Goal: Transaction & Acquisition: Obtain resource

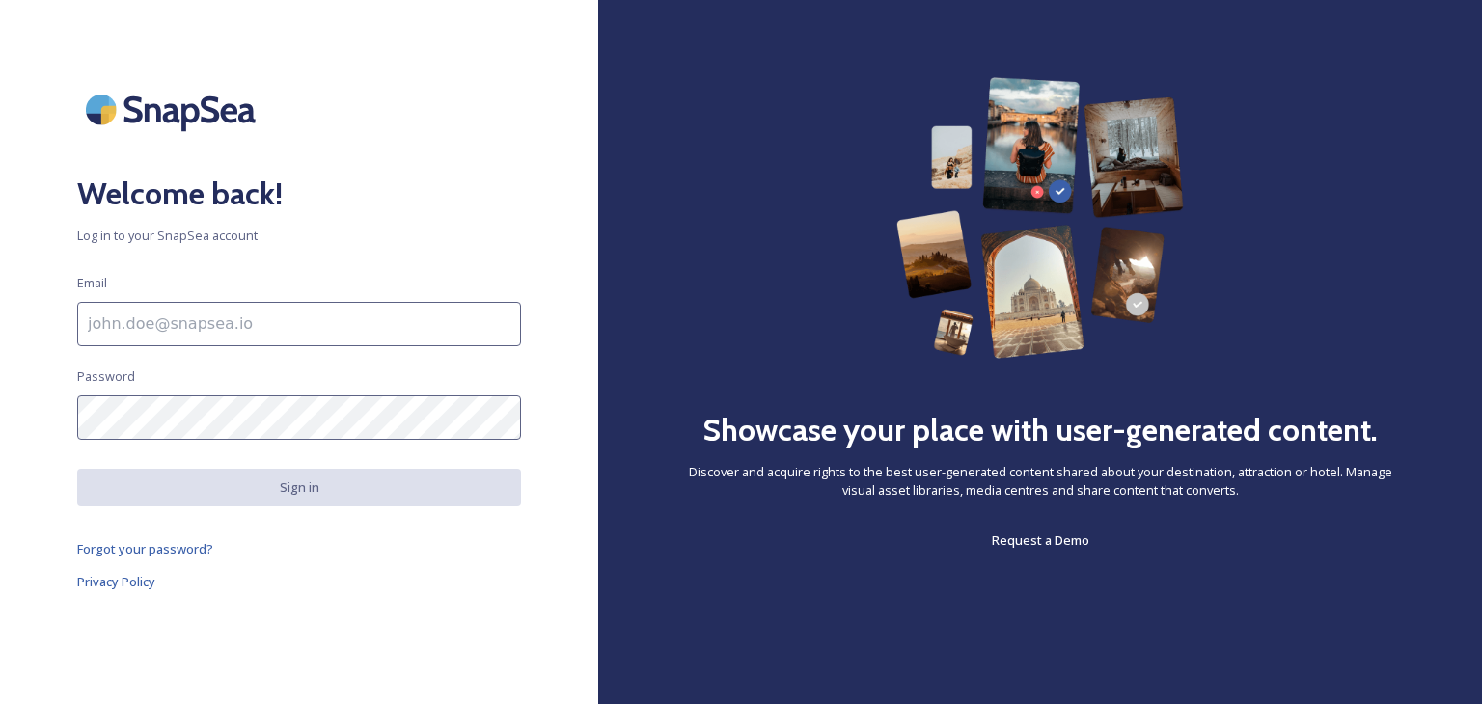
click at [289, 323] on input at bounding box center [299, 324] width 444 height 44
type input "[EMAIL_ADDRESS][DOMAIN_NAME]"
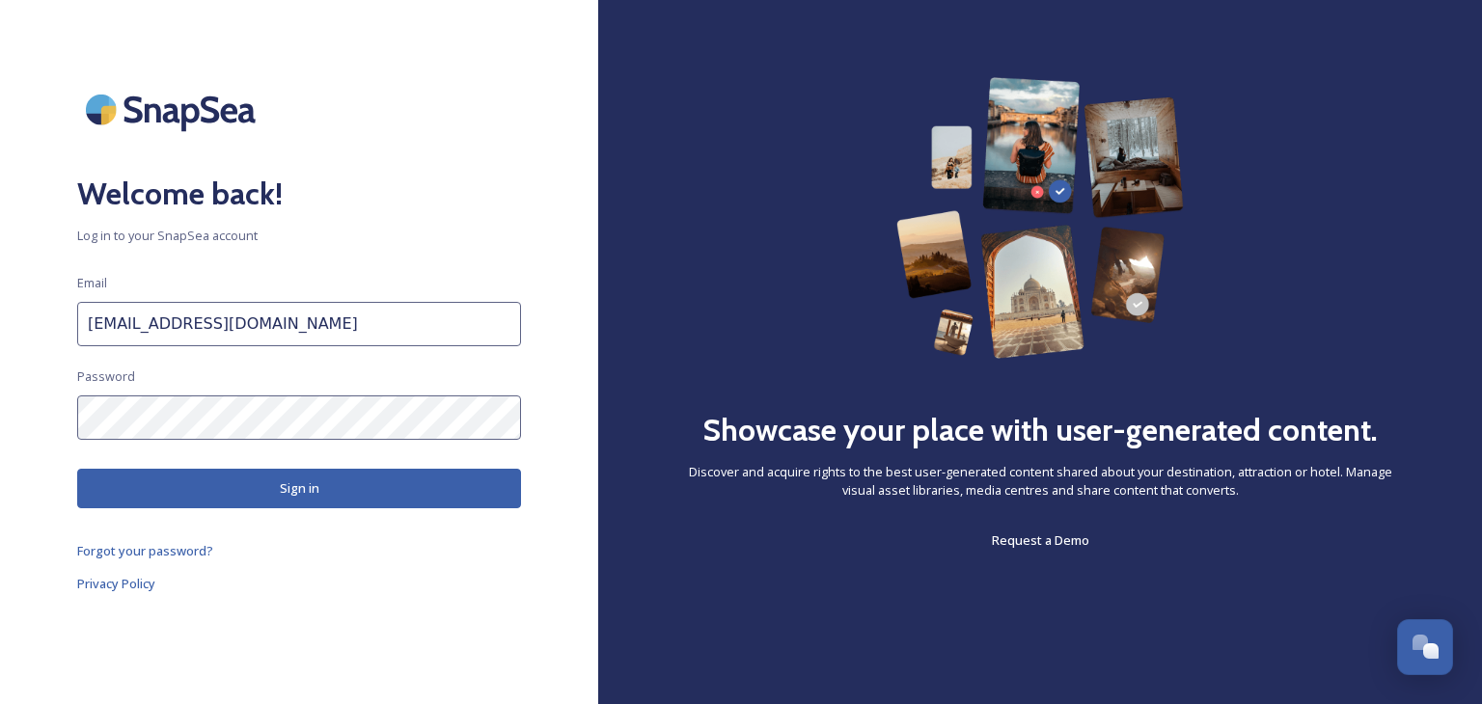
click at [310, 483] on button "Sign in" at bounding box center [299, 489] width 444 height 40
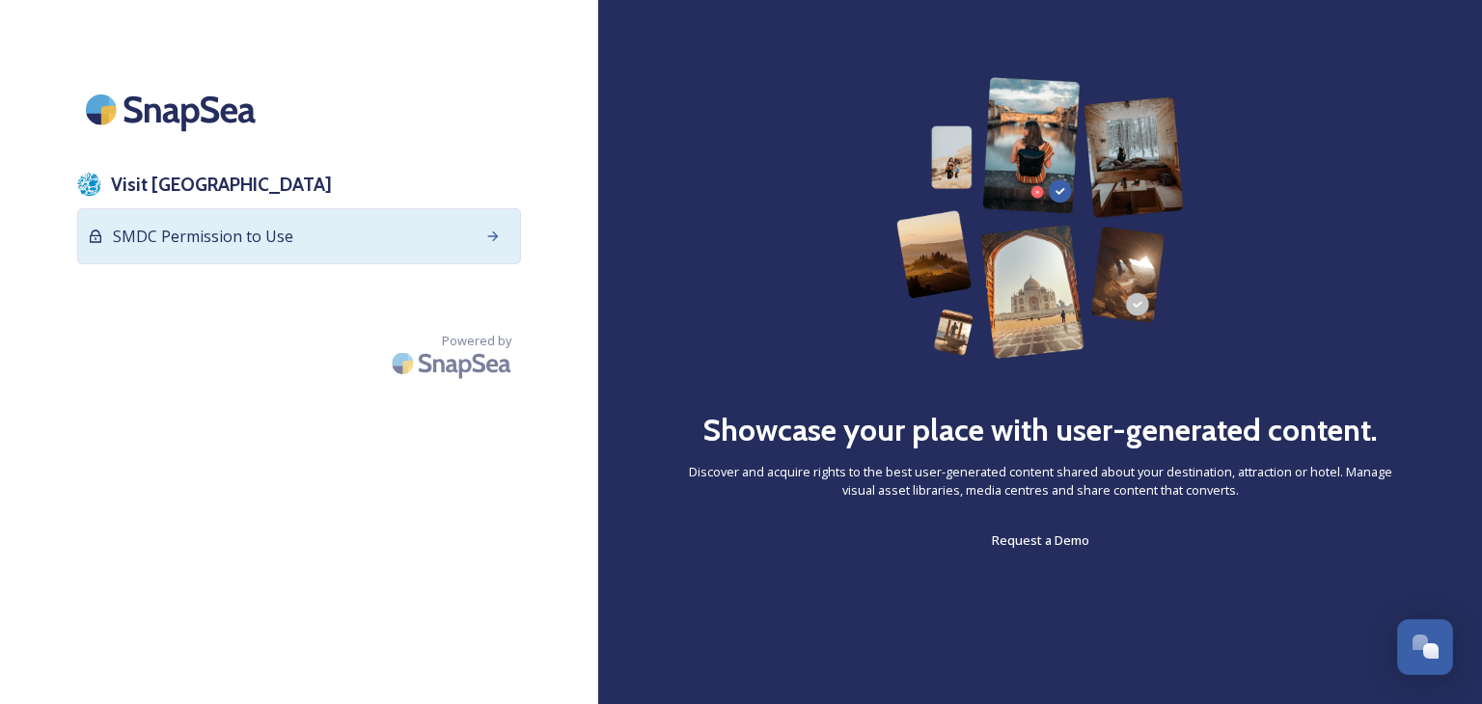
click at [269, 236] on span "SMDC Permission to Use" at bounding box center [203, 236] width 180 height 23
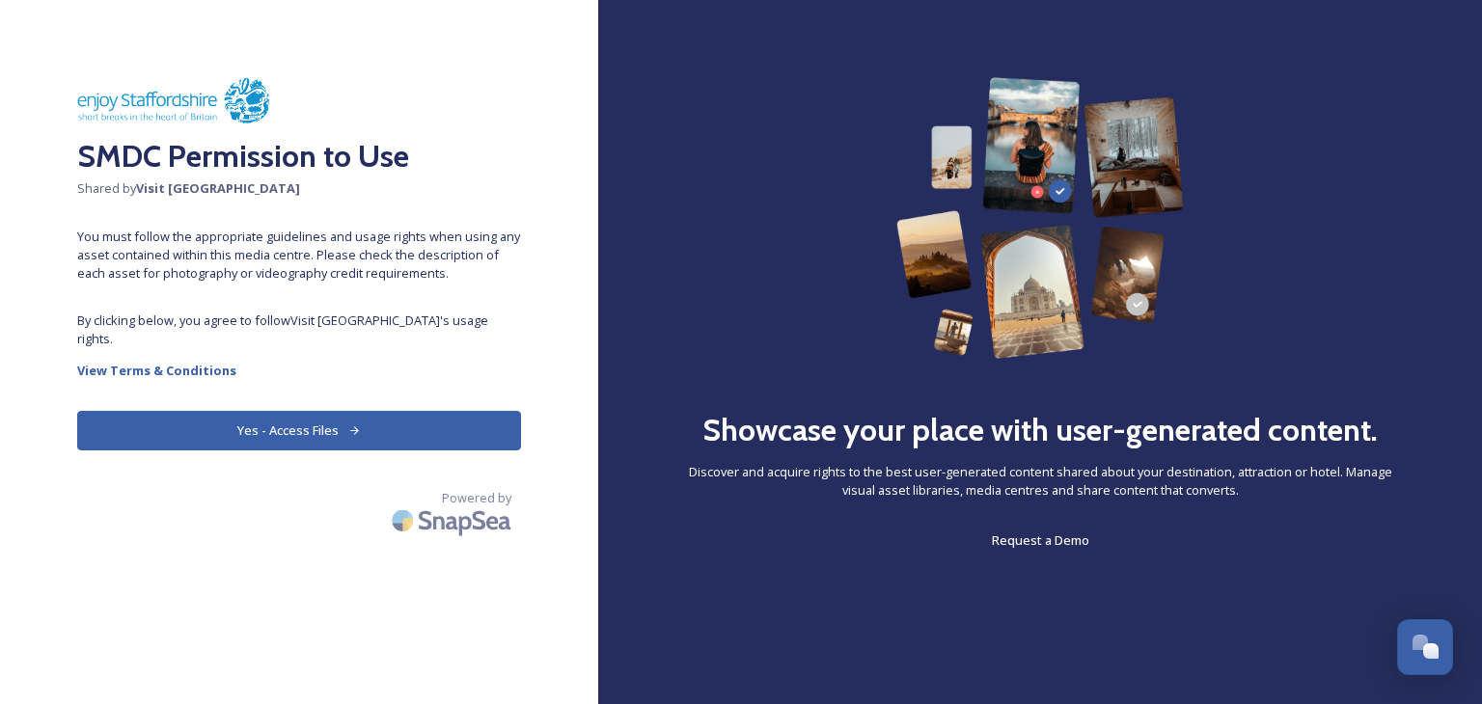
click at [327, 411] on button "Yes - Access Files" at bounding box center [299, 431] width 444 height 40
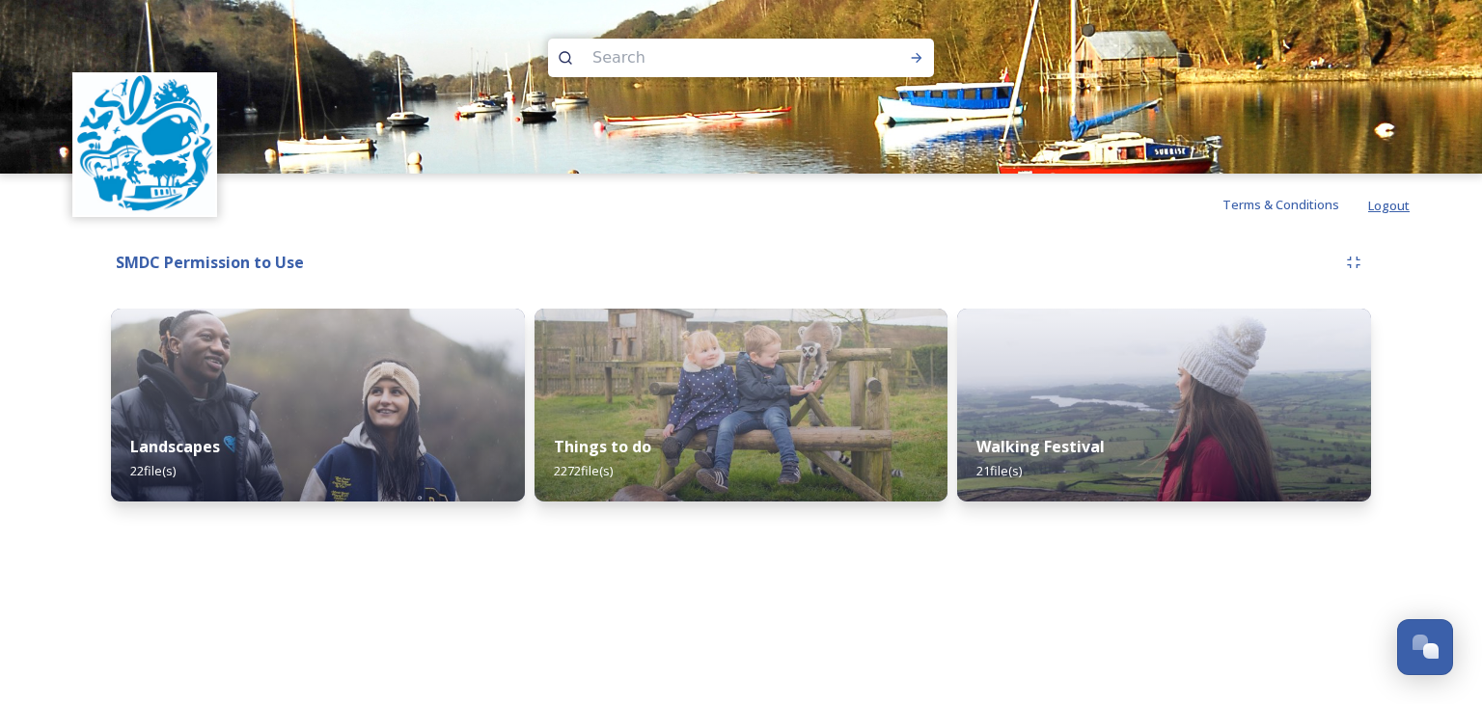
click at [1386, 203] on span "Logout" at bounding box center [1388, 205] width 41 height 17
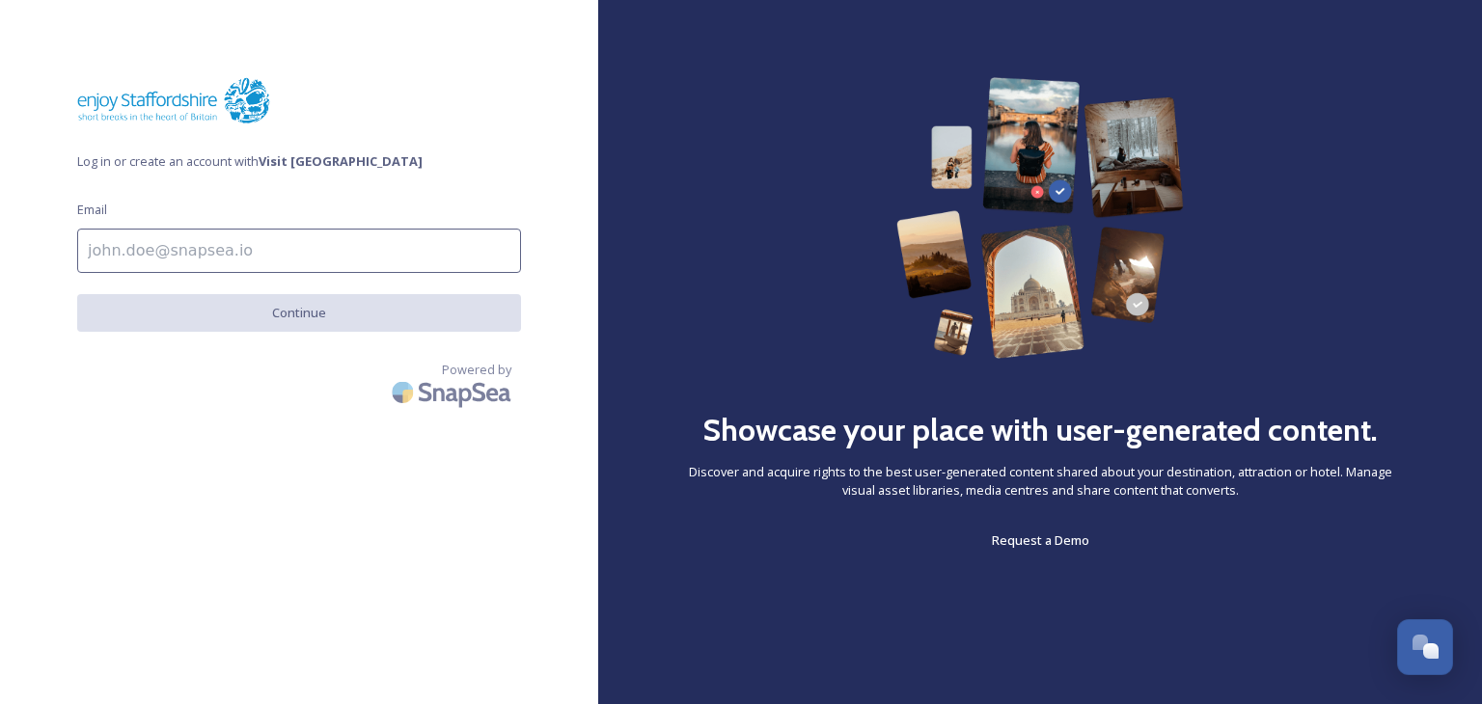
click at [214, 256] on input at bounding box center [299, 251] width 444 height 44
type input "[PERSON_NAME][EMAIL_ADDRESS][PERSON_NAME][DOMAIN_NAME]"
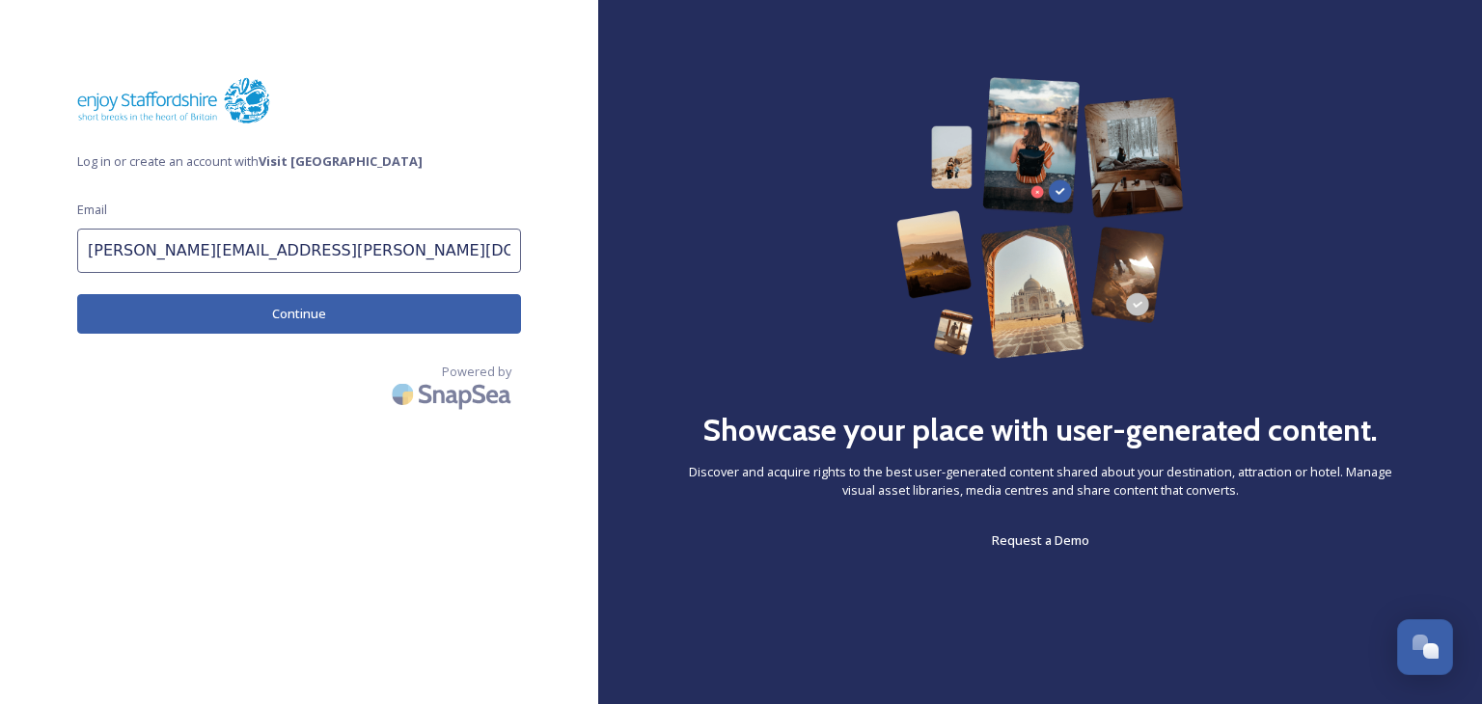
click at [297, 314] on button "Continue" at bounding box center [299, 314] width 444 height 40
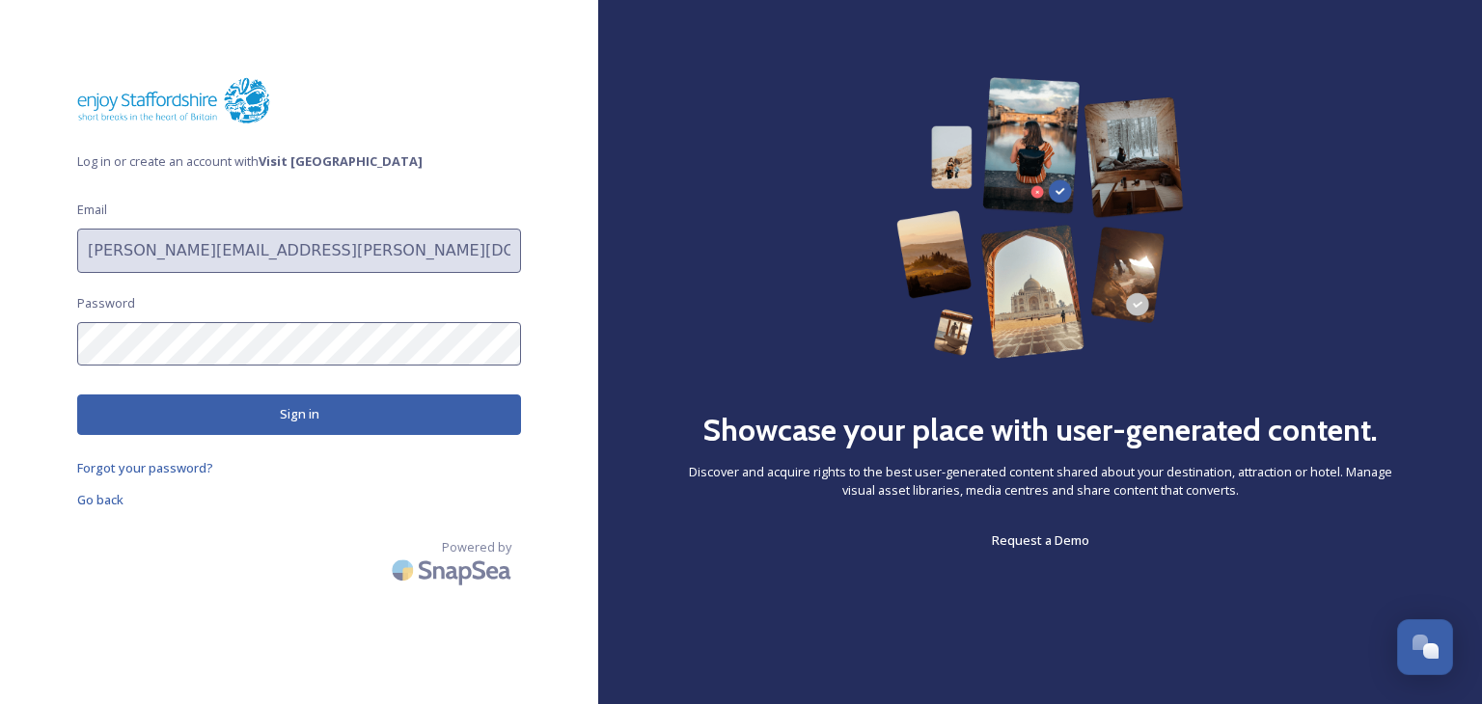
click at [289, 407] on button "Sign in" at bounding box center [299, 415] width 444 height 40
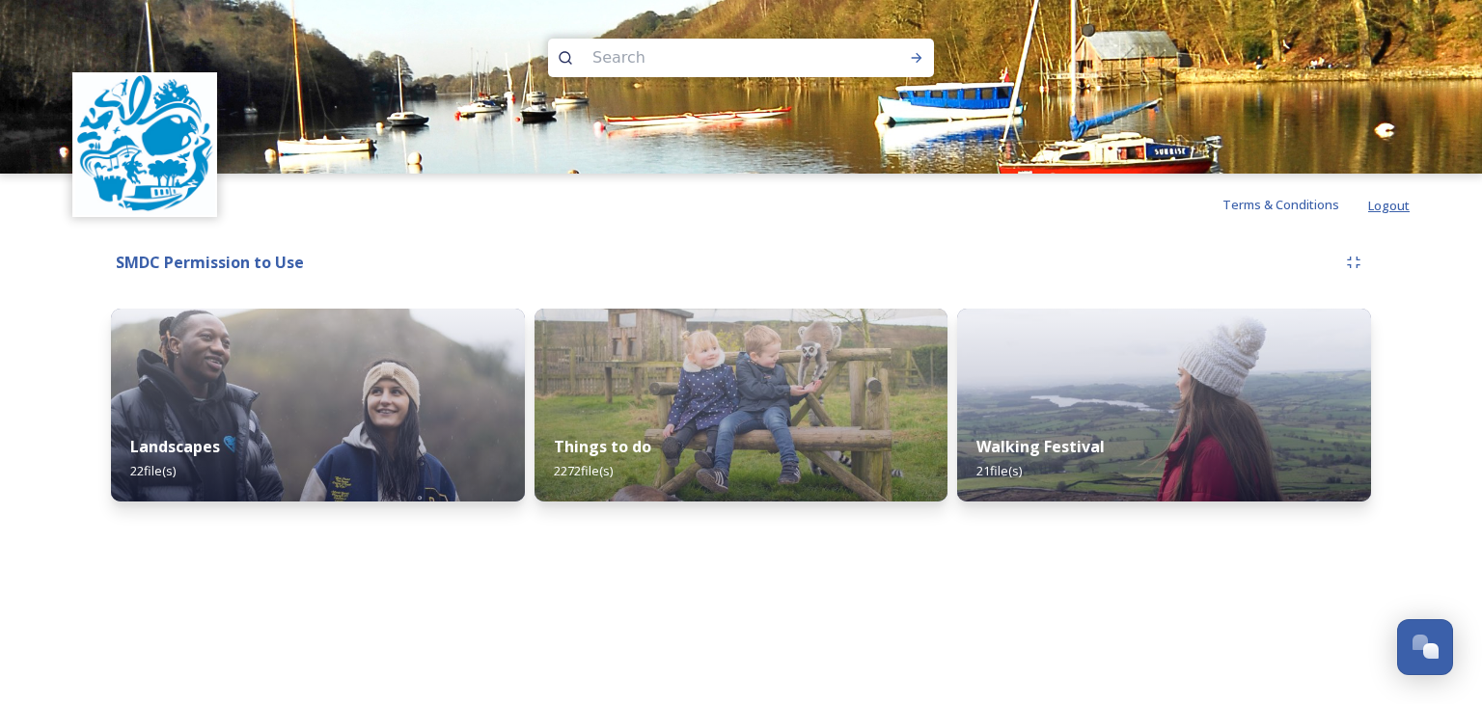
click at [1385, 200] on span "Logout" at bounding box center [1388, 205] width 41 height 17
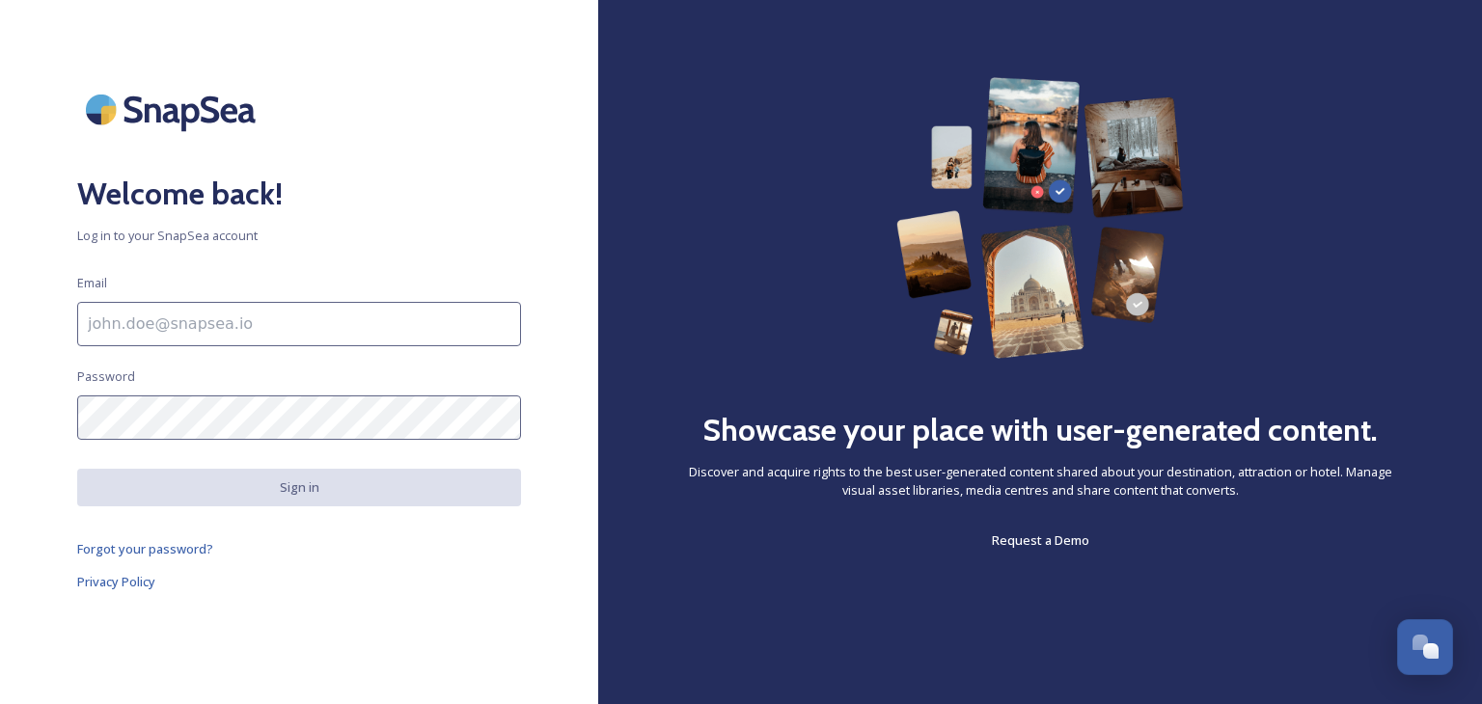
click at [282, 318] on input at bounding box center [299, 324] width 444 height 44
type input "[PERSON_NAME][EMAIL_ADDRESS][PERSON_NAME][DOMAIN_NAME]"
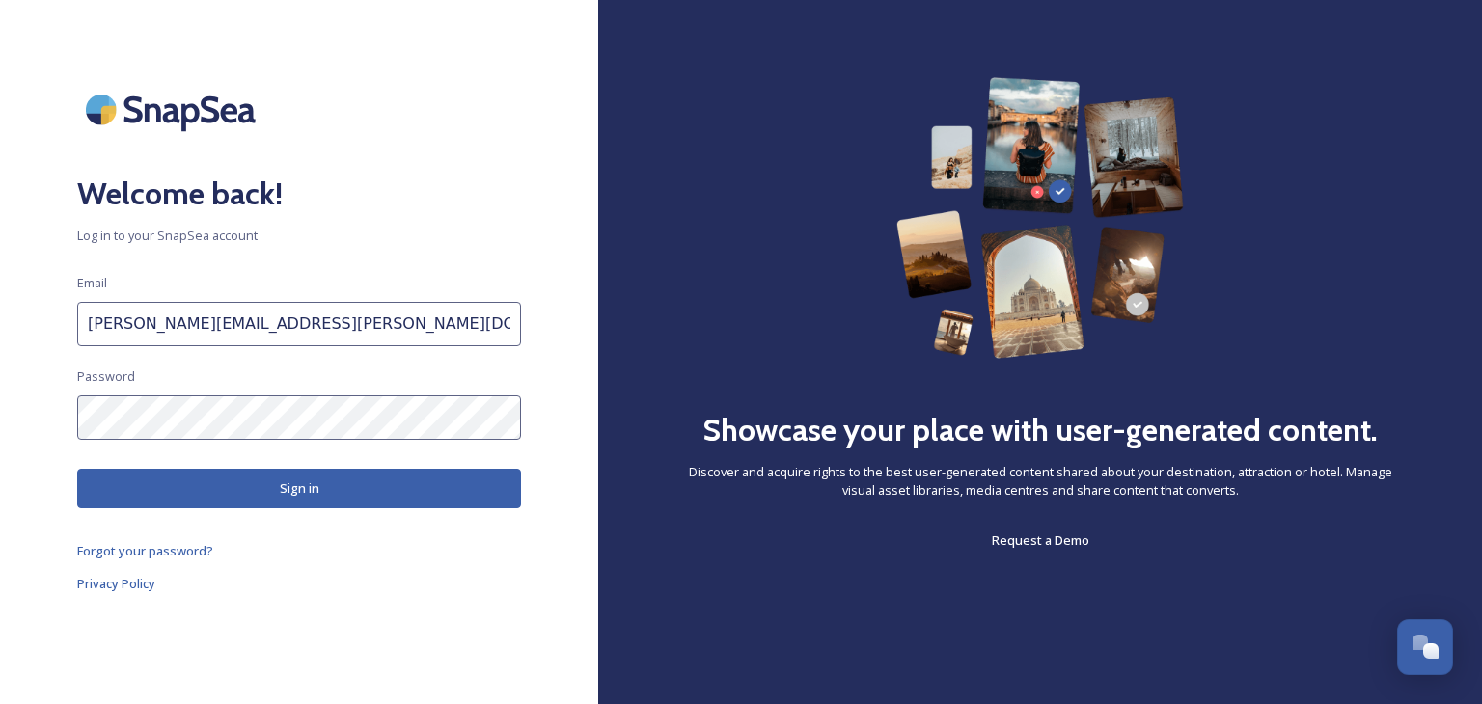
click at [294, 483] on button "Sign in" at bounding box center [299, 489] width 444 height 40
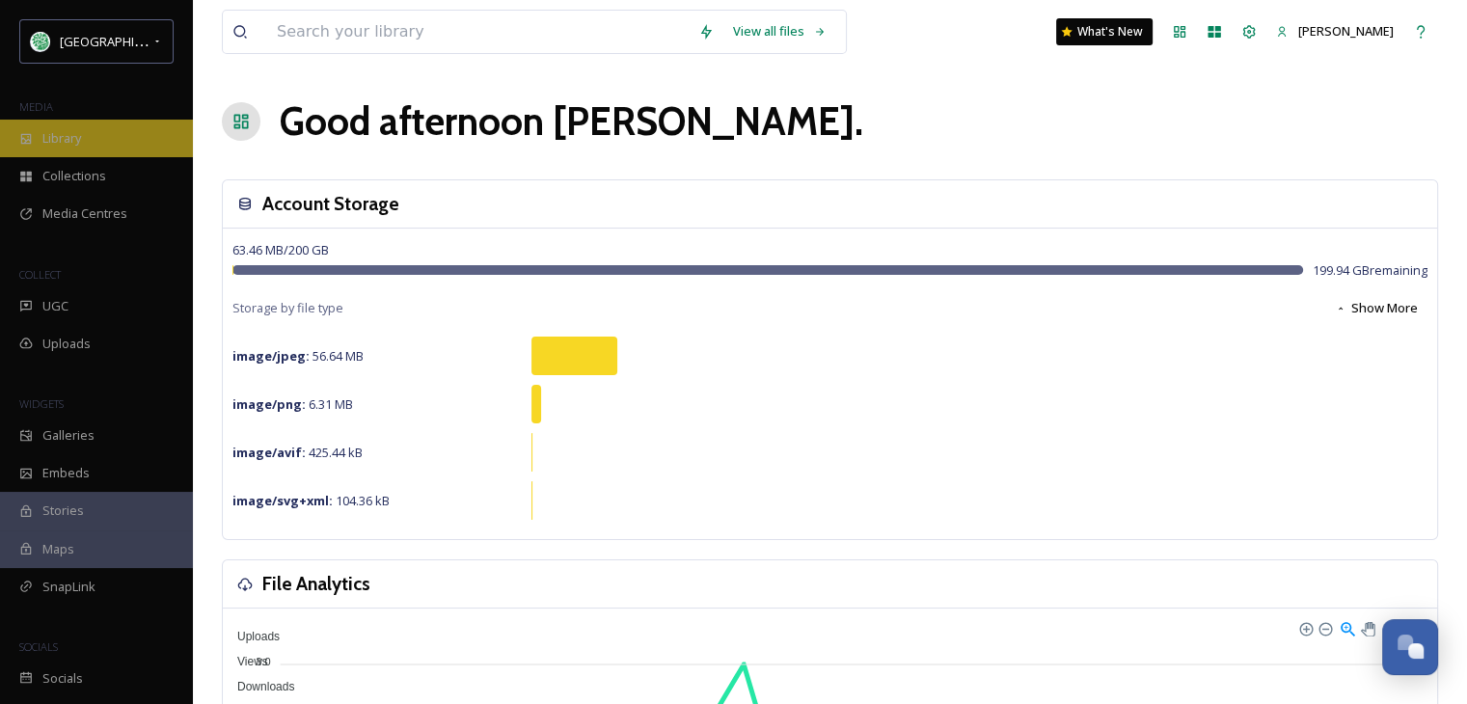
click at [85, 143] on div "Library" at bounding box center [96, 139] width 193 height 38
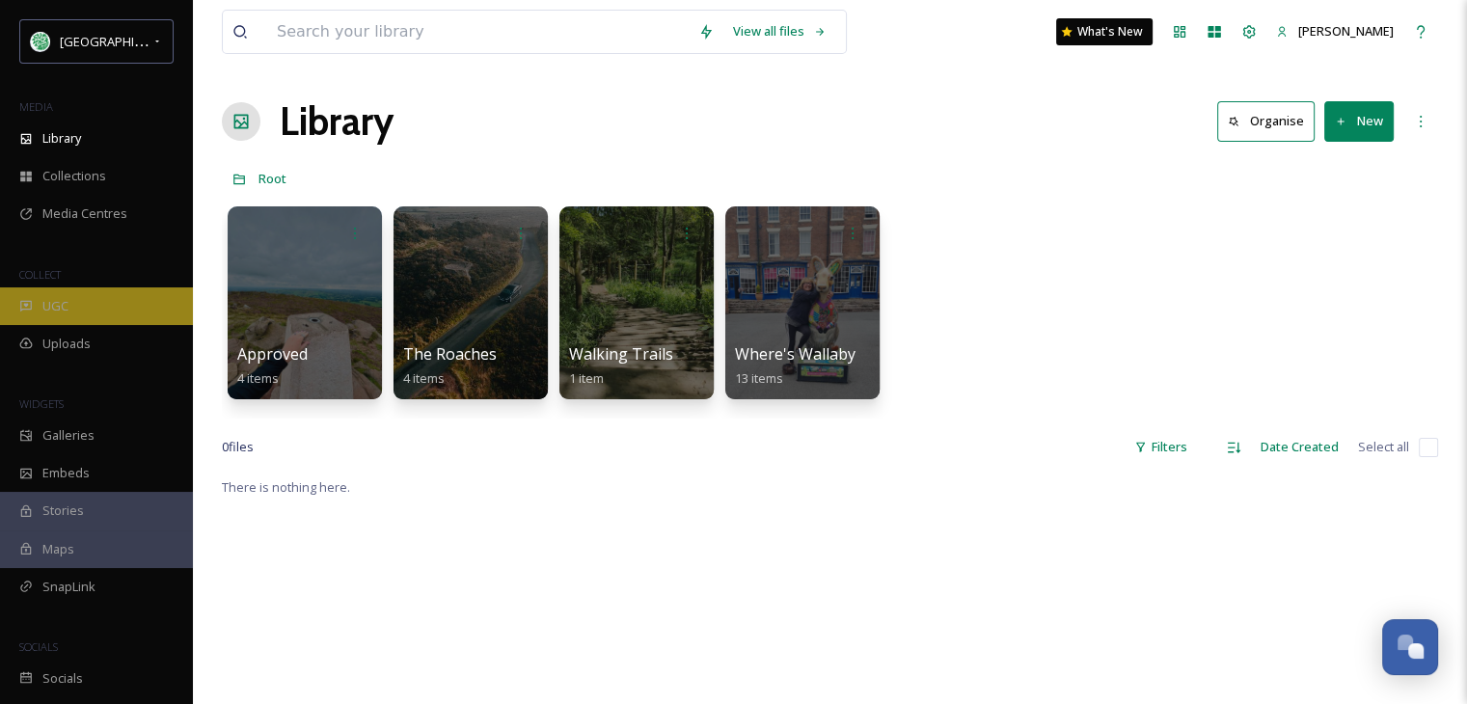
click at [65, 314] on span "UGC" at bounding box center [55, 306] width 26 height 18
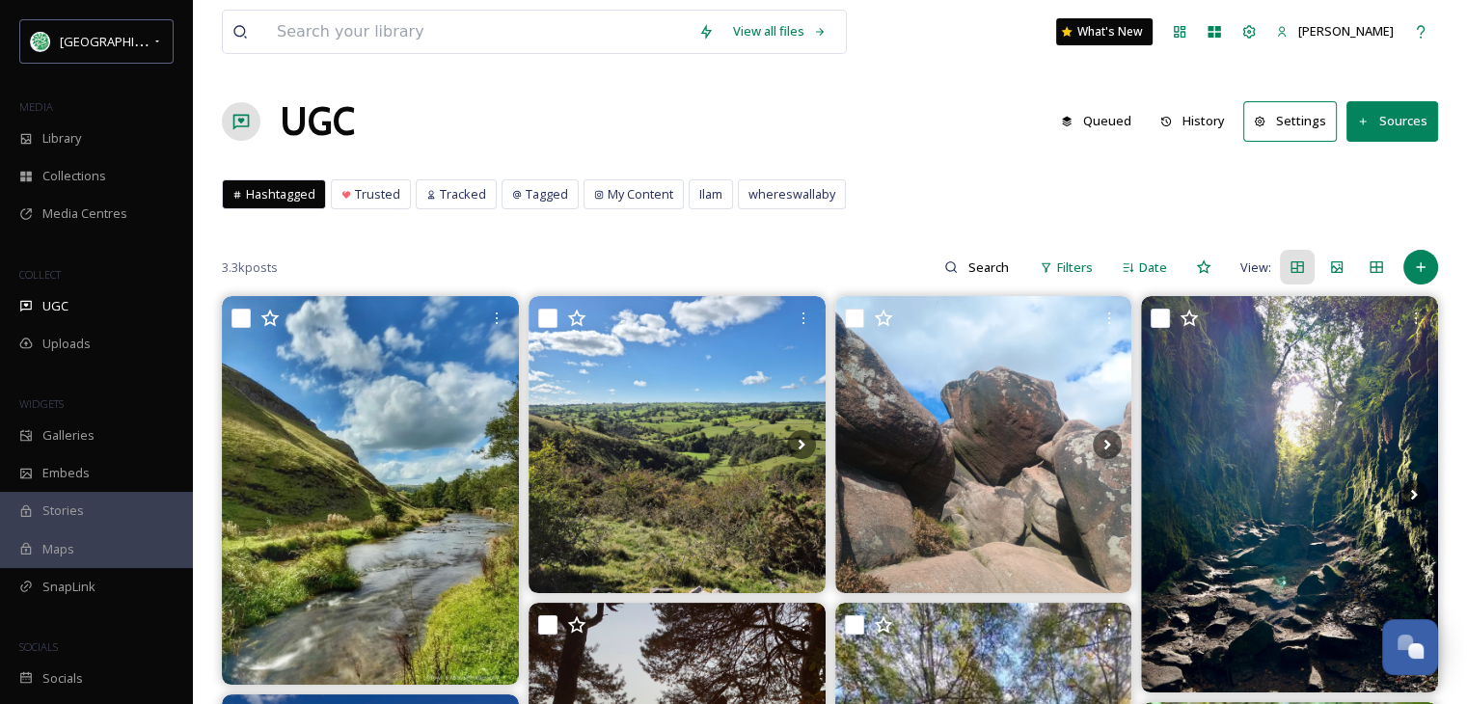
click at [1389, 117] on button "Sources" at bounding box center [1393, 121] width 92 height 40
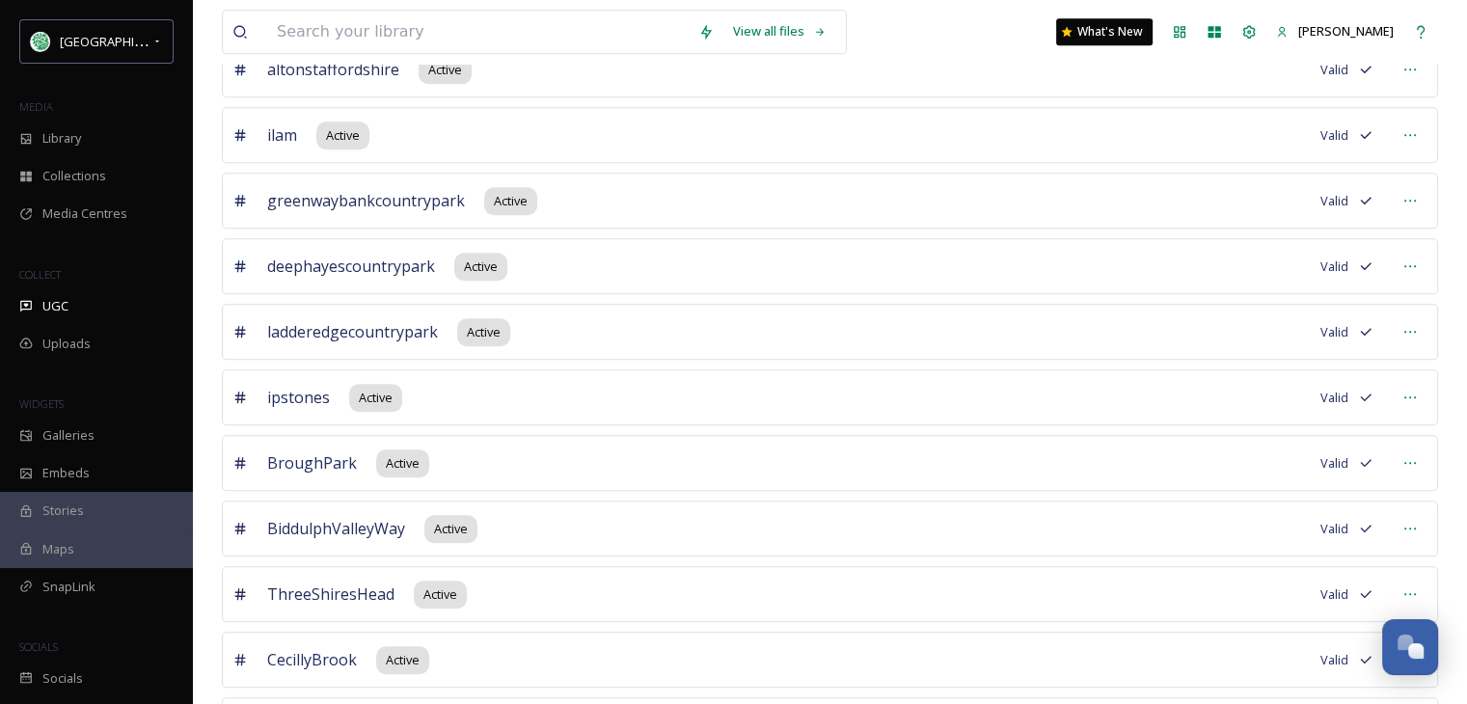
scroll to position [1828, 0]
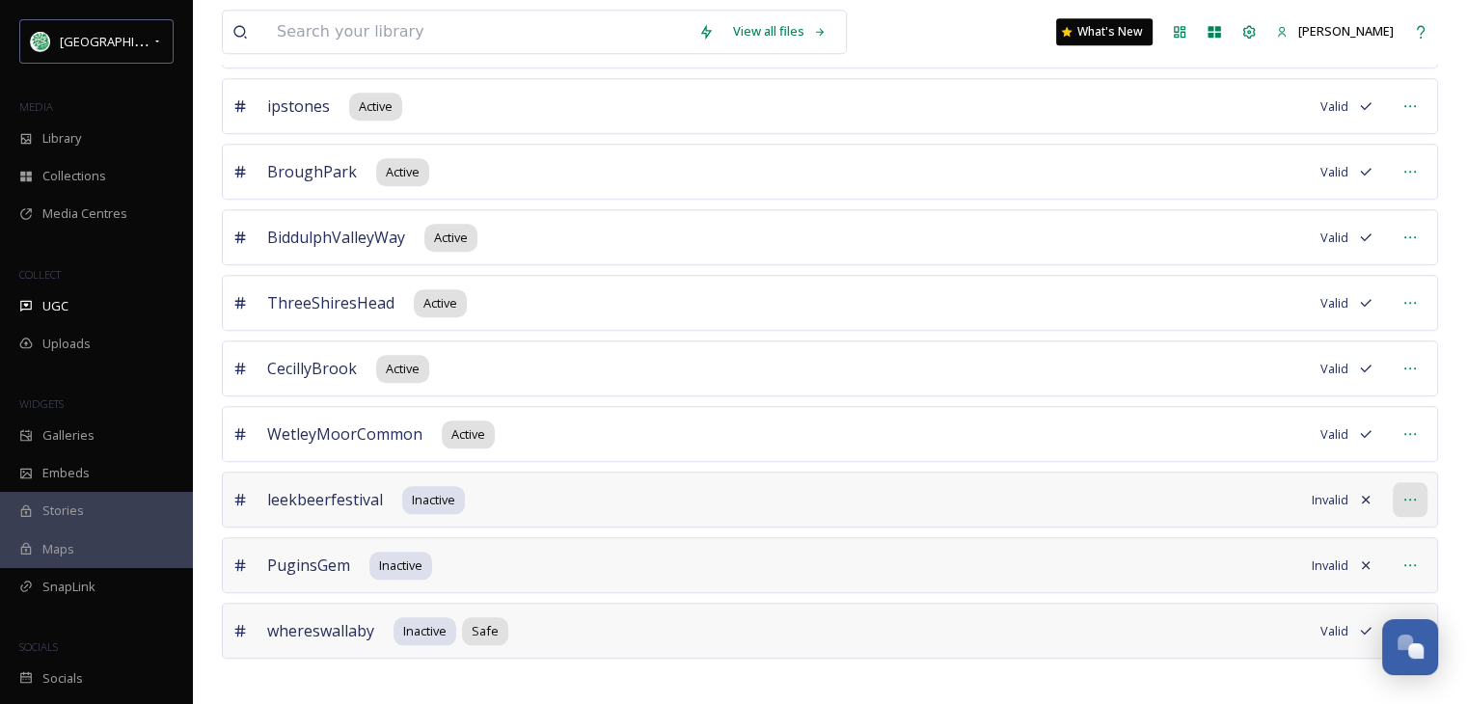
click at [1413, 492] on icon at bounding box center [1410, 499] width 15 height 15
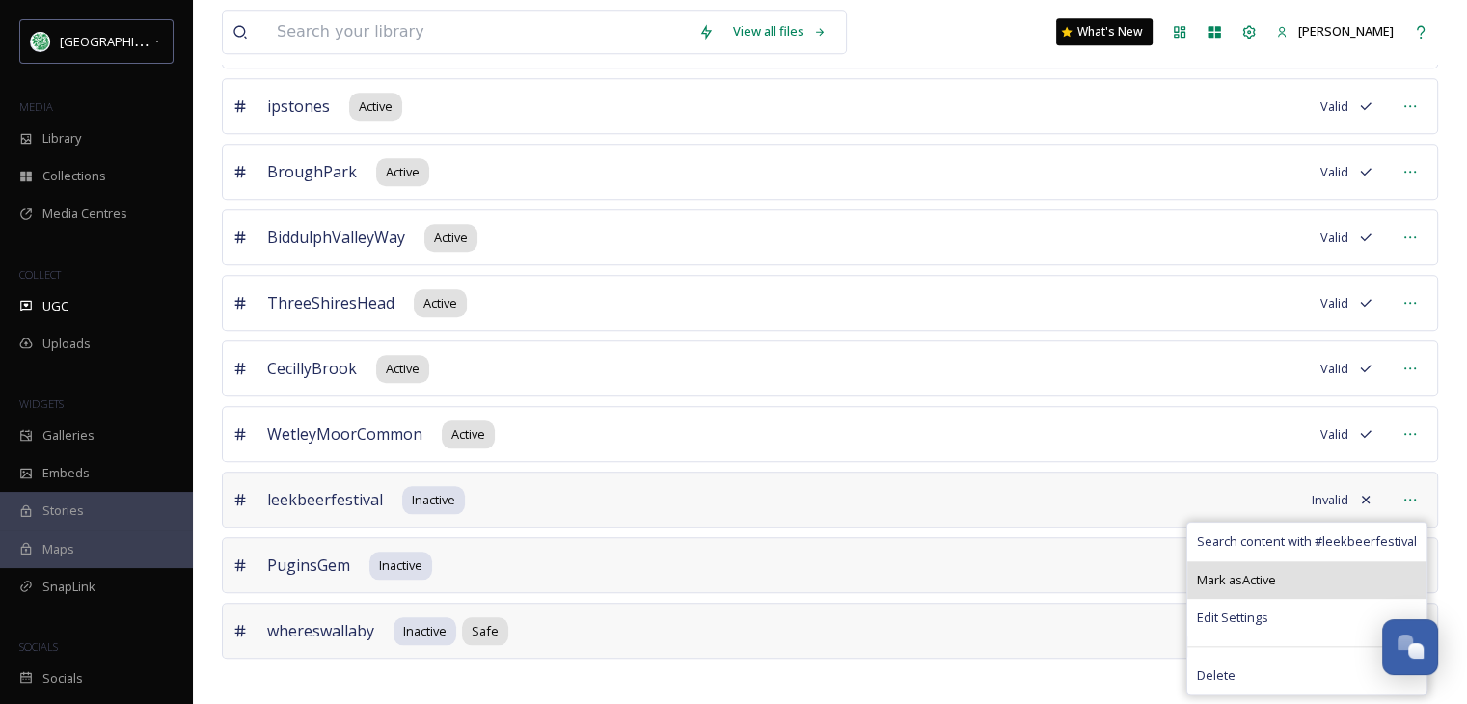
click at [1276, 571] on span "Mark as Active" at bounding box center [1236, 580] width 79 height 18
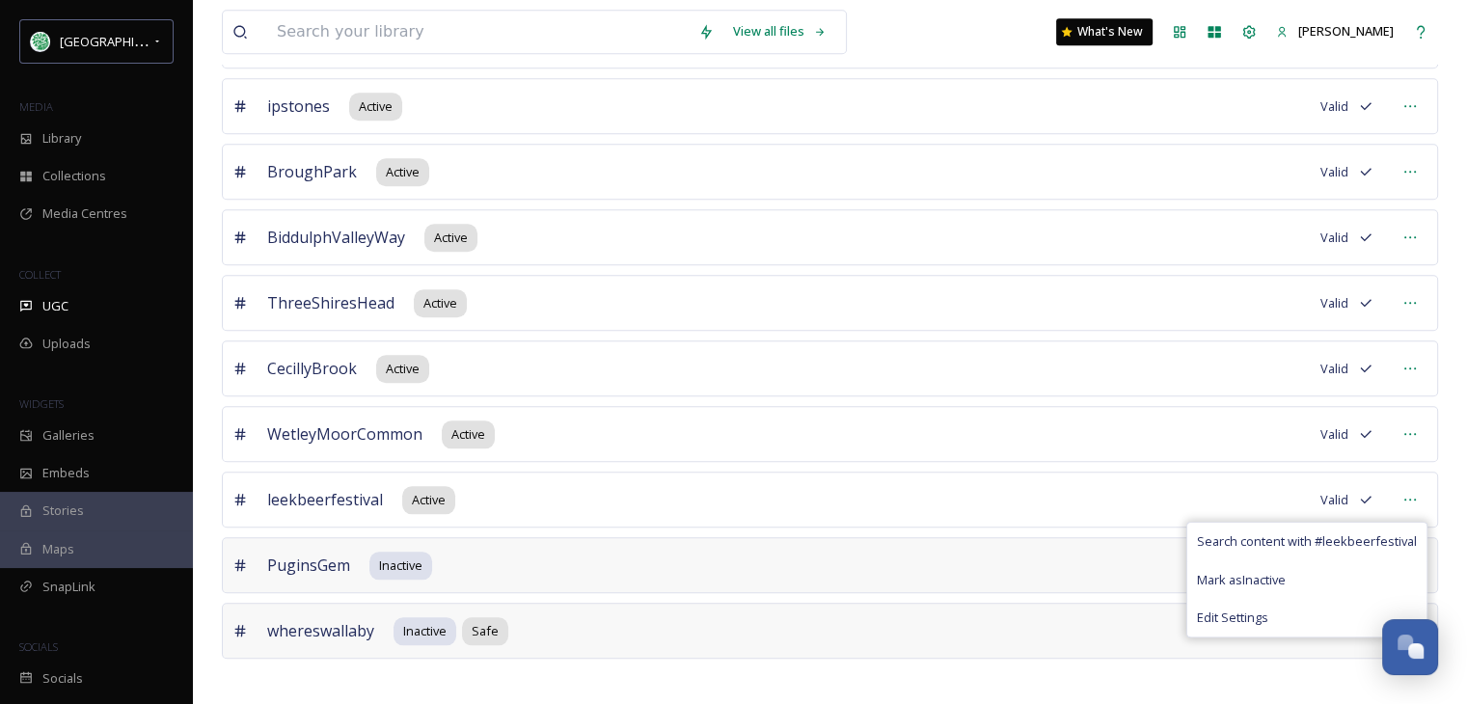
click at [1412, 558] on icon at bounding box center [1410, 565] width 15 height 15
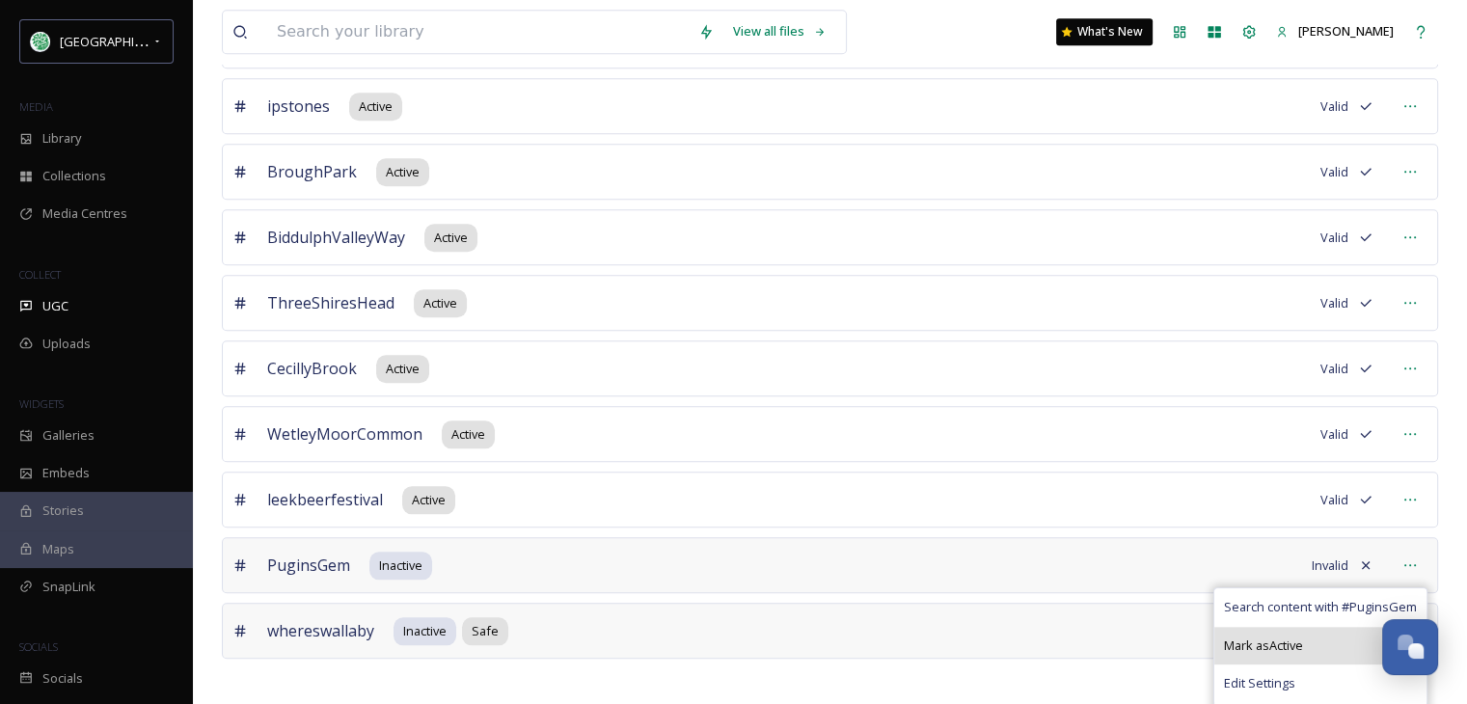
click at [1276, 637] on span "Mark as Active" at bounding box center [1263, 646] width 79 height 18
click at [1274, 637] on span "Mark as Active" at bounding box center [1263, 646] width 79 height 18
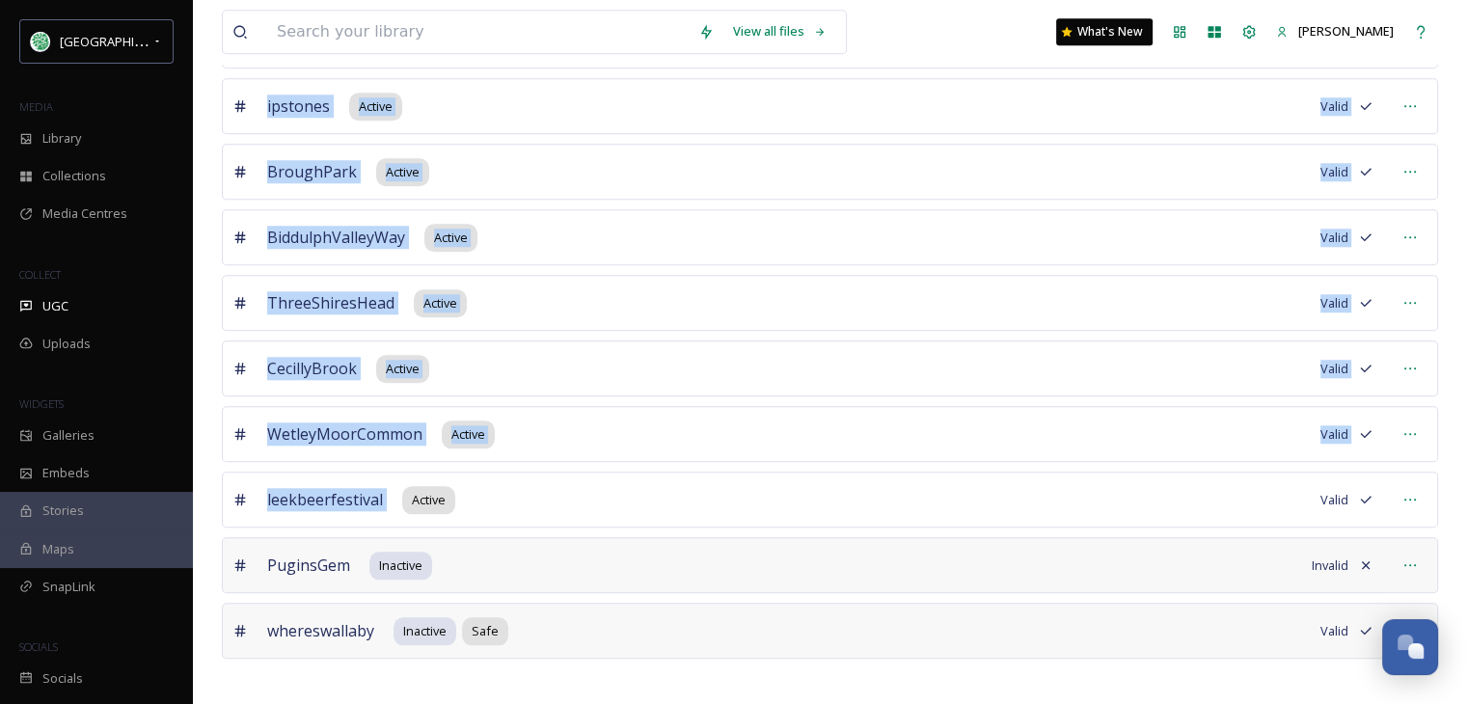
drag, startPoint x: 226, startPoint y: 210, endPoint x: 393, endPoint y: 496, distance: 330.7
copy div "leekstaffs Active Valid ChurnetValley Active Valid staffordshiremoorlands Activ…"
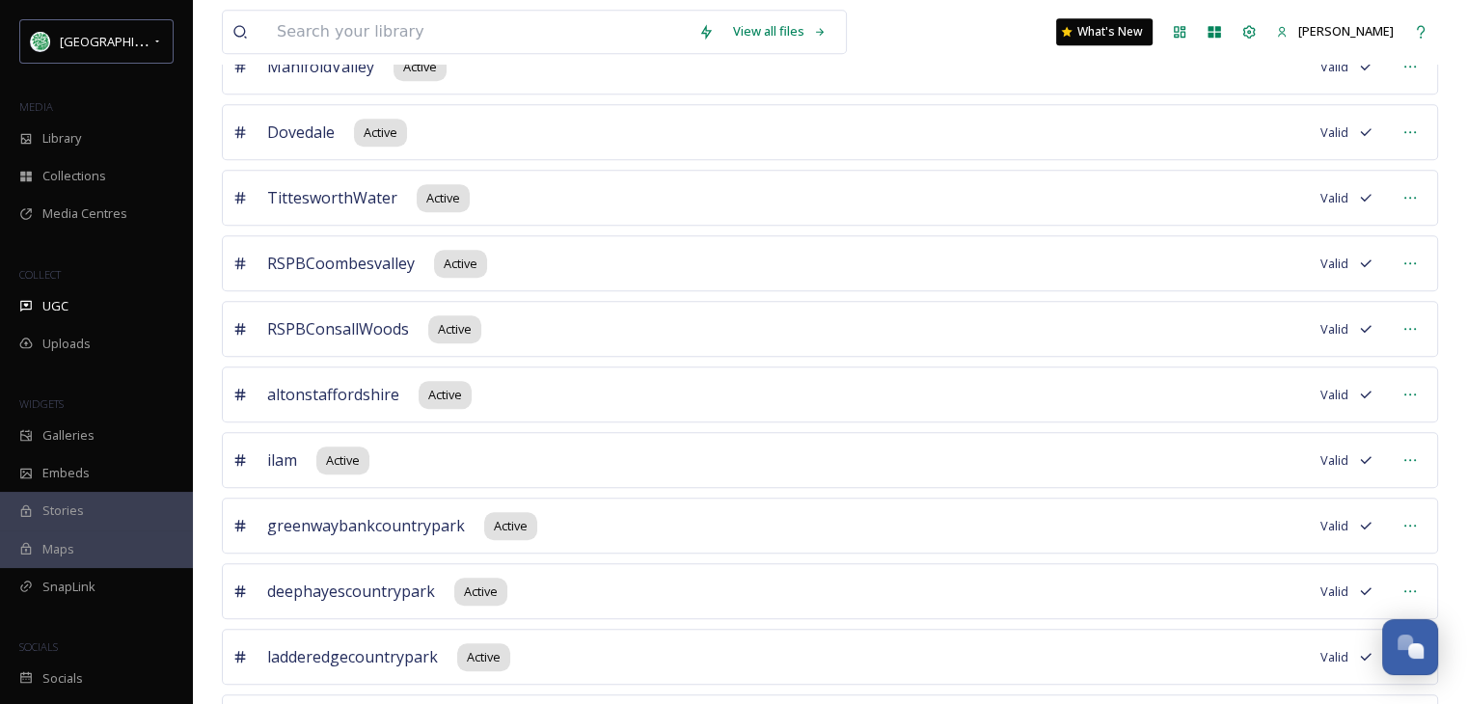
click at [147, 99] on div "MEDIA" at bounding box center [96, 107] width 193 height 25
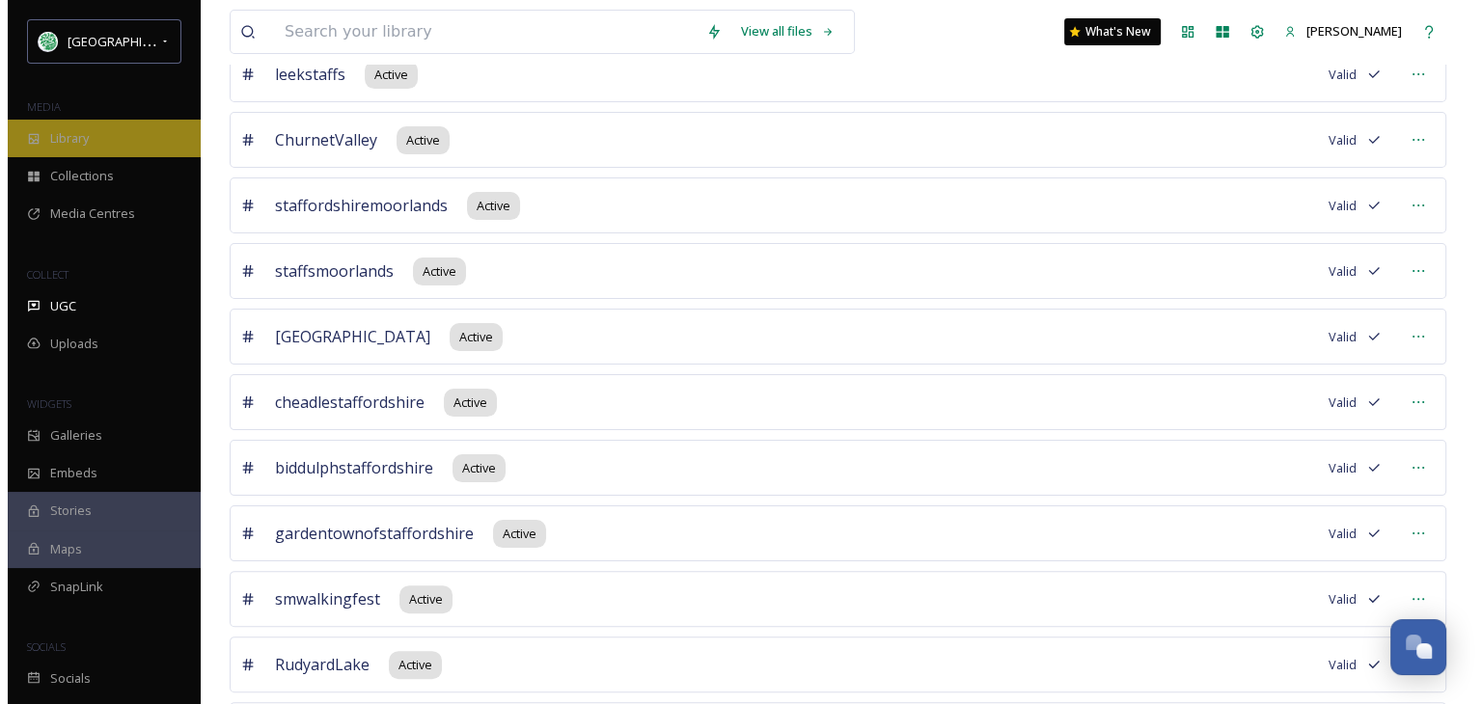
scroll to position [0, 0]
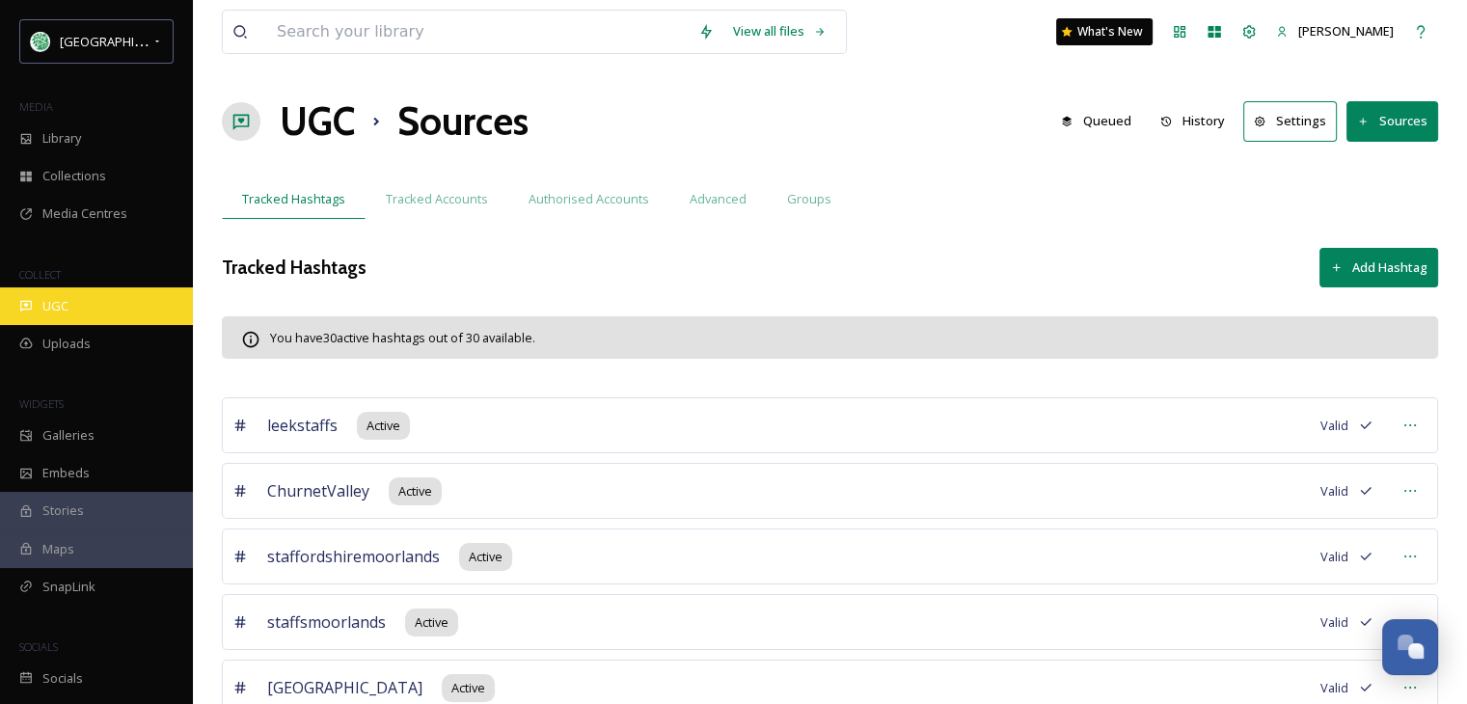
click at [53, 302] on span "UGC" at bounding box center [55, 306] width 26 height 18
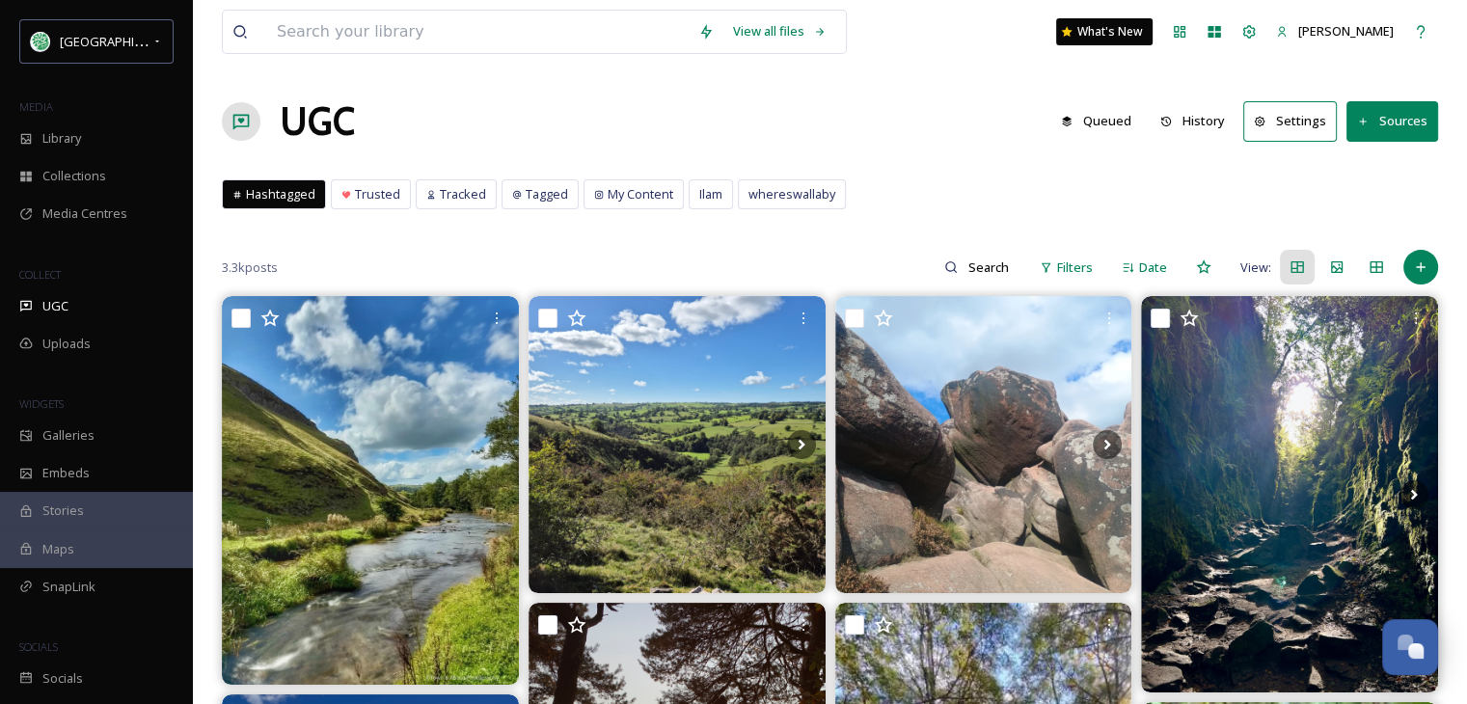
click at [1205, 117] on button "History" at bounding box center [1193, 121] width 84 height 38
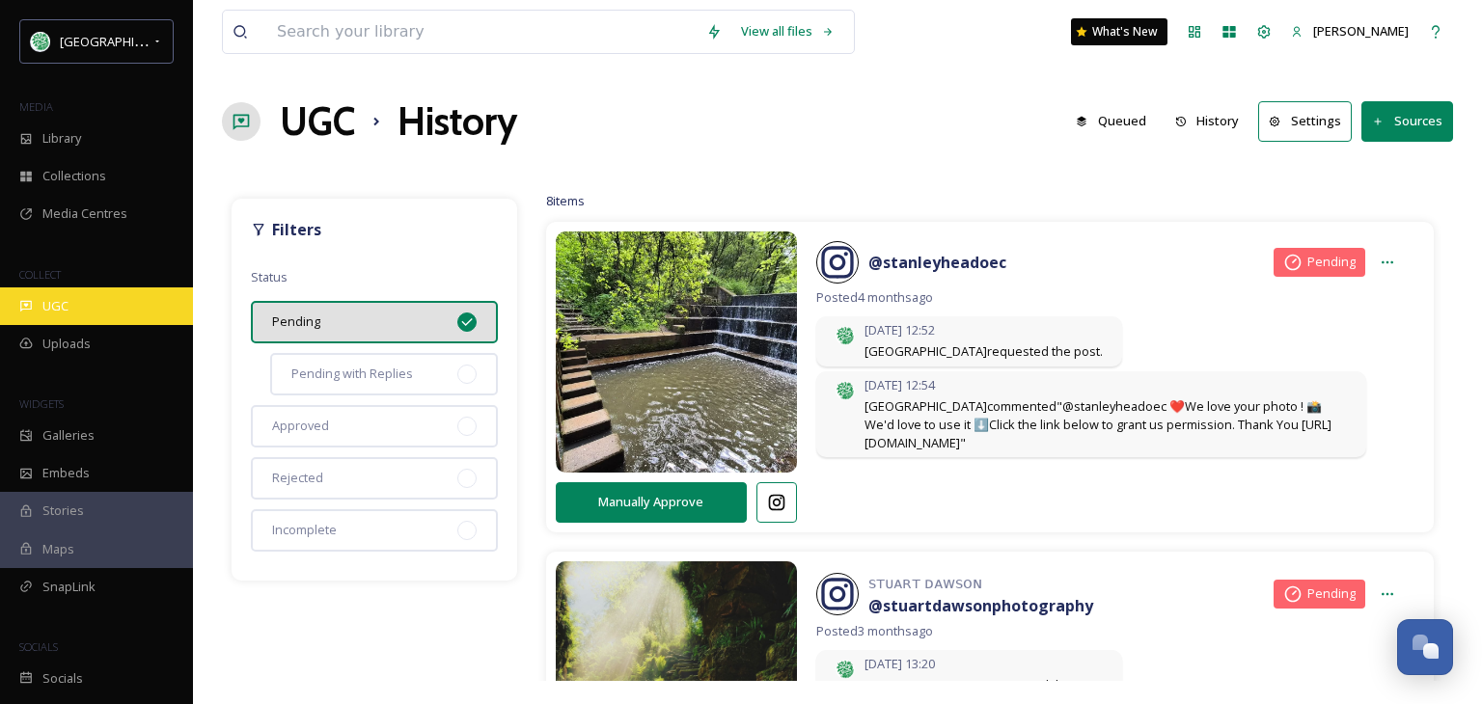
click at [81, 302] on div "UGC" at bounding box center [96, 306] width 193 height 38
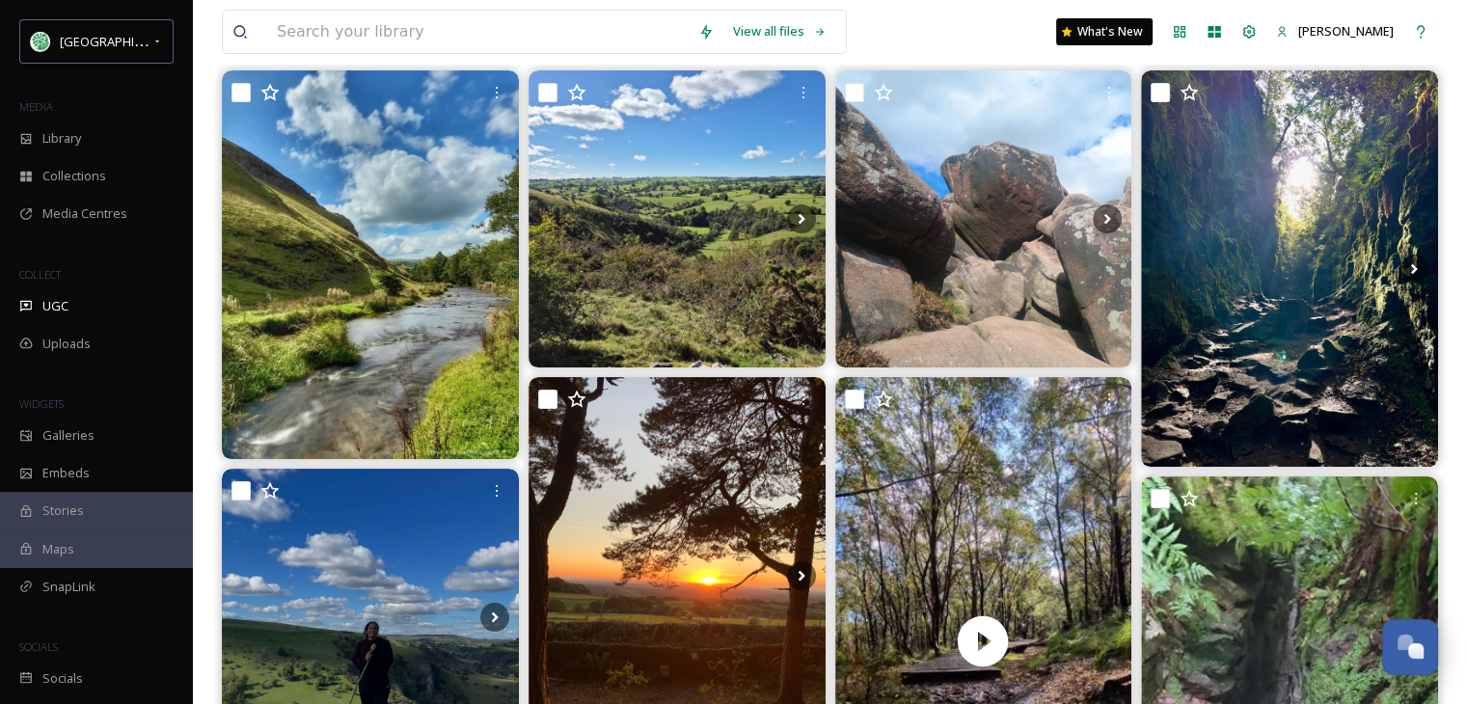
scroll to position [193, 0]
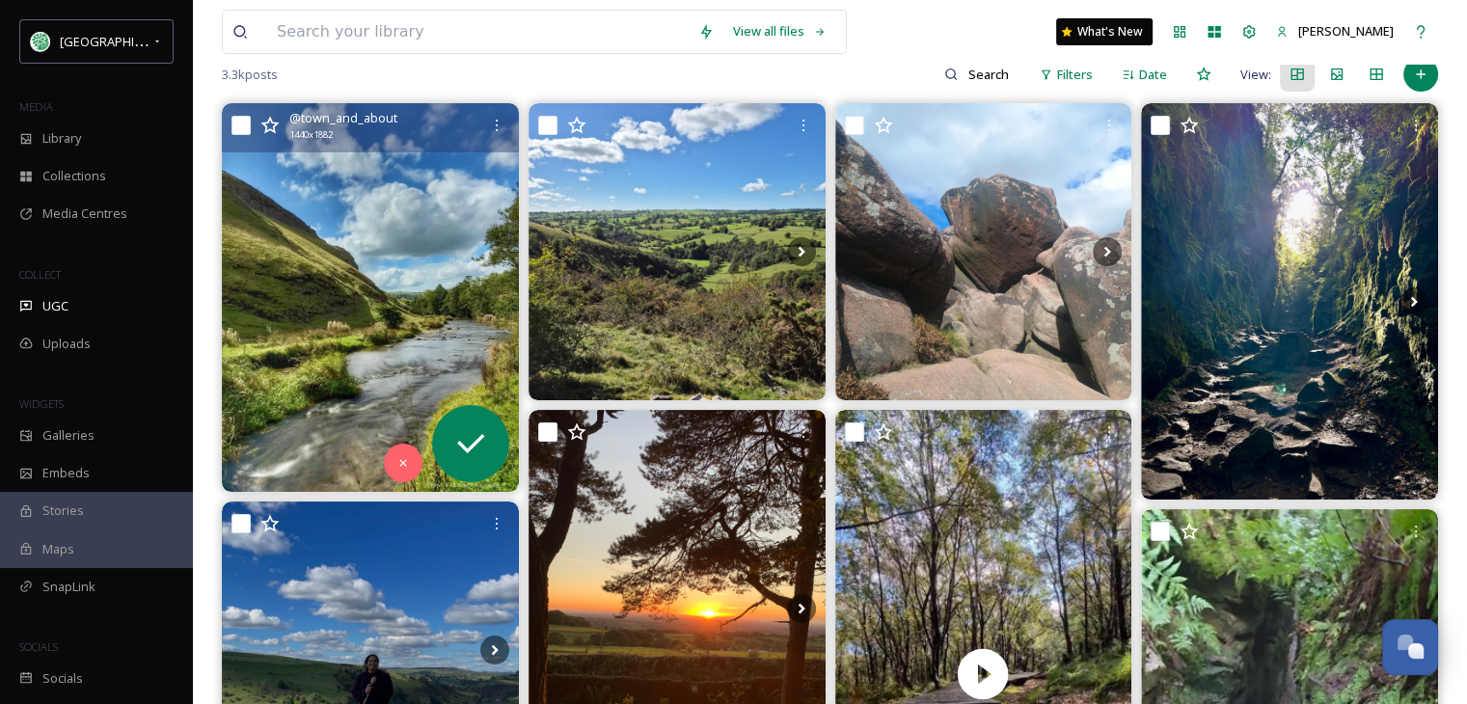
click at [374, 361] on img at bounding box center [370, 297] width 297 height 388
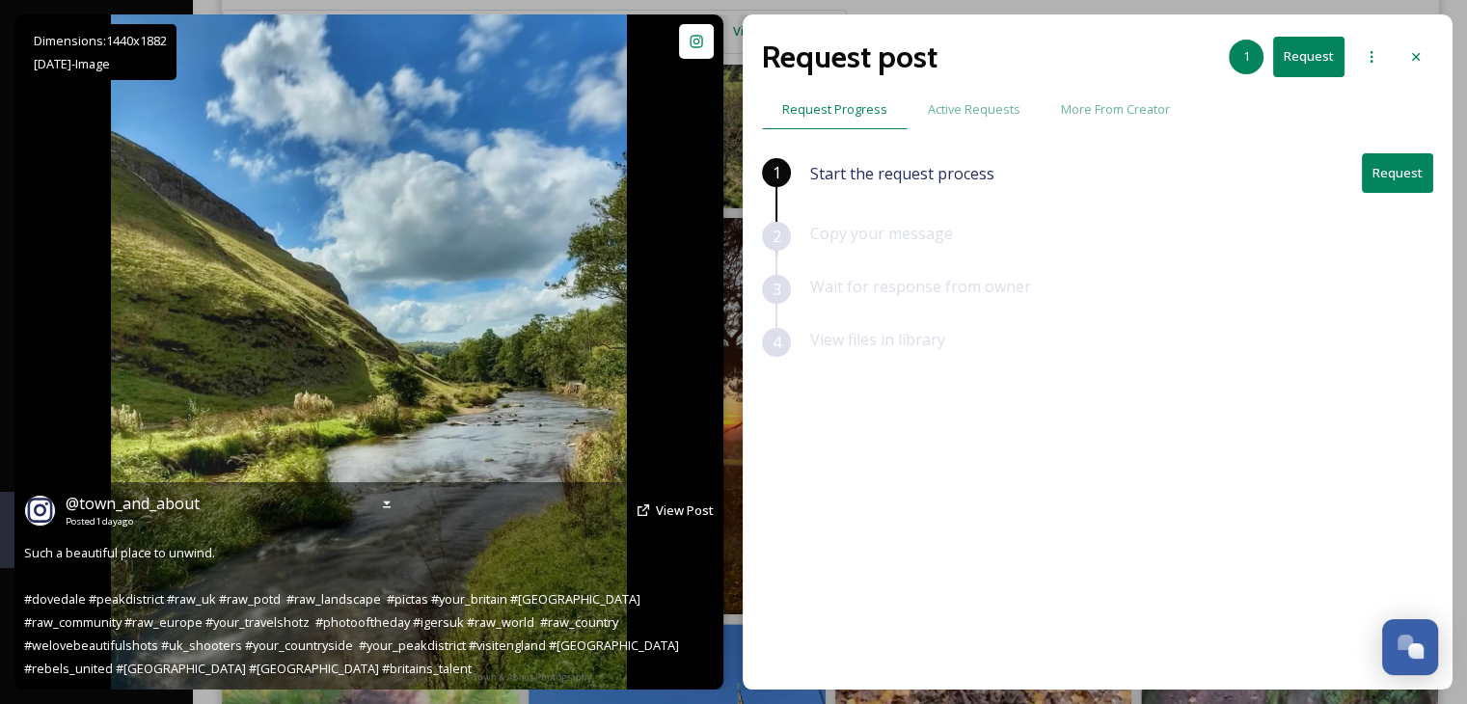
scroll to position [386, 0]
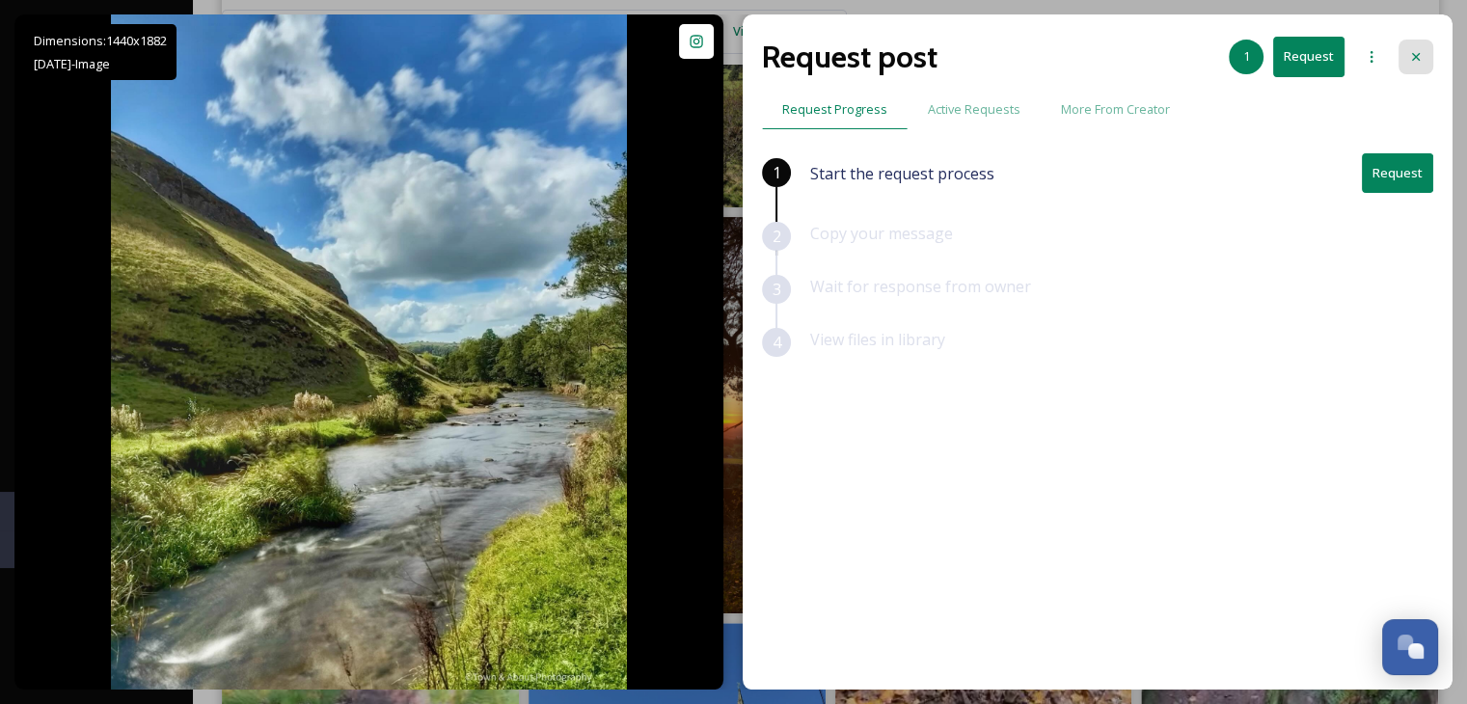
click at [1418, 55] on icon at bounding box center [1415, 56] width 15 height 15
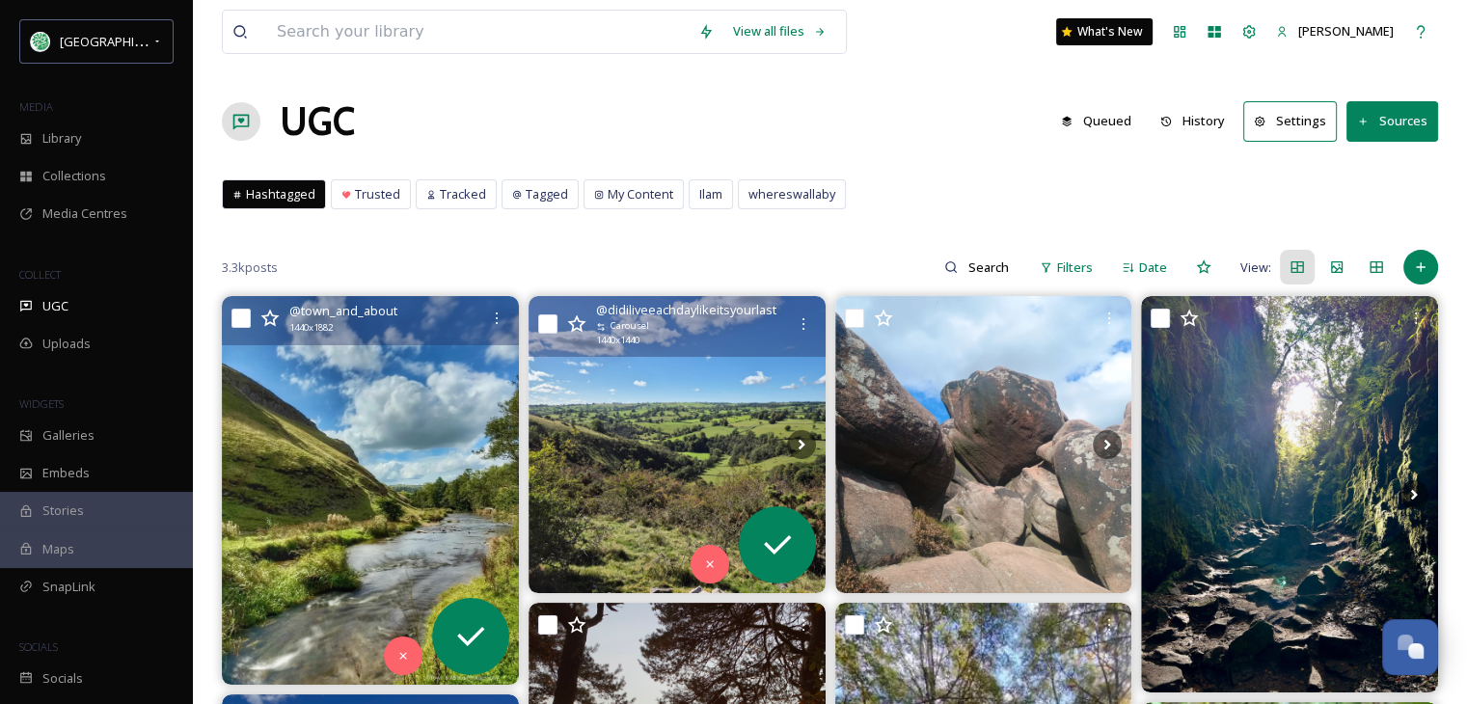
click at [672, 465] on img at bounding box center [677, 444] width 297 height 297
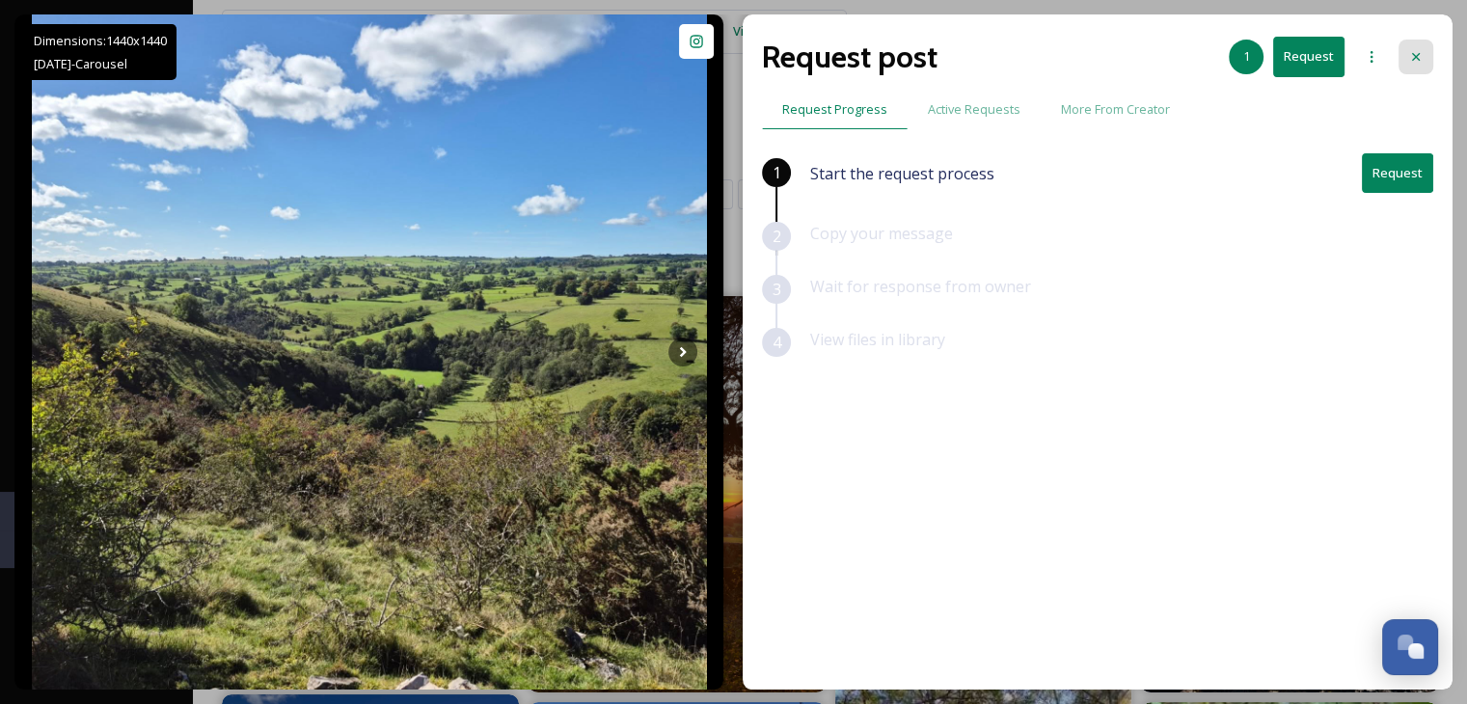
click at [1421, 53] on icon at bounding box center [1415, 56] width 15 height 15
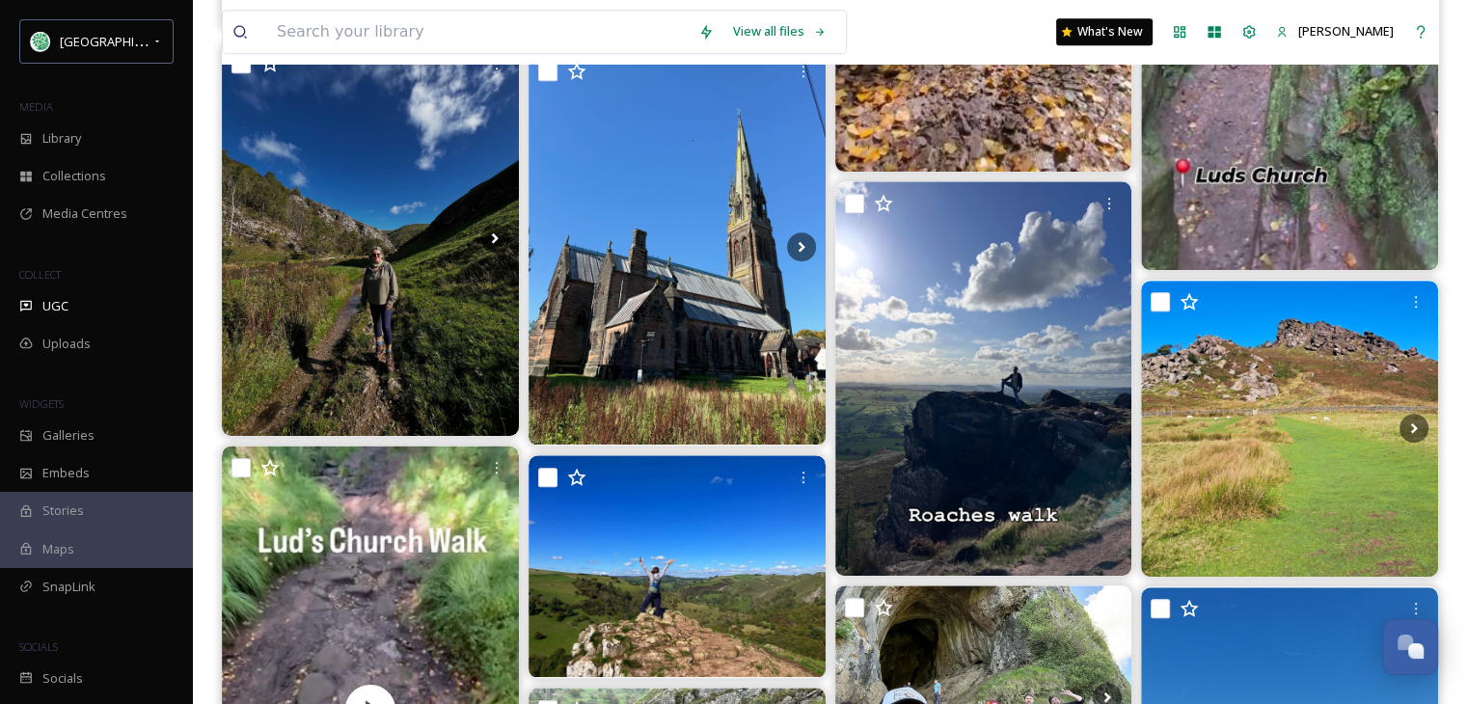
scroll to position [965, 0]
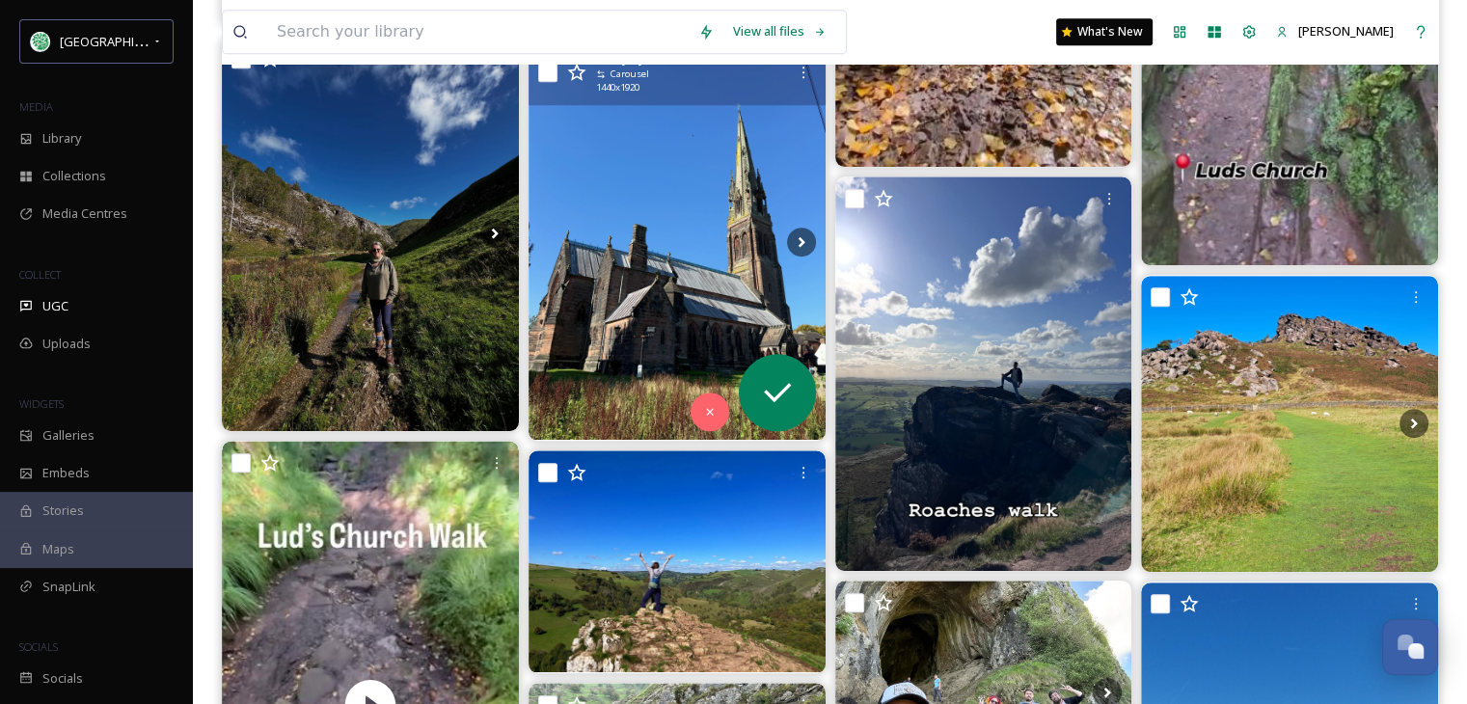
click at [669, 313] on img at bounding box center [677, 242] width 297 height 396
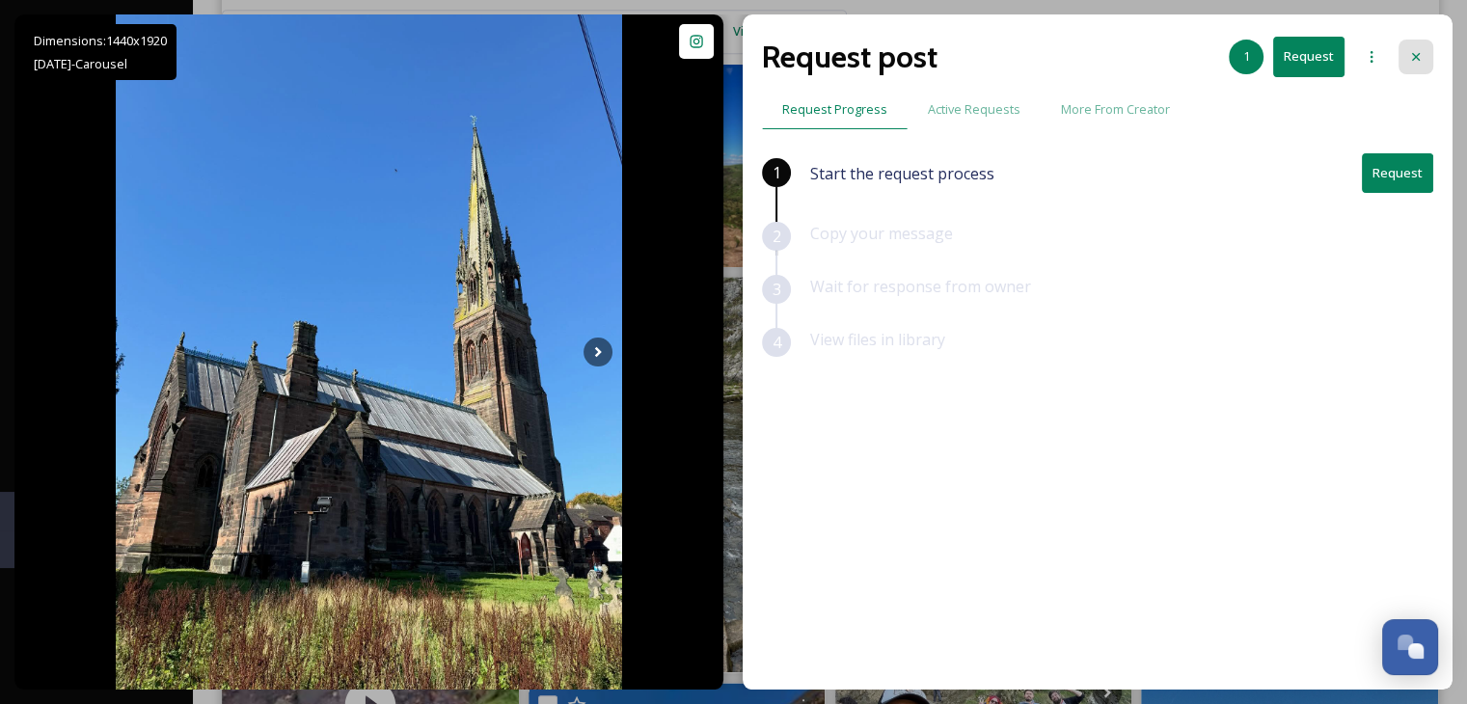
click at [1421, 51] on icon at bounding box center [1415, 56] width 15 height 15
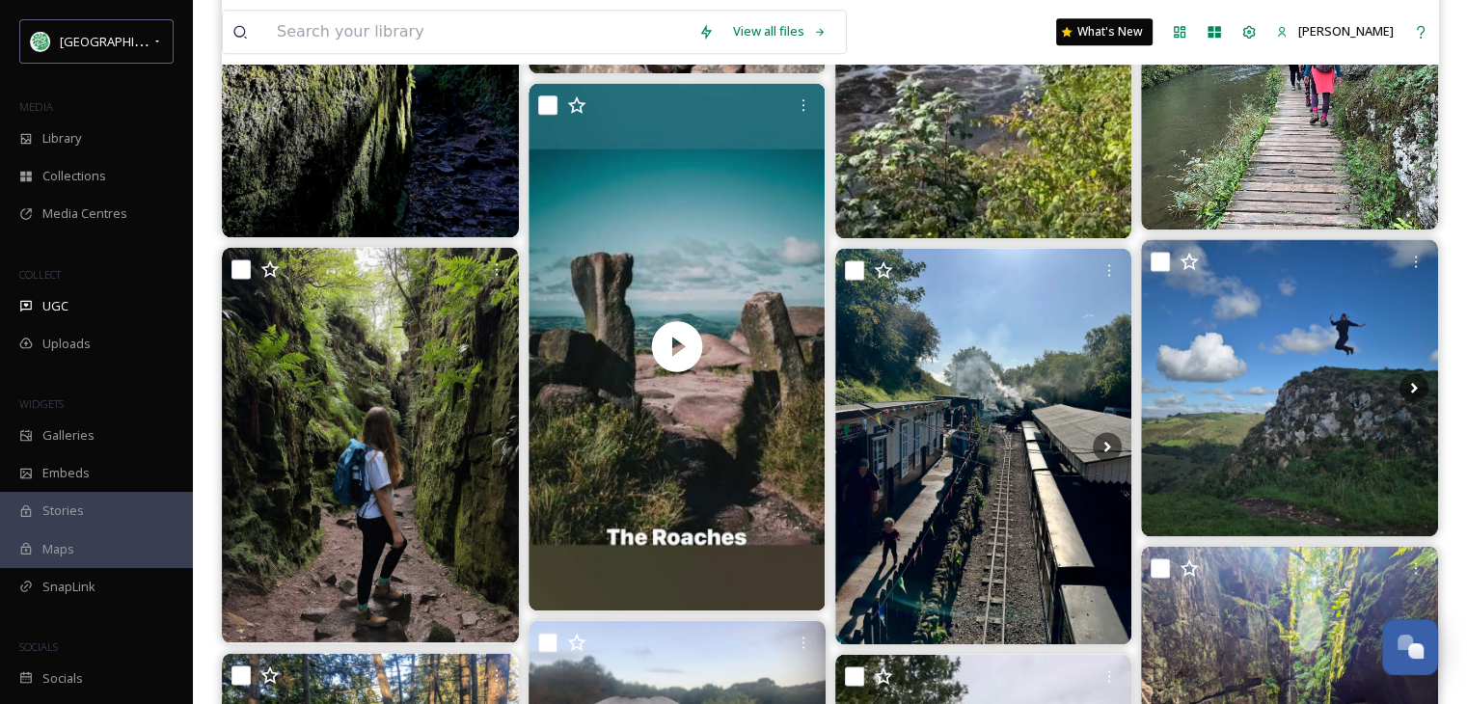
scroll to position [2605, 0]
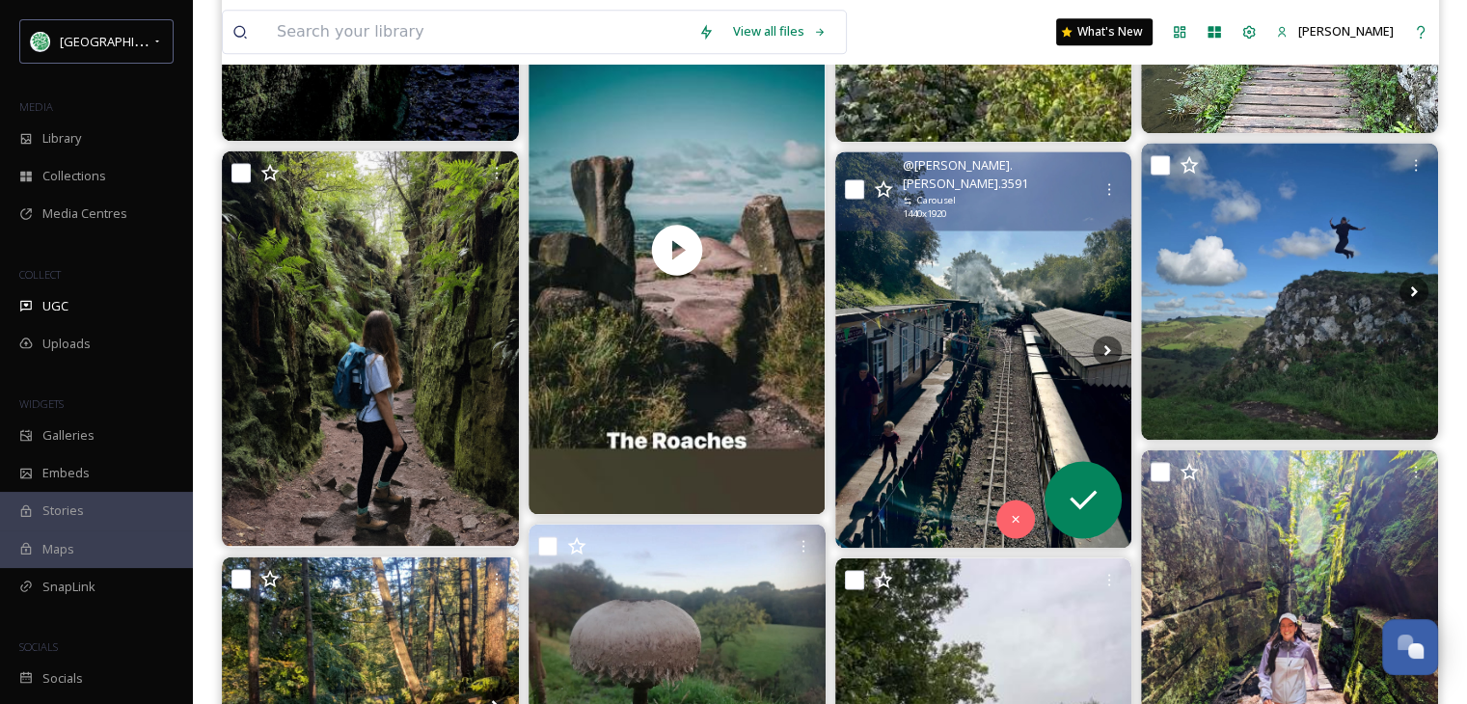
click at [996, 430] on img at bounding box center [983, 349] width 297 height 396
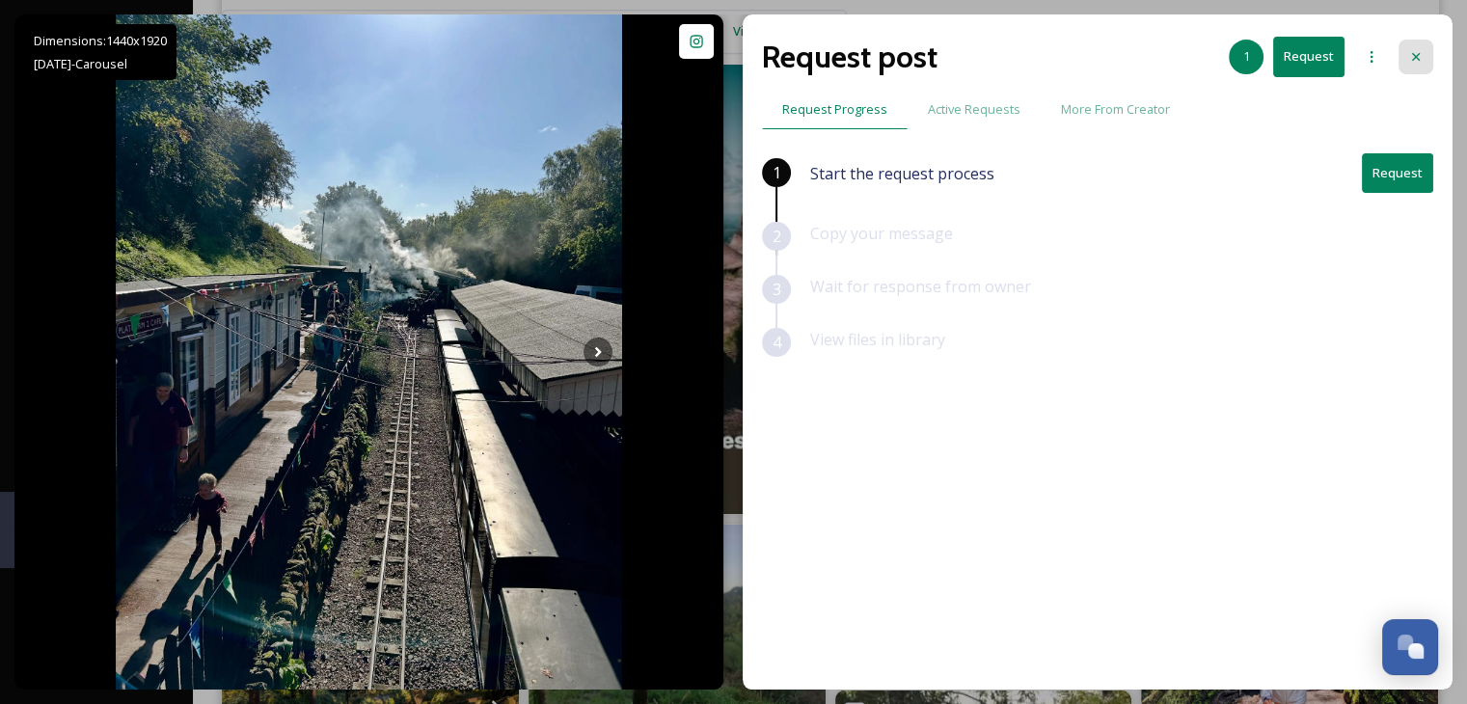
click at [1416, 50] on icon at bounding box center [1415, 56] width 15 height 15
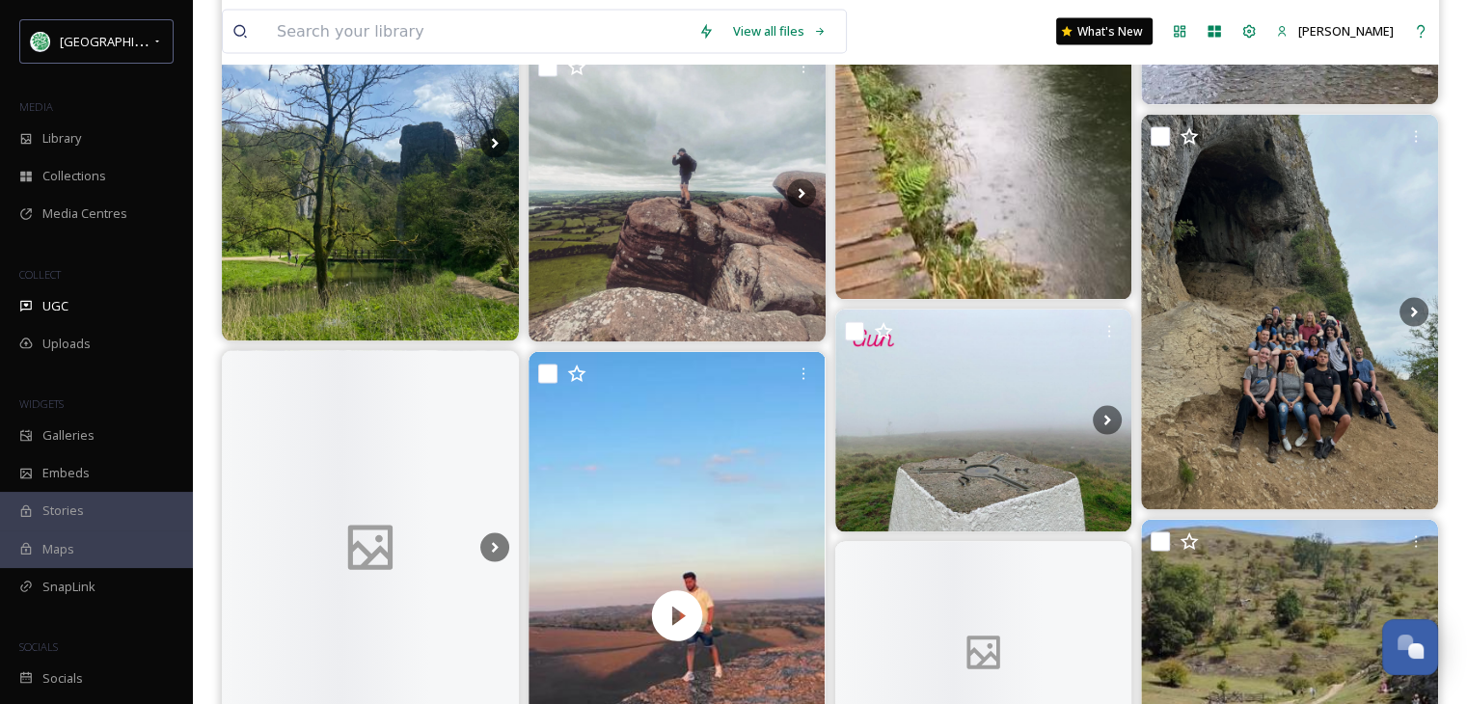
scroll to position [3955, 0]
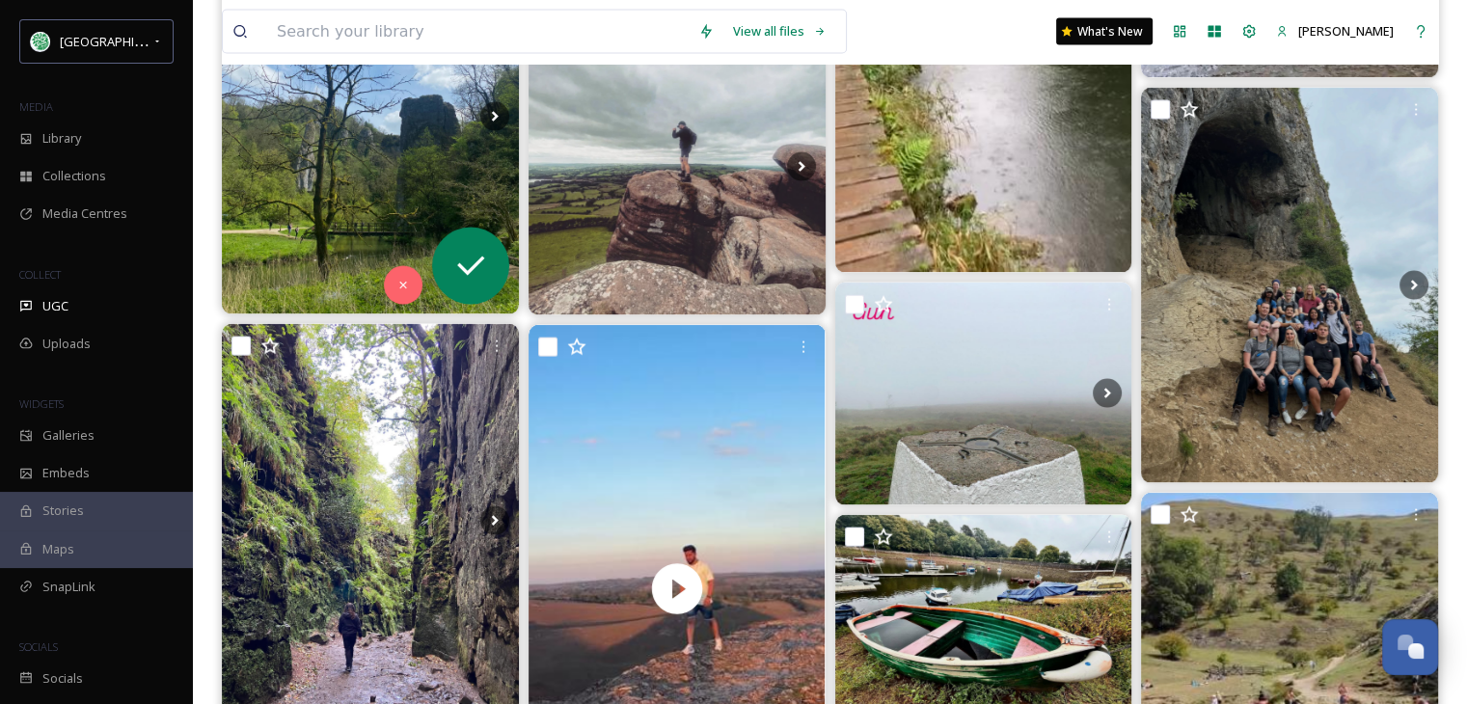
click at [358, 213] on img at bounding box center [370, 116] width 297 height 396
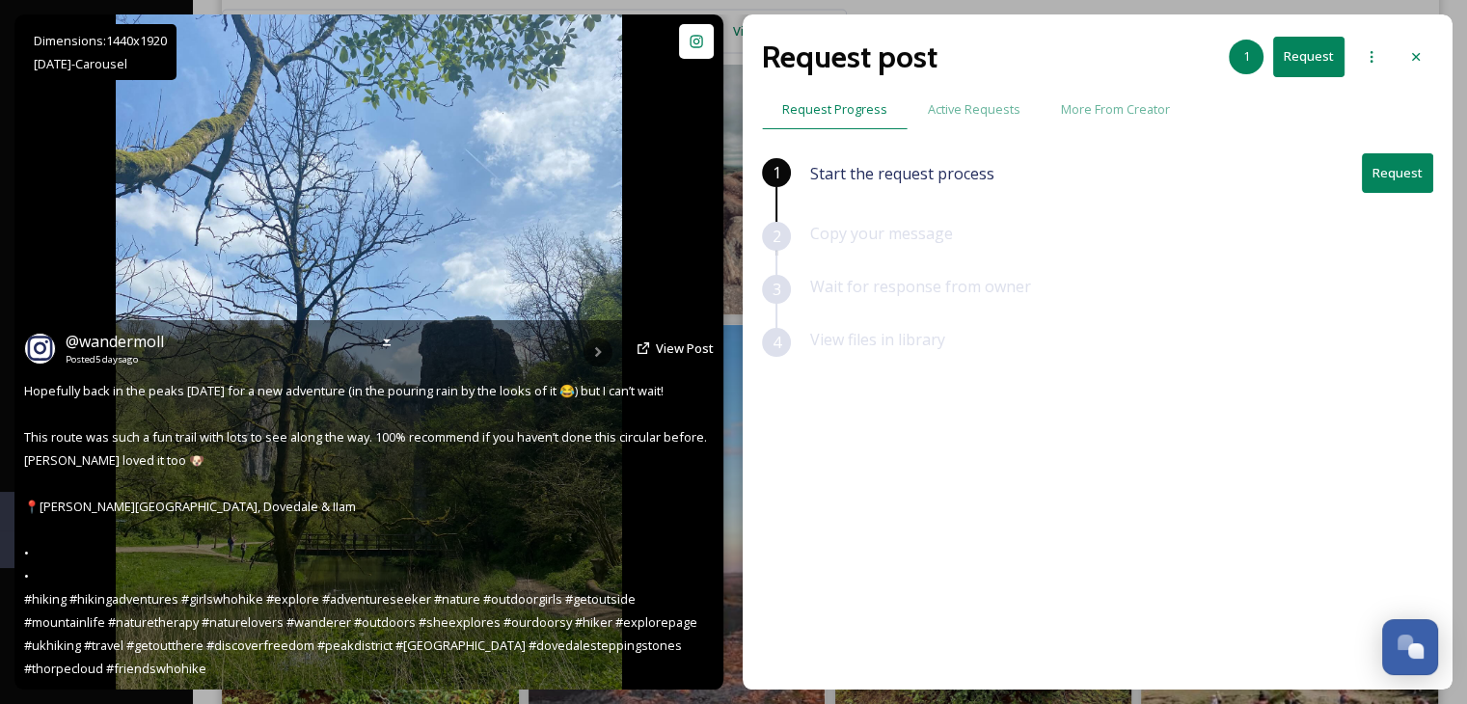
scroll to position [3549, 0]
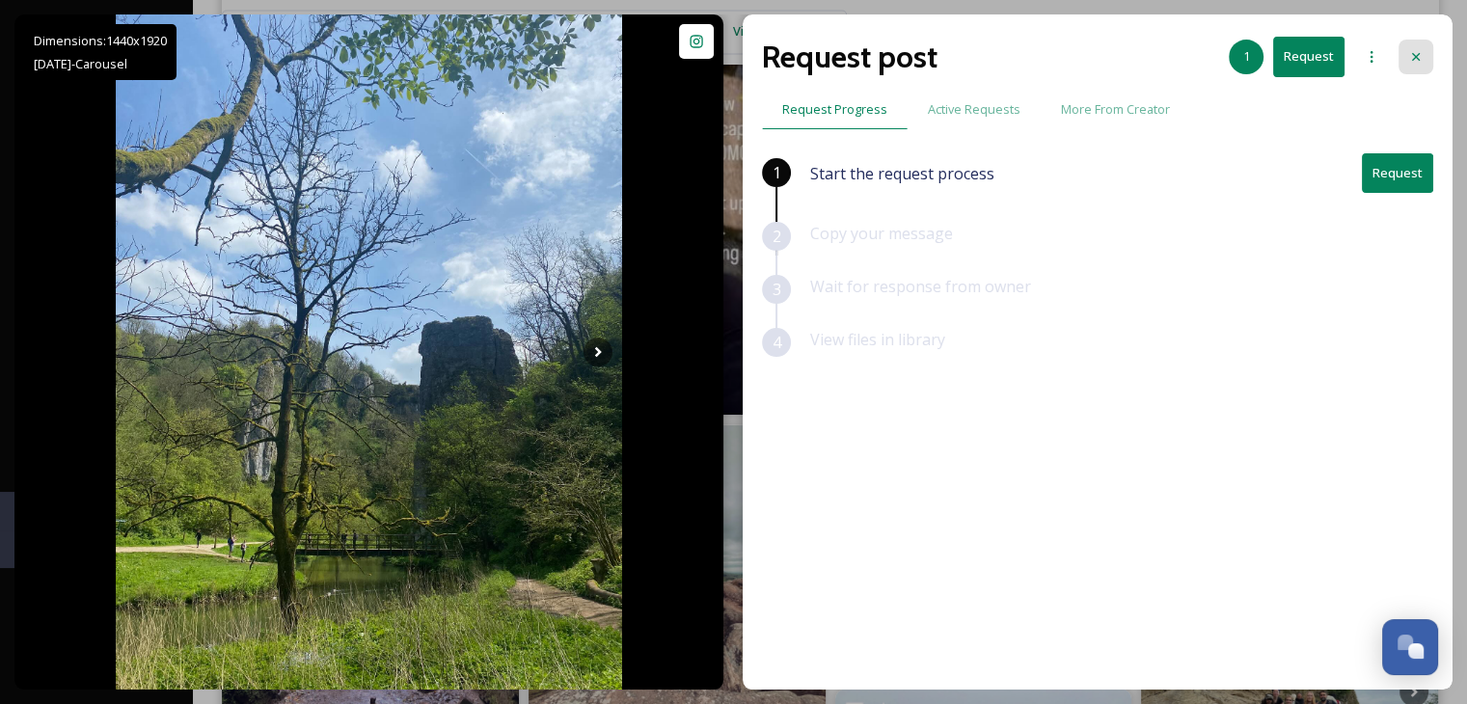
click at [1420, 55] on icon at bounding box center [1415, 56] width 15 height 15
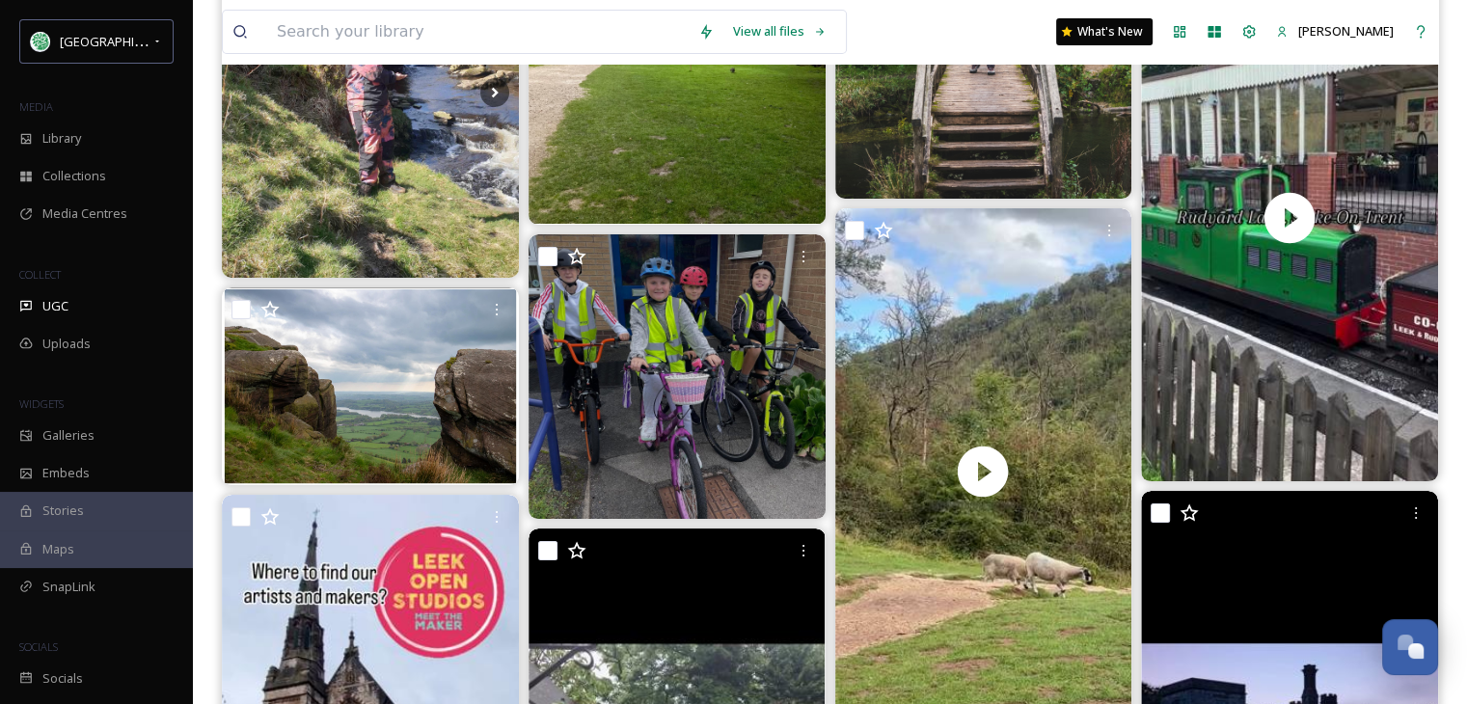
scroll to position [6946, 0]
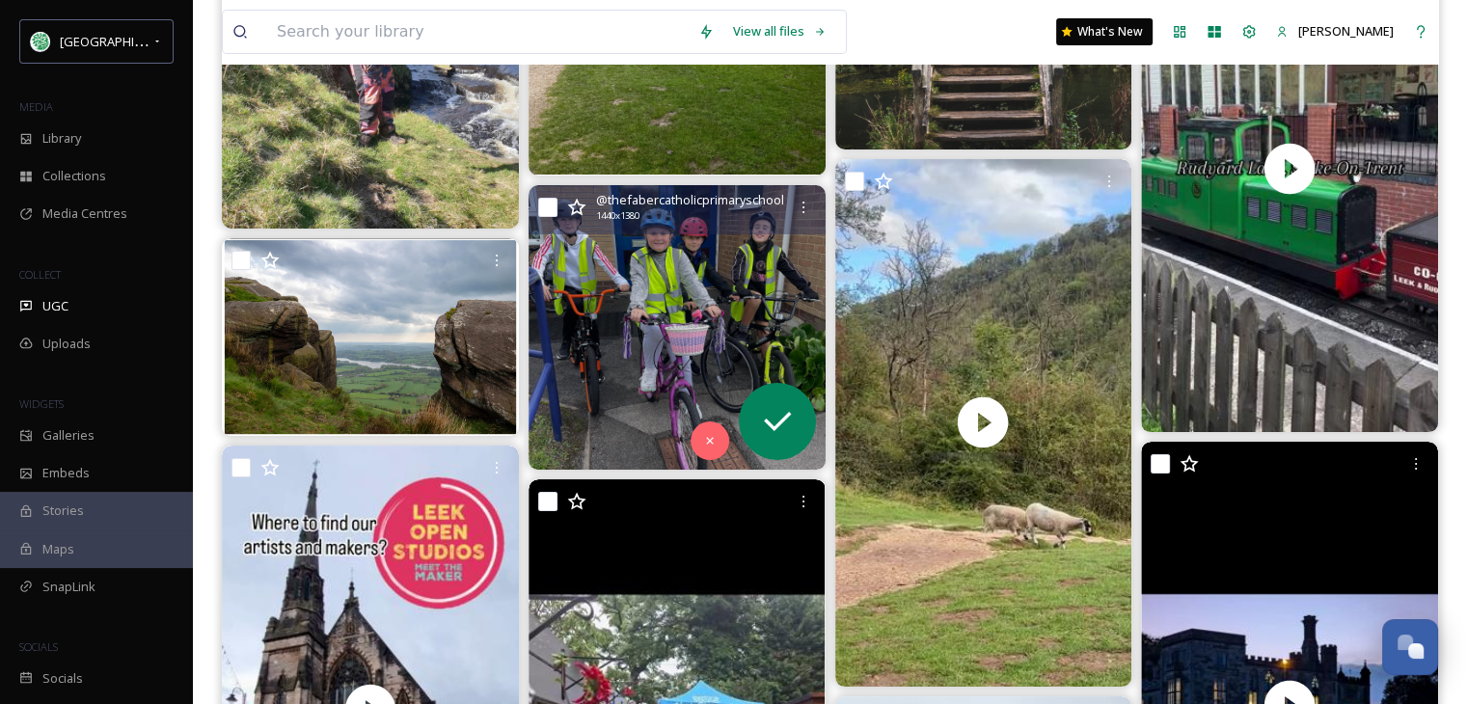
click at [672, 371] on img at bounding box center [677, 327] width 297 height 285
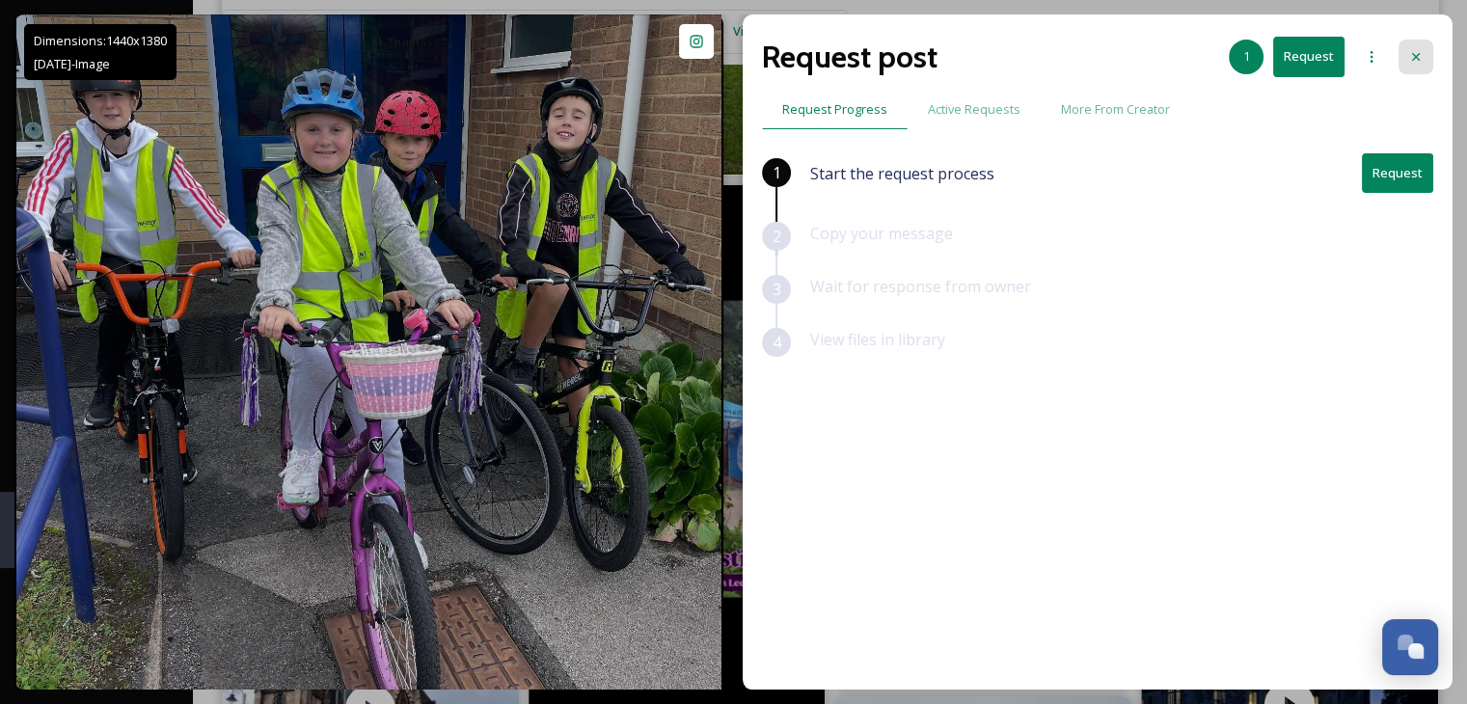
click at [1419, 45] on div at bounding box center [1416, 57] width 35 height 35
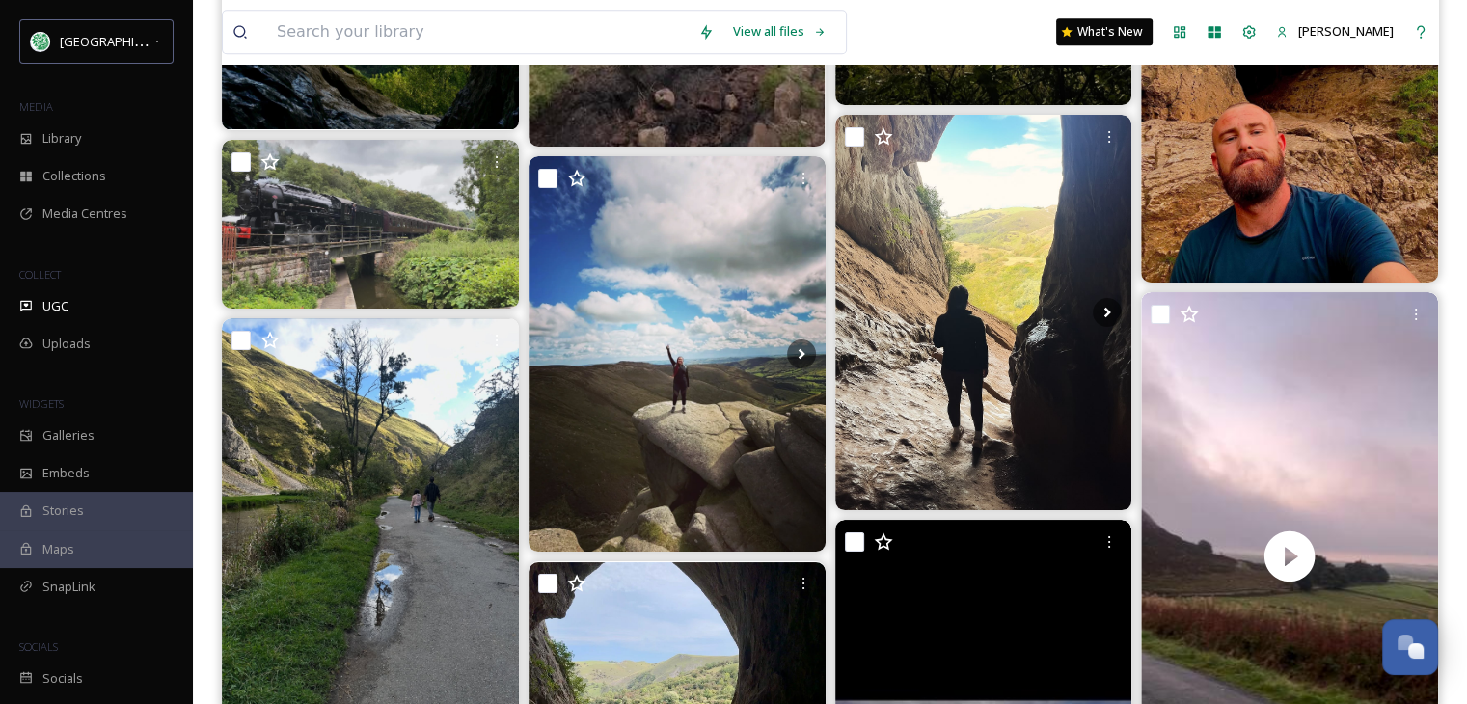
scroll to position [8489, 0]
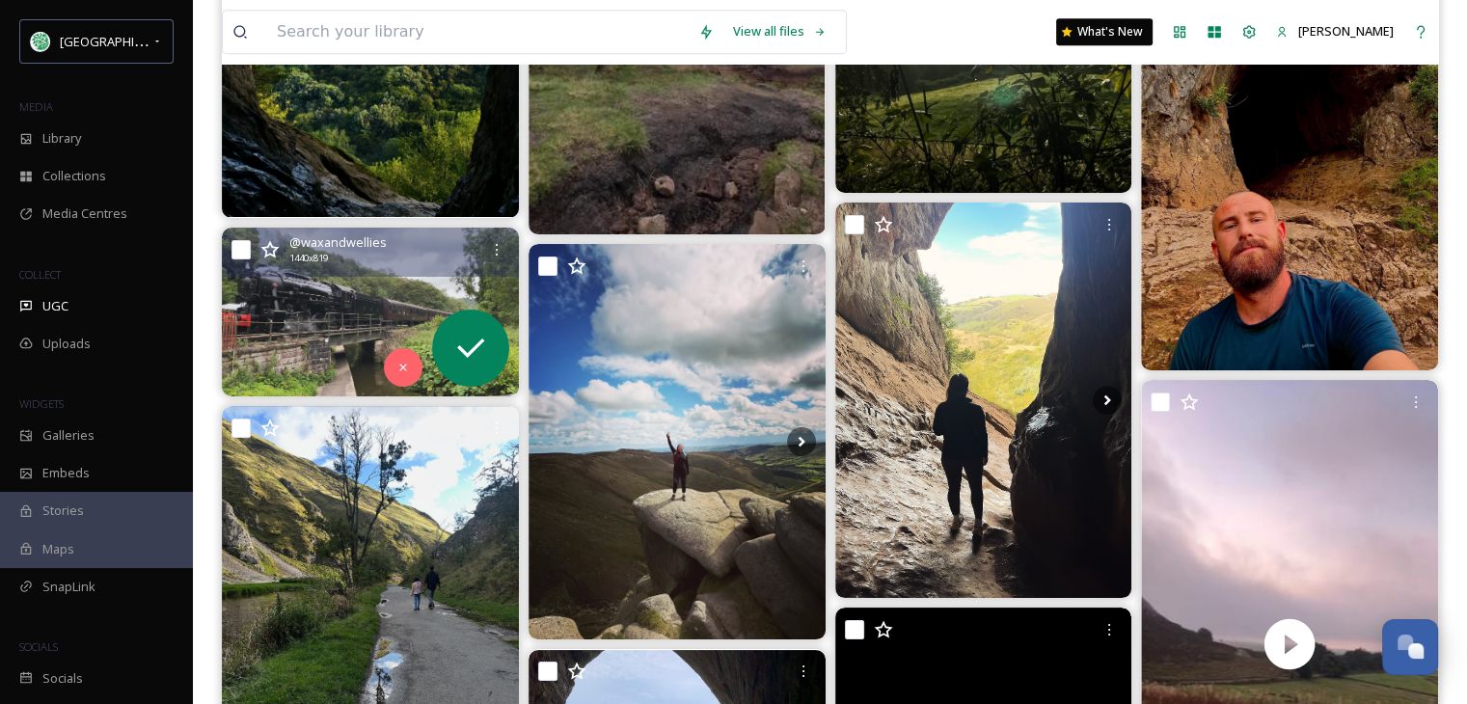
click at [330, 325] on img at bounding box center [370, 312] width 297 height 169
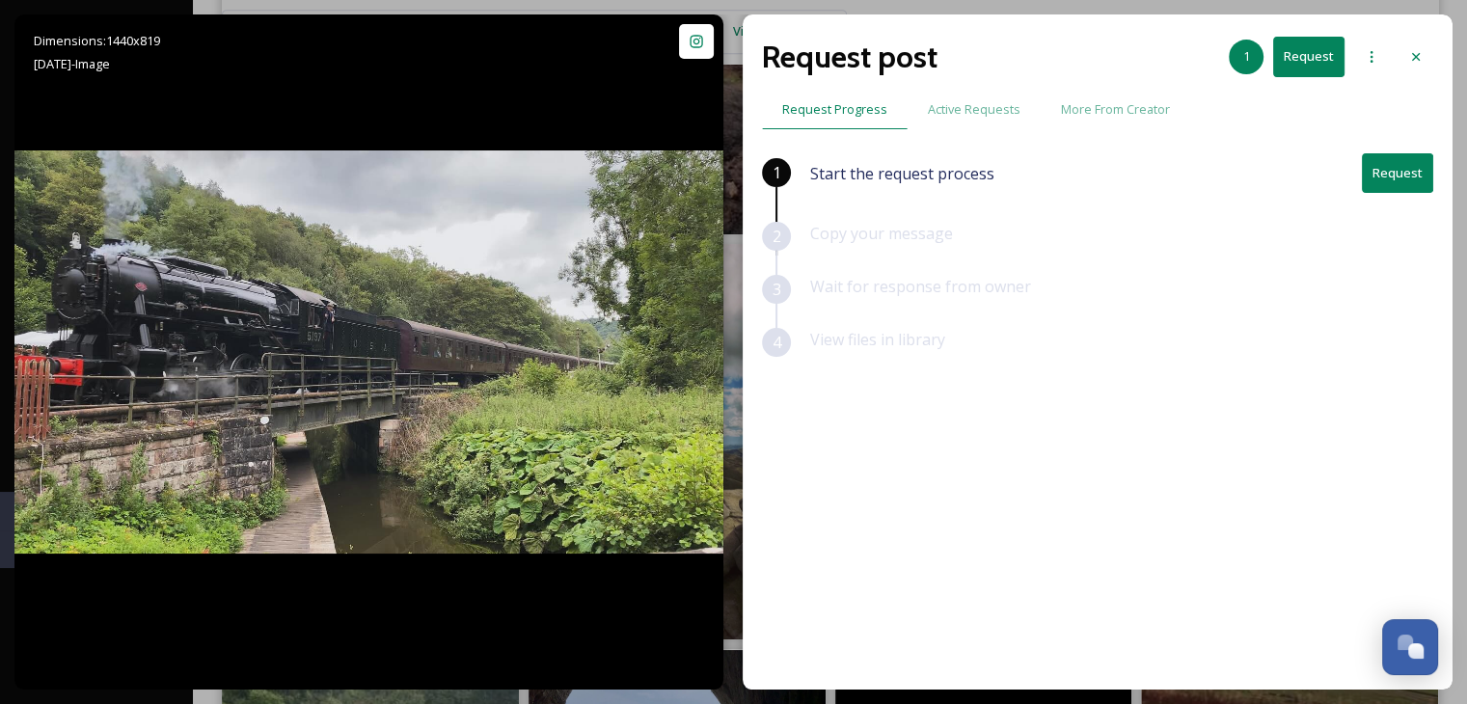
click at [1308, 55] on button "Request" at bounding box center [1308, 57] width 71 height 40
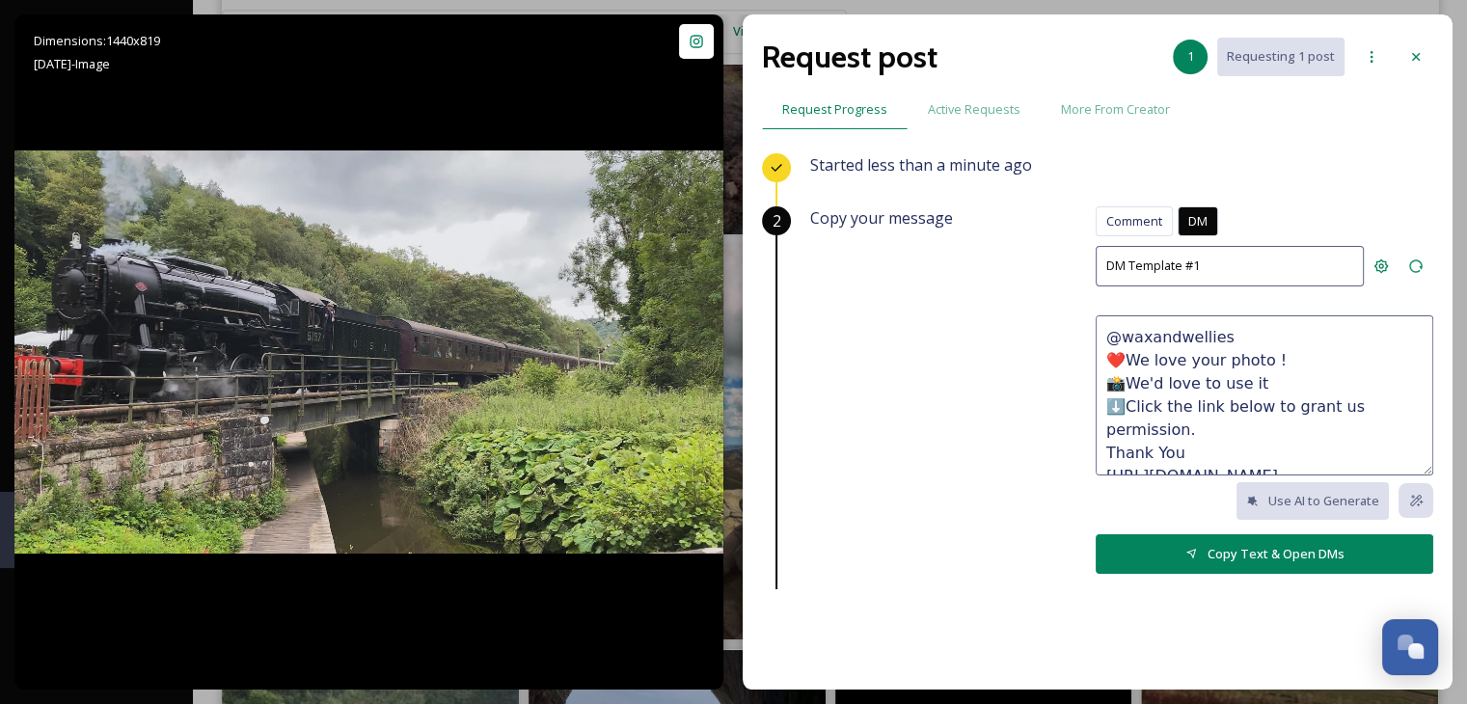
click at [1238, 551] on button "Copy Text & Open DMs" at bounding box center [1265, 554] width 338 height 40
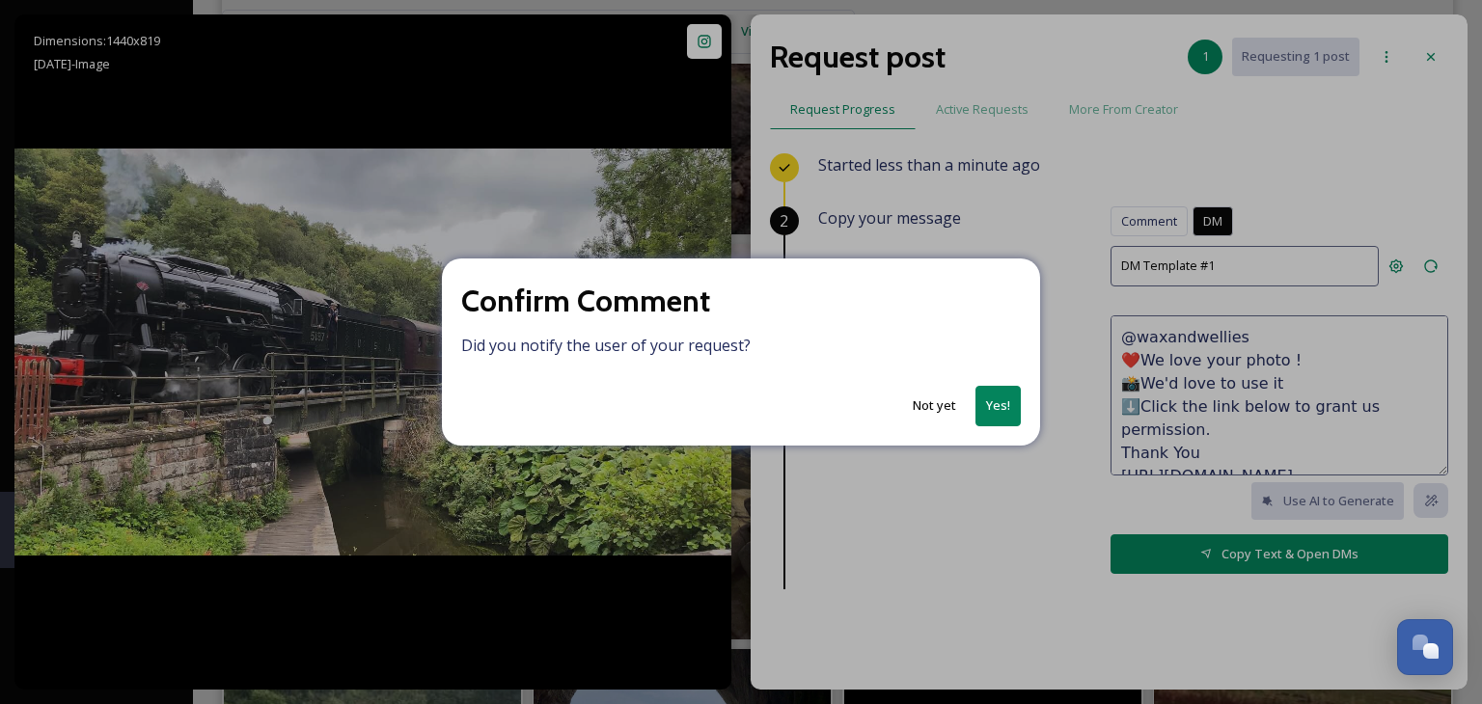
click at [989, 404] on button "Yes!" at bounding box center [997, 406] width 45 height 40
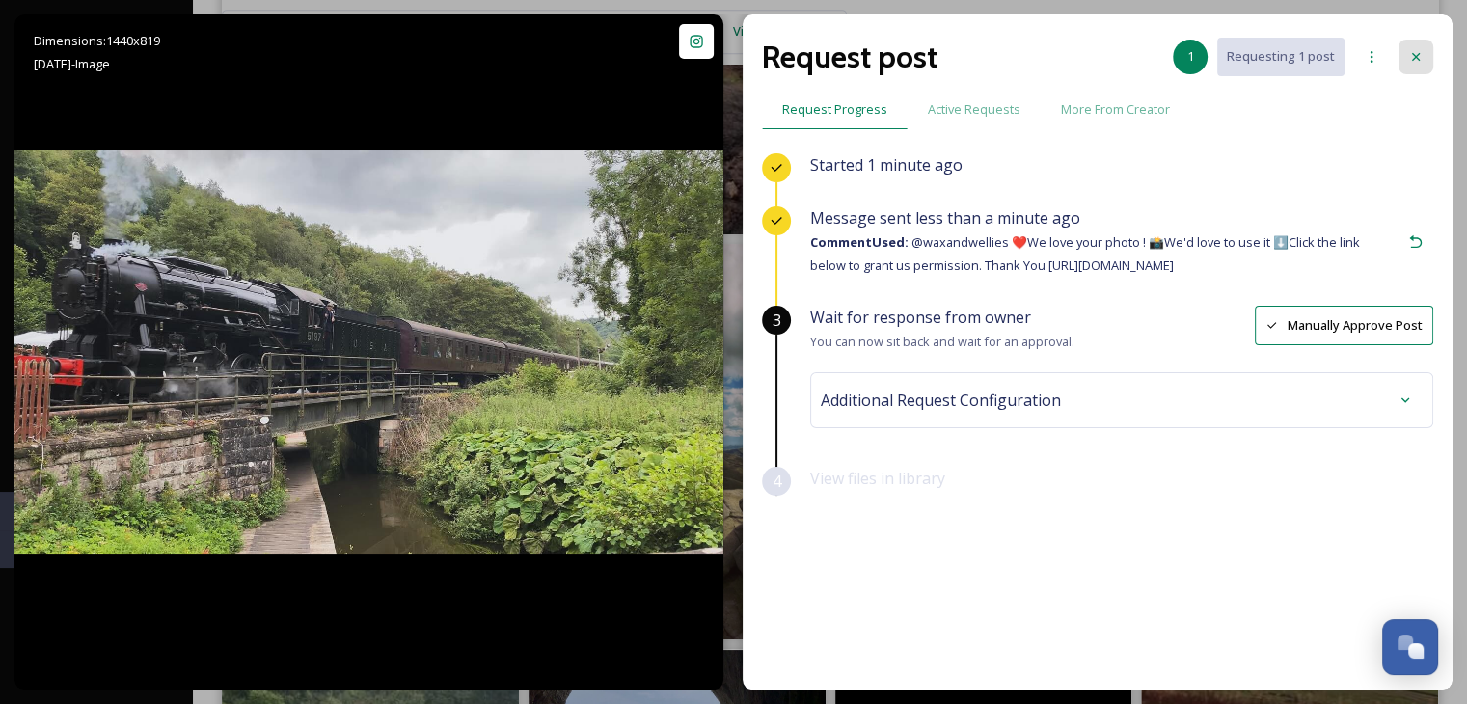
click at [1417, 53] on icon at bounding box center [1415, 56] width 15 height 15
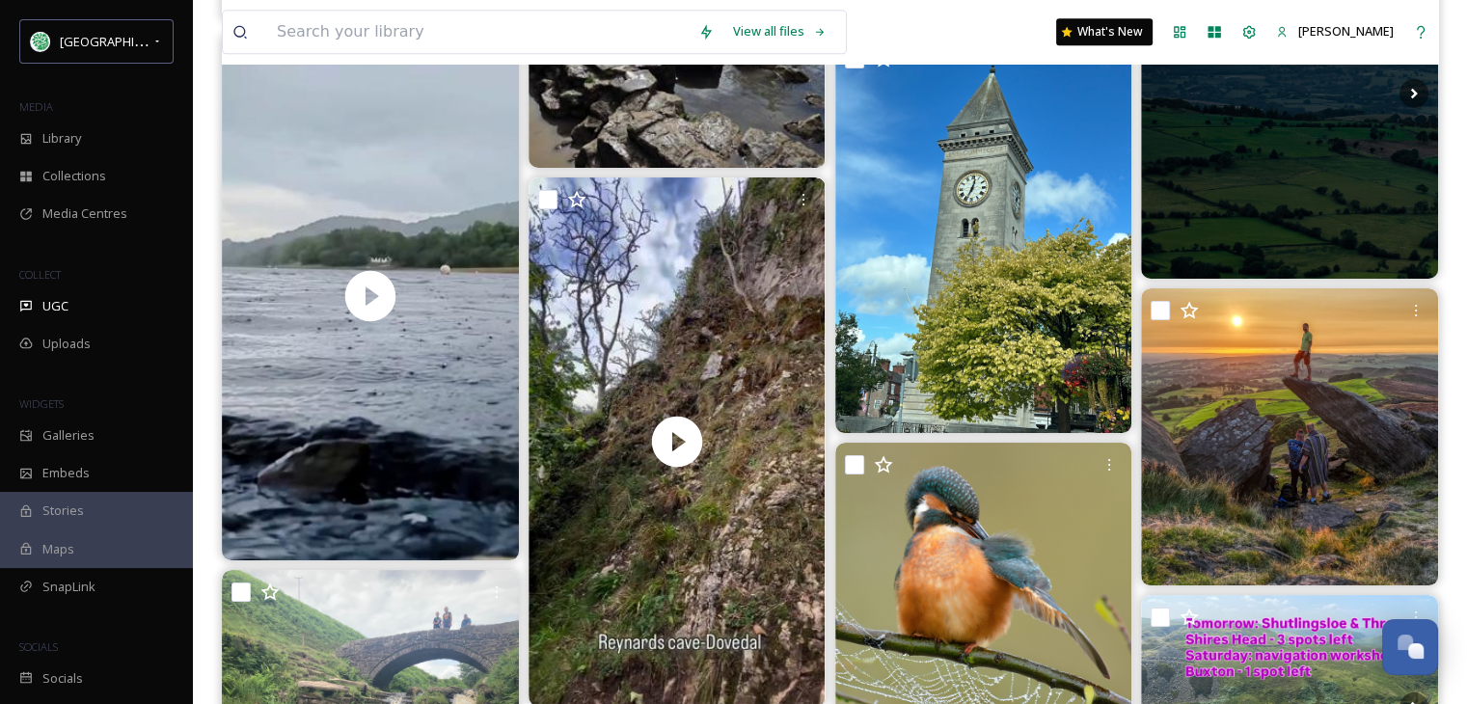
scroll to position [9839, 0]
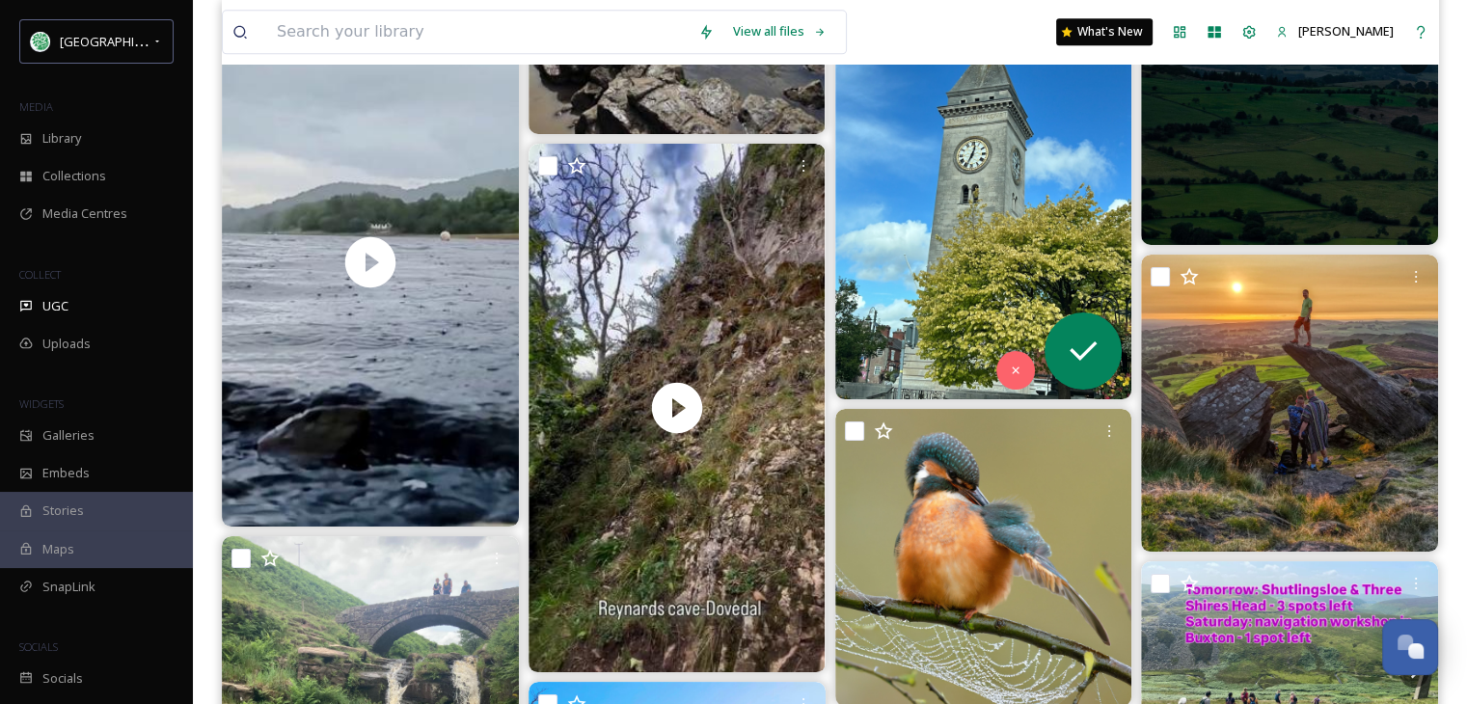
click at [916, 227] on img at bounding box center [983, 201] width 297 height 396
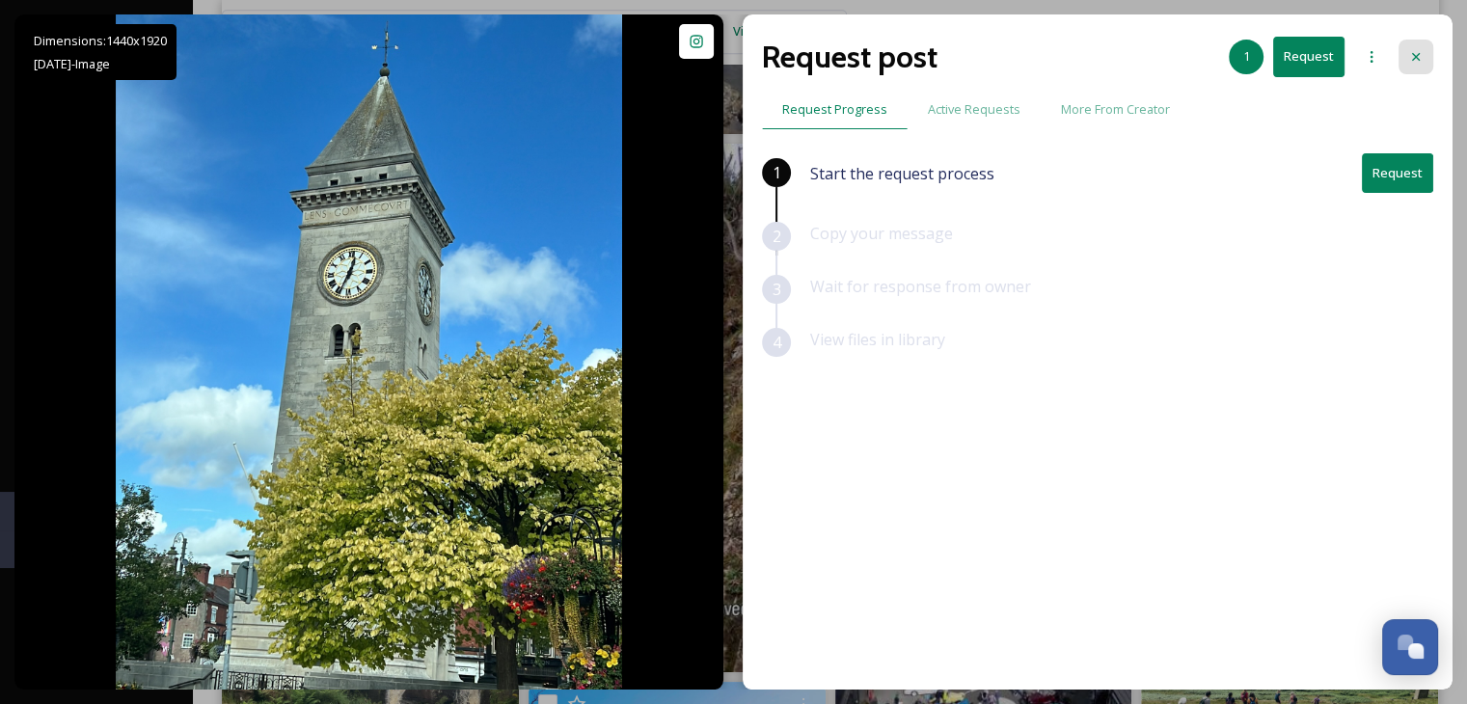
click at [1418, 49] on icon at bounding box center [1415, 56] width 15 height 15
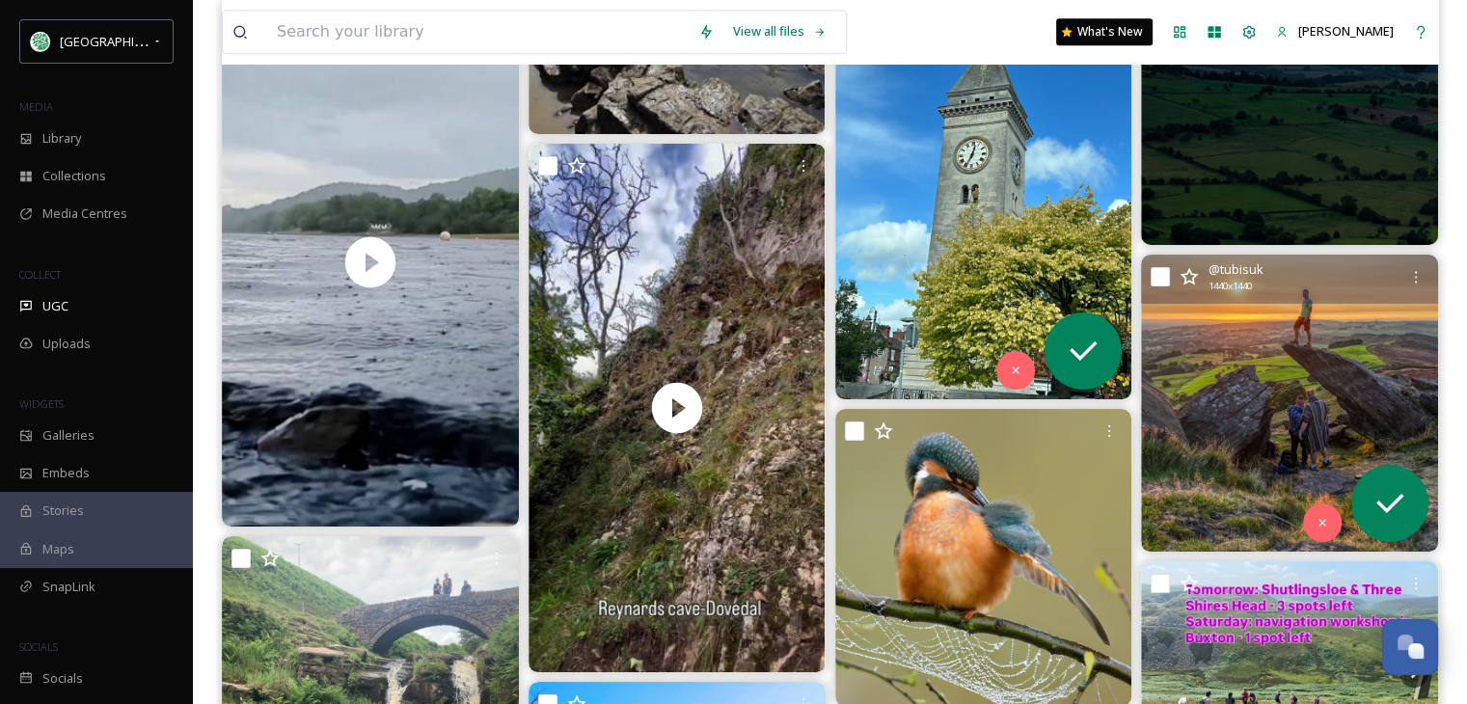
click at [1300, 396] on img at bounding box center [1289, 403] width 297 height 297
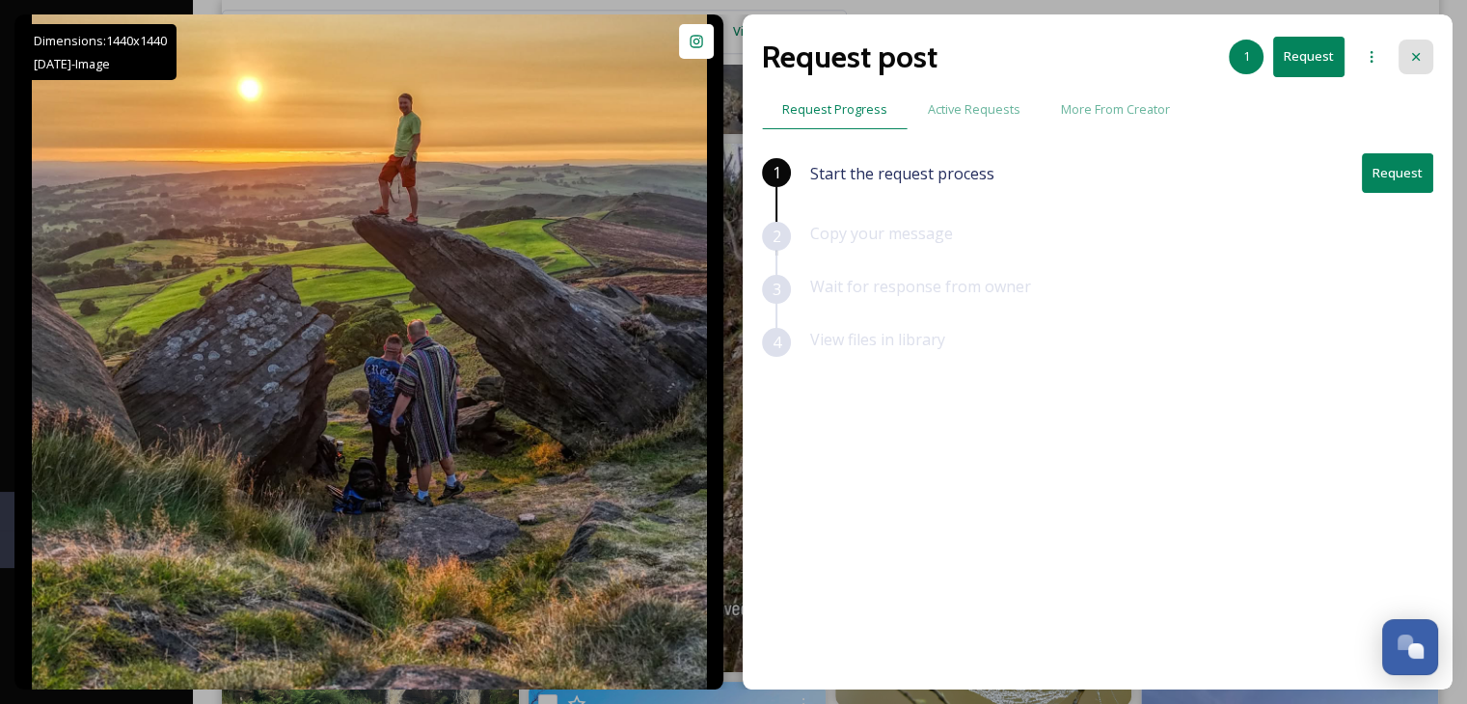
click at [1412, 55] on icon at bounding box center [1415, 56] width 15 height 15
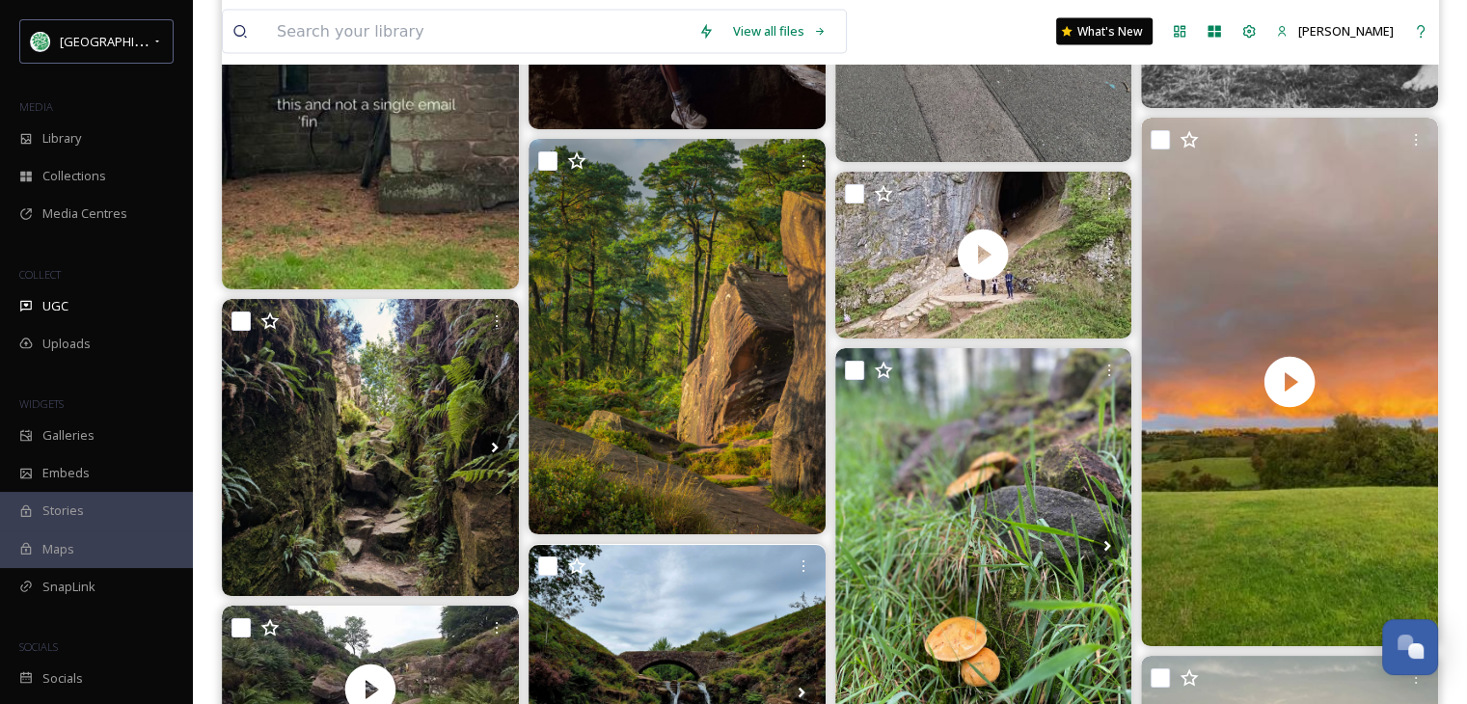
scroll to position [11962, 0]
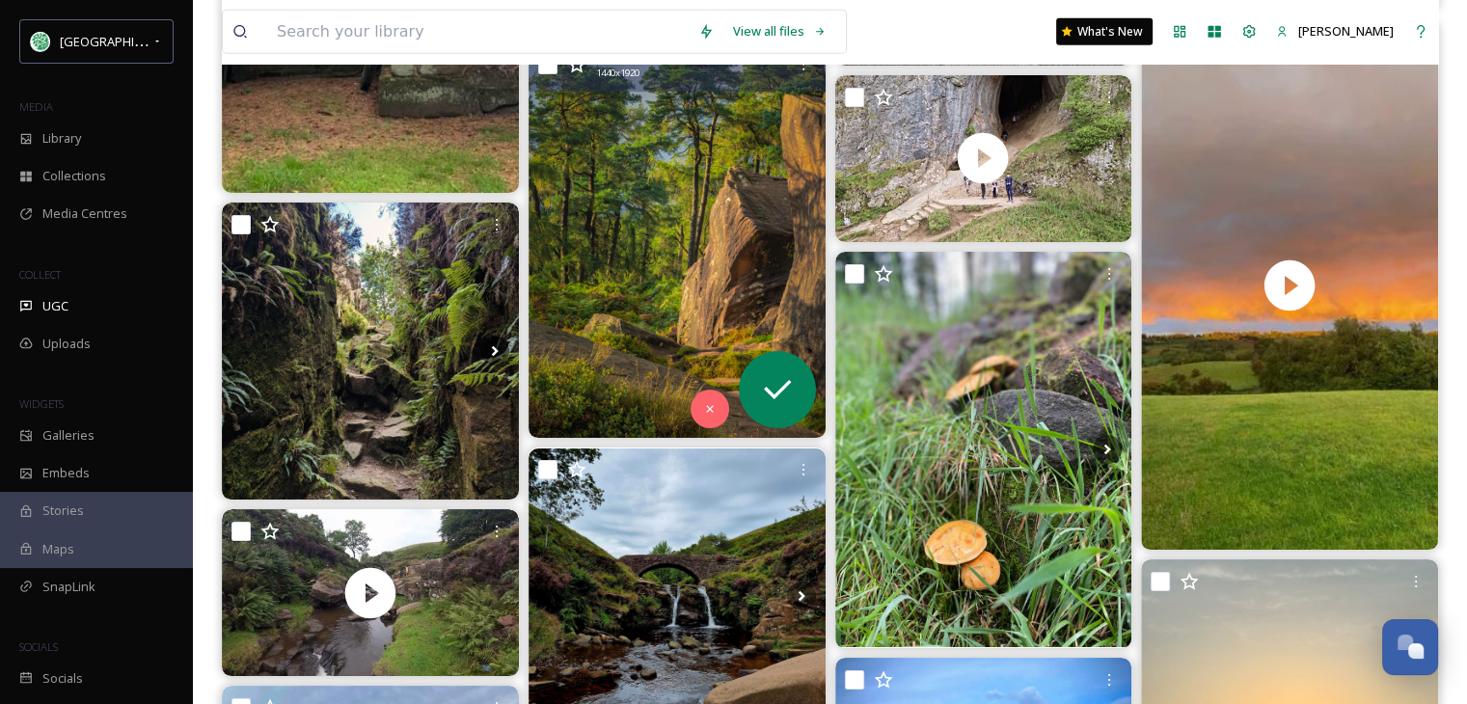
click at [662, 287] on img at bounding box center [677, 240] width 297 height 396
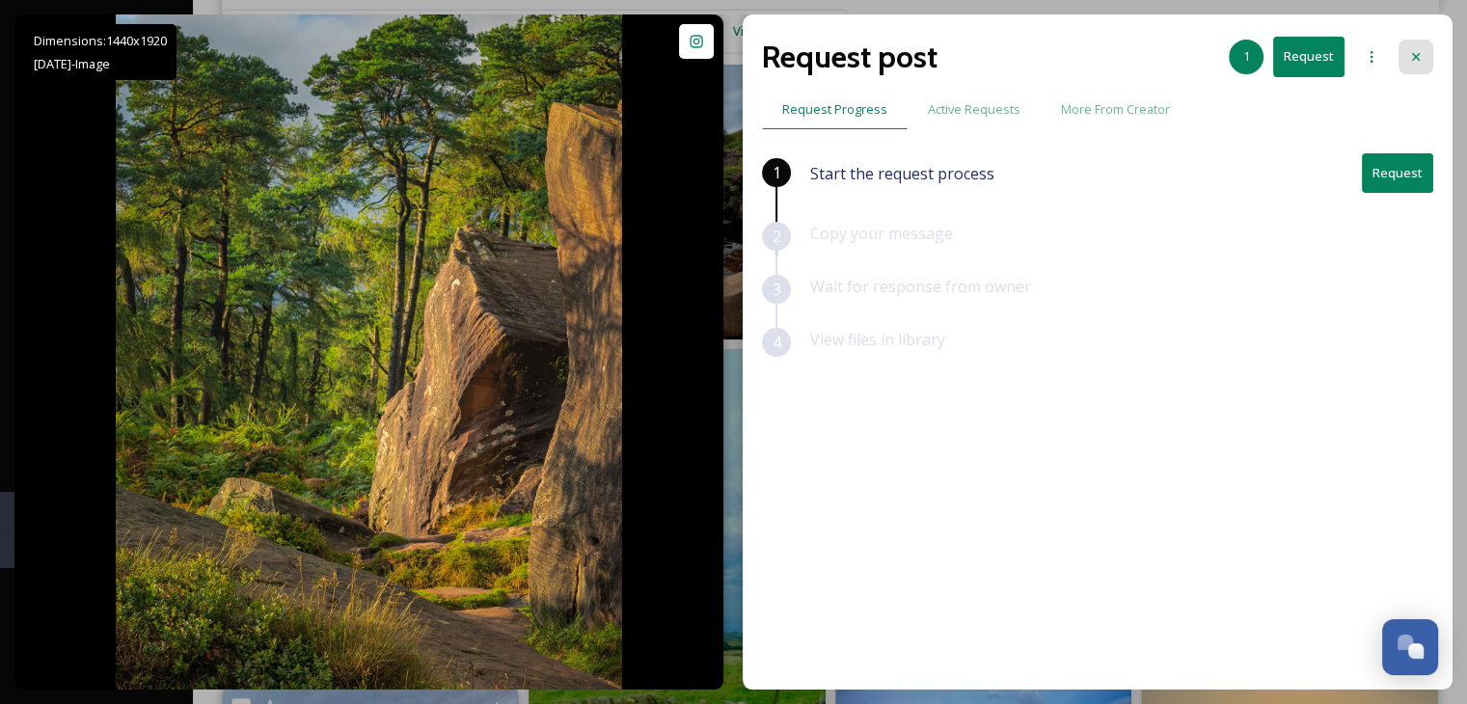
click at [1420, 56] on icon at bounding box center [1415, 56] width 15 height 15
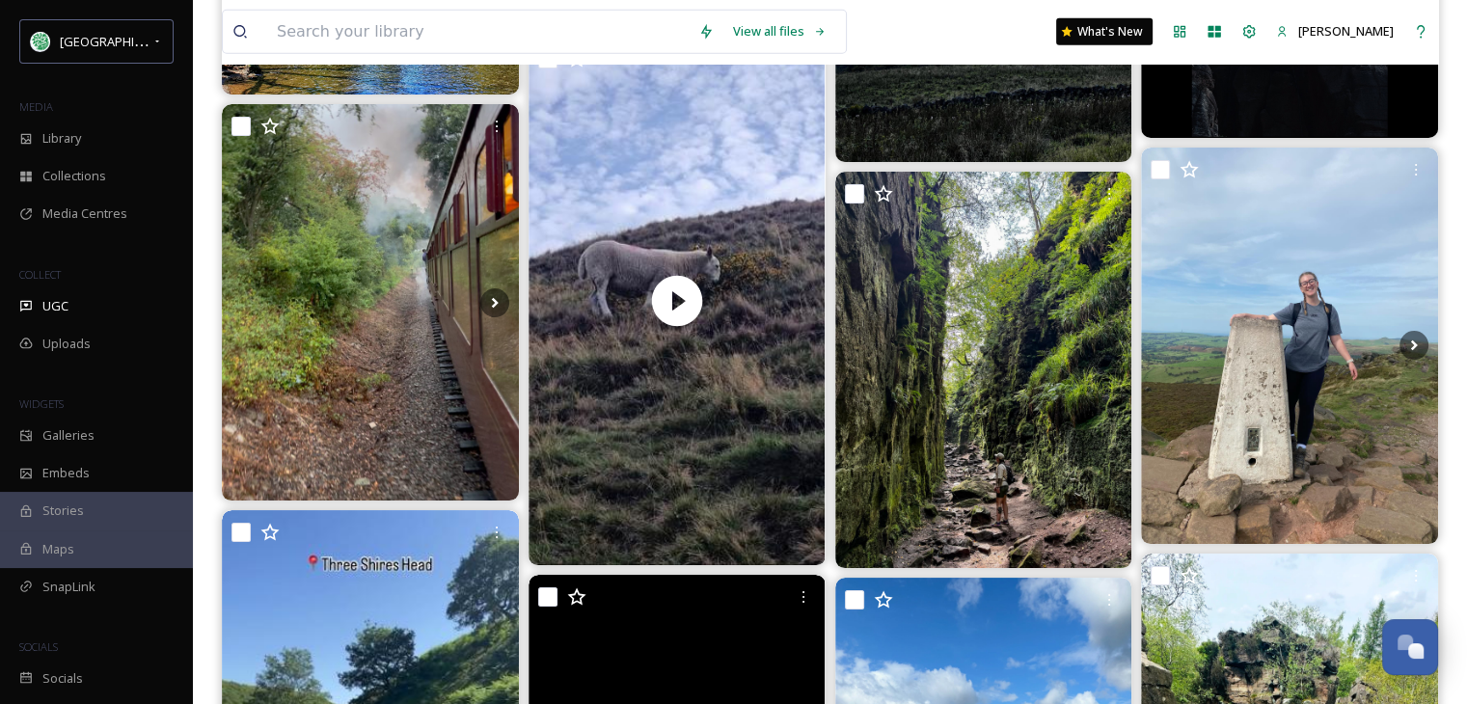
scroll to position [13119, 0]
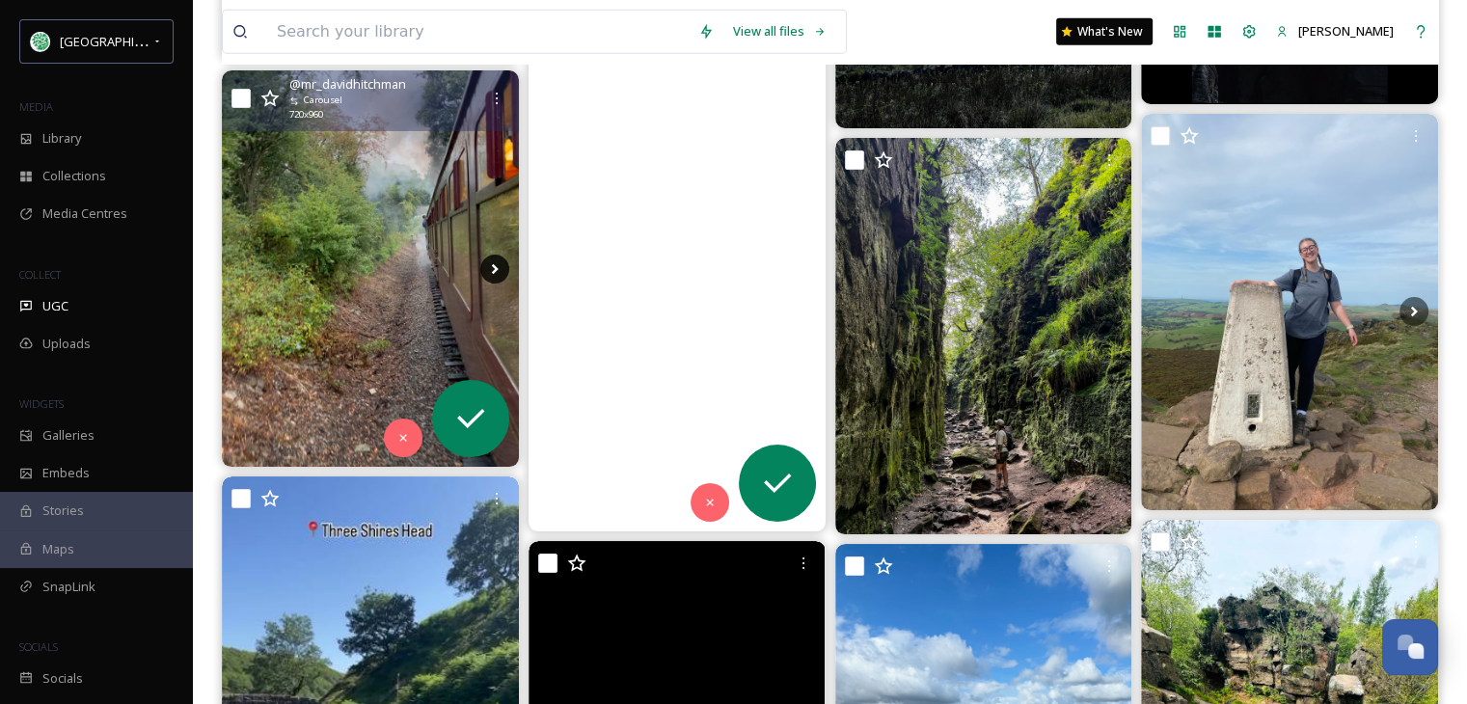
click at [492, 262] on icon at bounding box center [494, 269] width 29 height 29
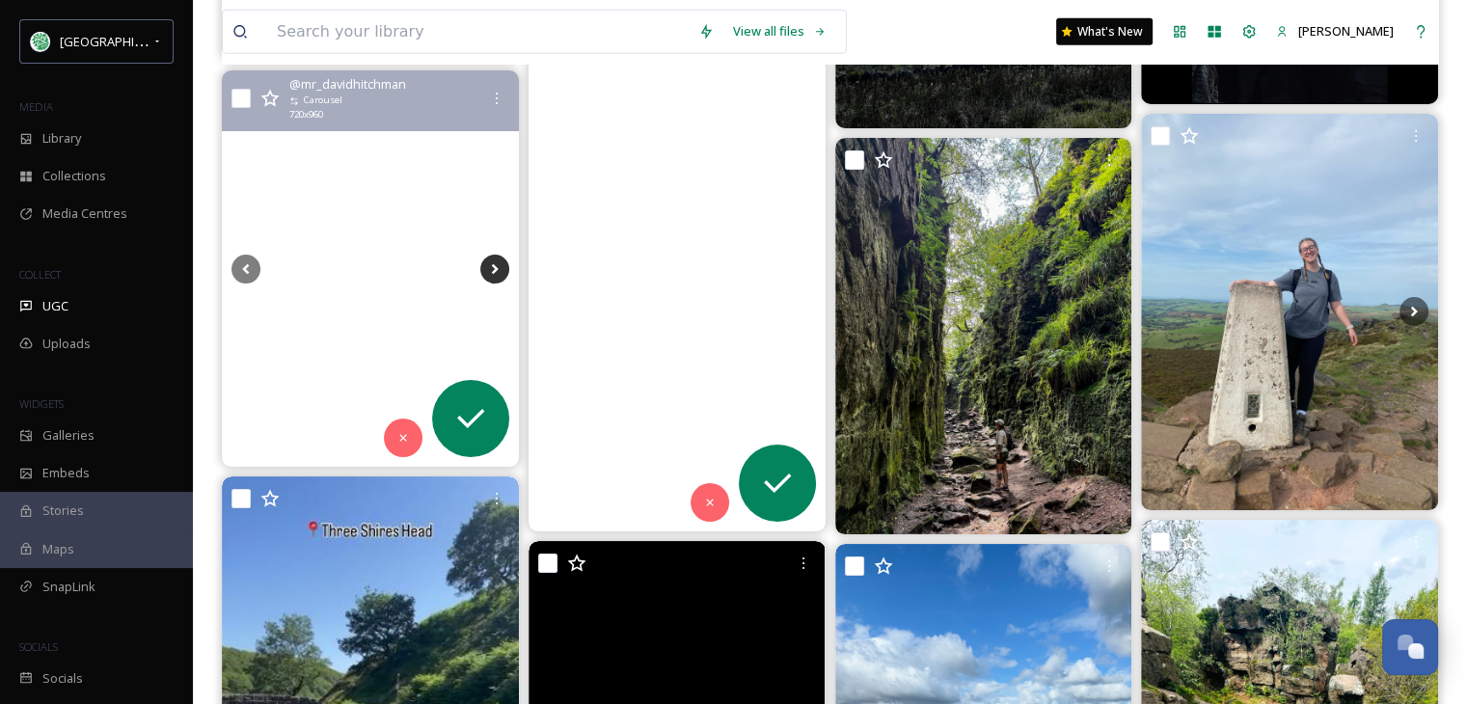
click at [492, 262] on icon at bounding box center [494, 269] width 29 height 29
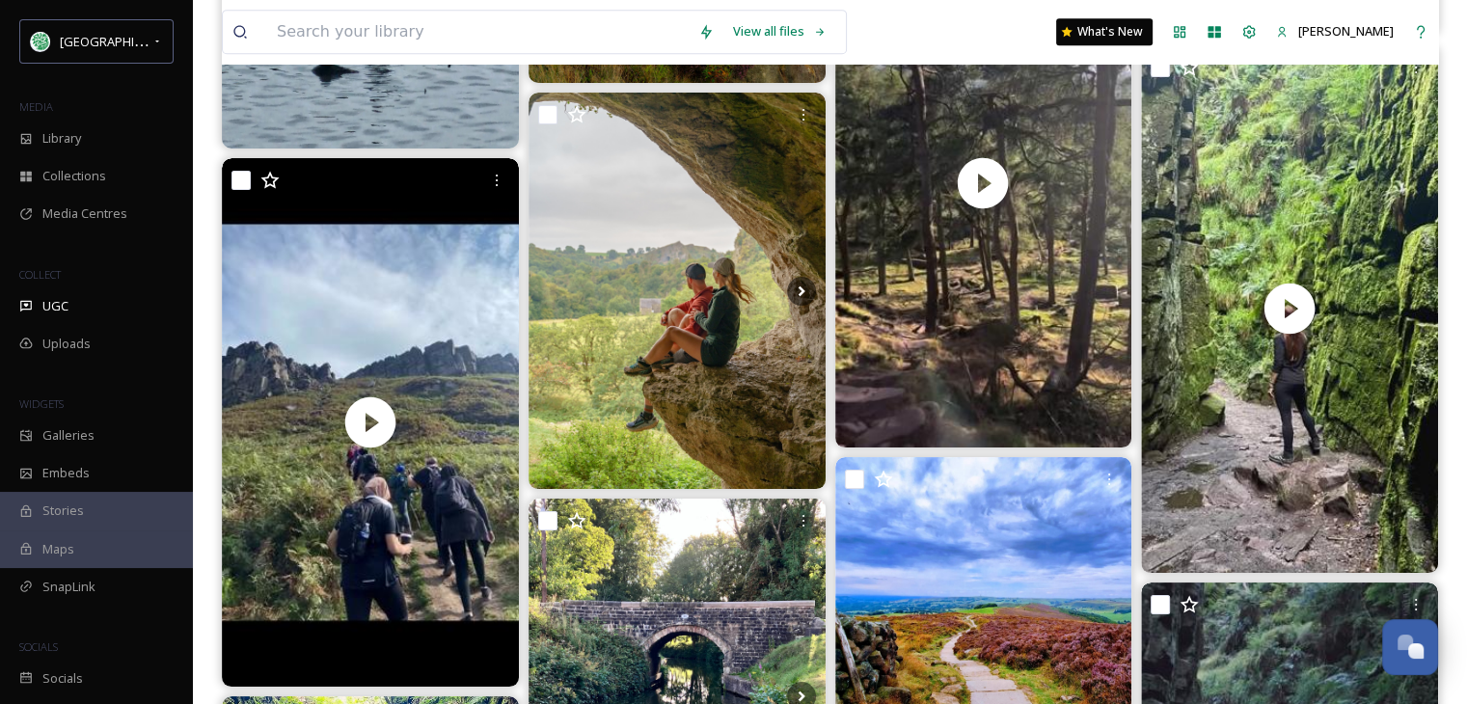
scroll to position [15627, 0]
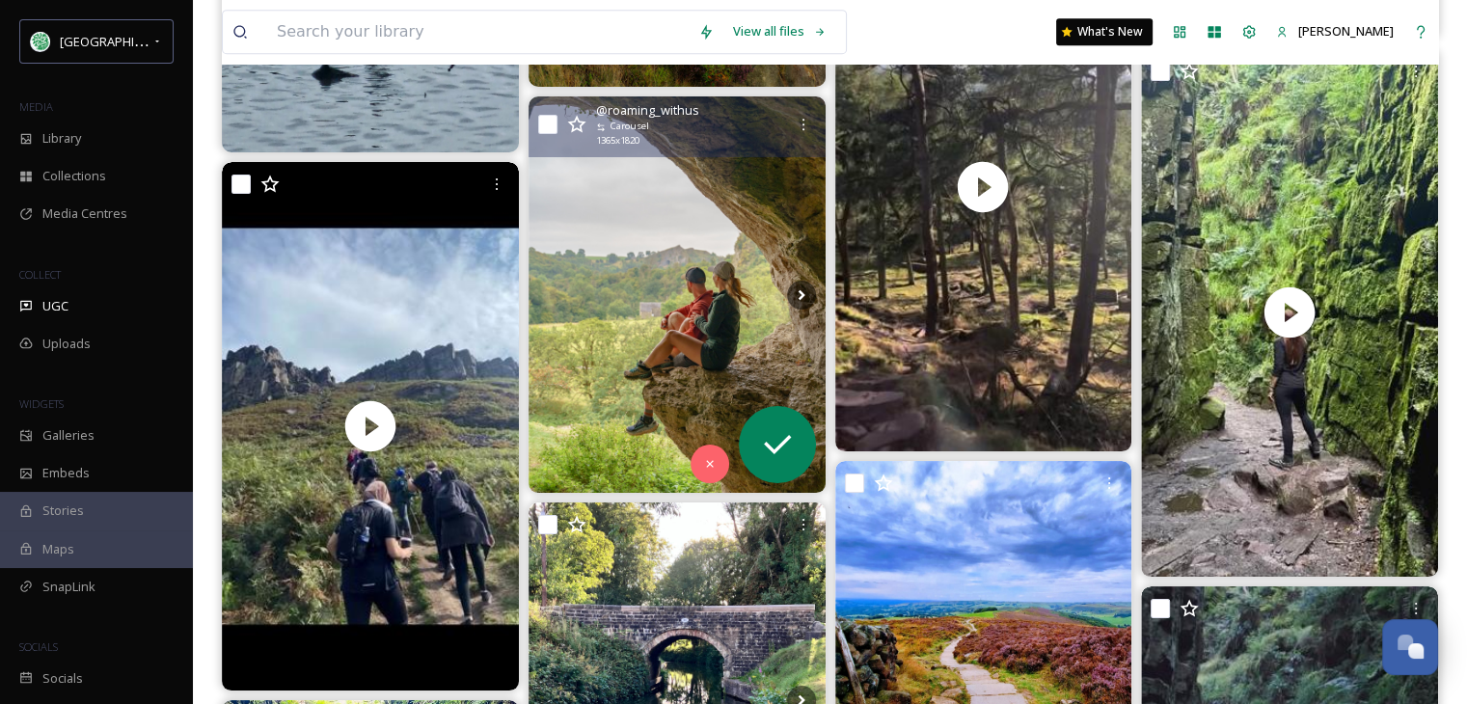
click at [681, 333] on img at bounding box center [677, 294] width 297 height 396
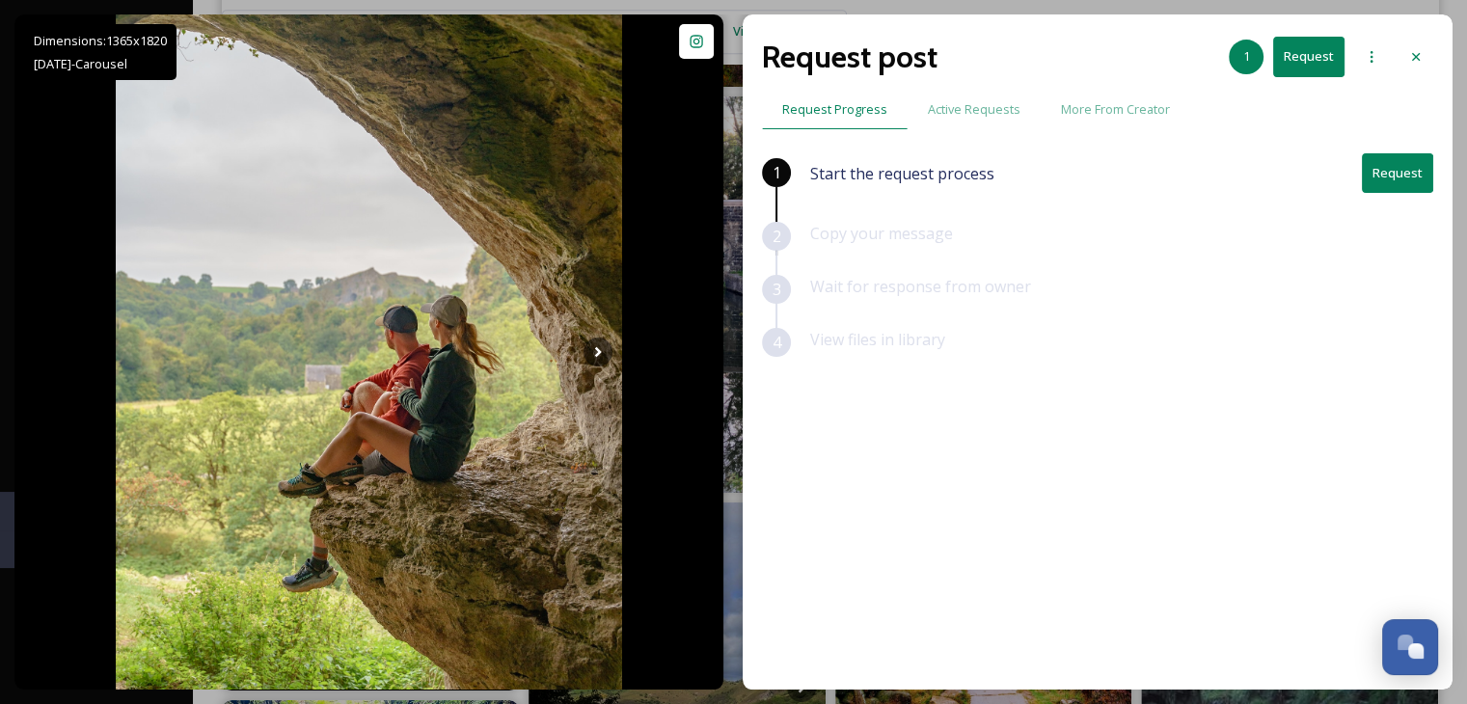
click at [1402, 170] on button "Request" at bounding box center [1397, 173] width 71 height 40
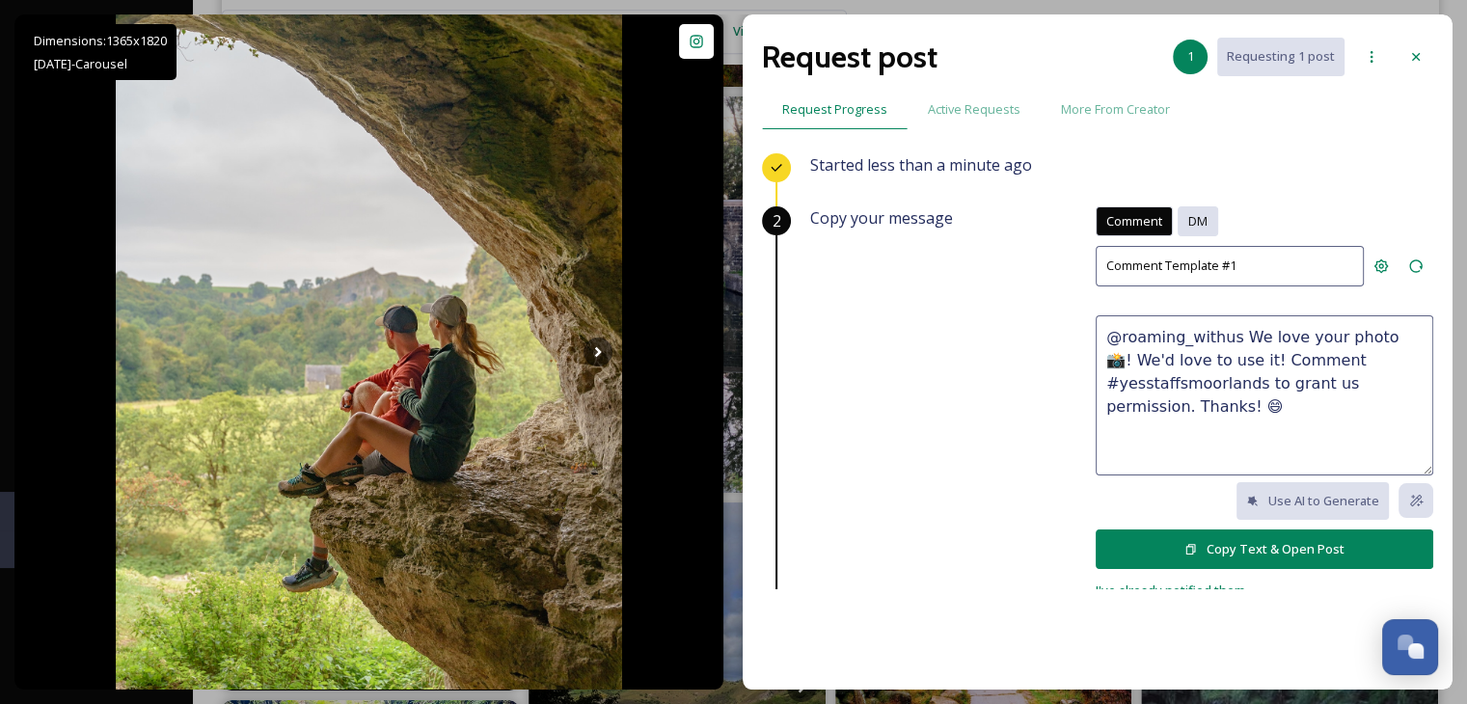
click at [1183, 210] on div "DM" at bounding box center [1198, 221] width 41 height 30
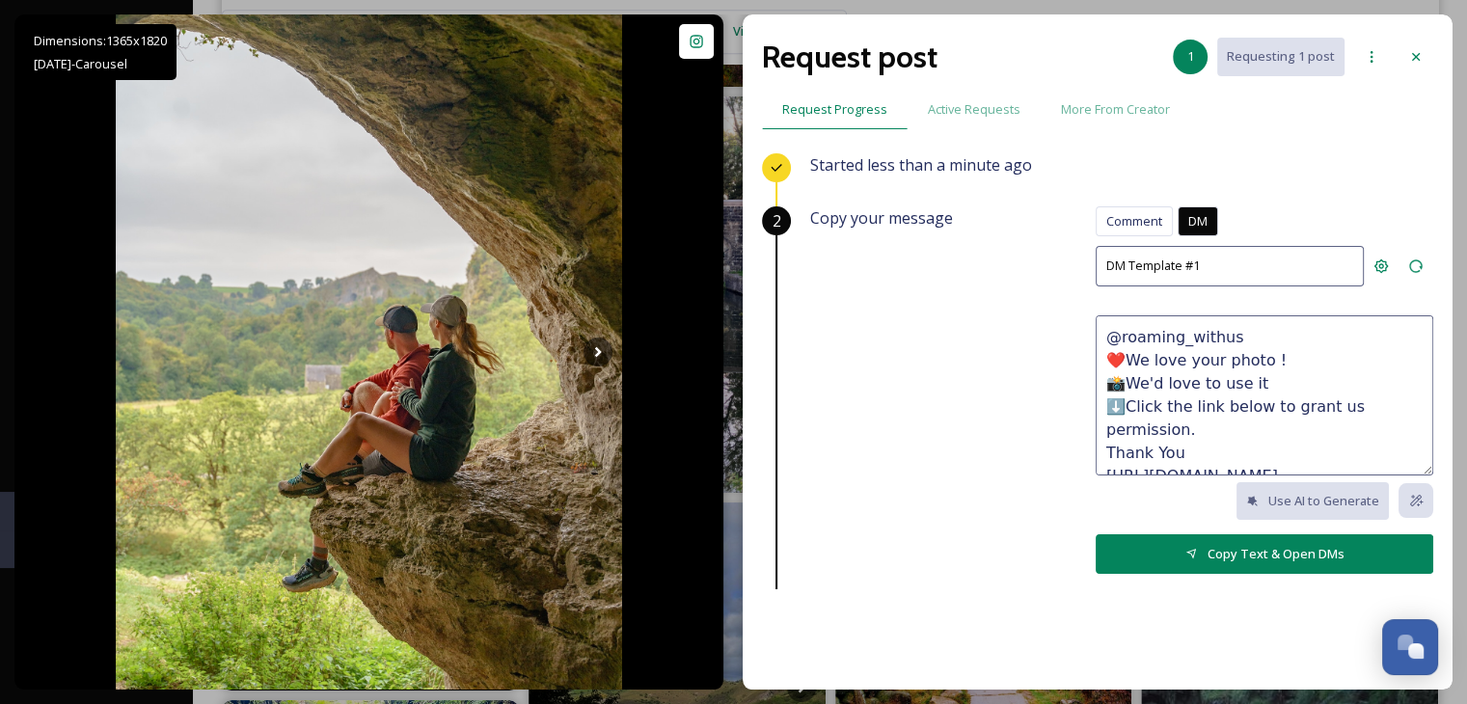
click at [1237, 549] on button "Copy Text & Open DMs" at bounding box center [1265, 554] width 338 height 40
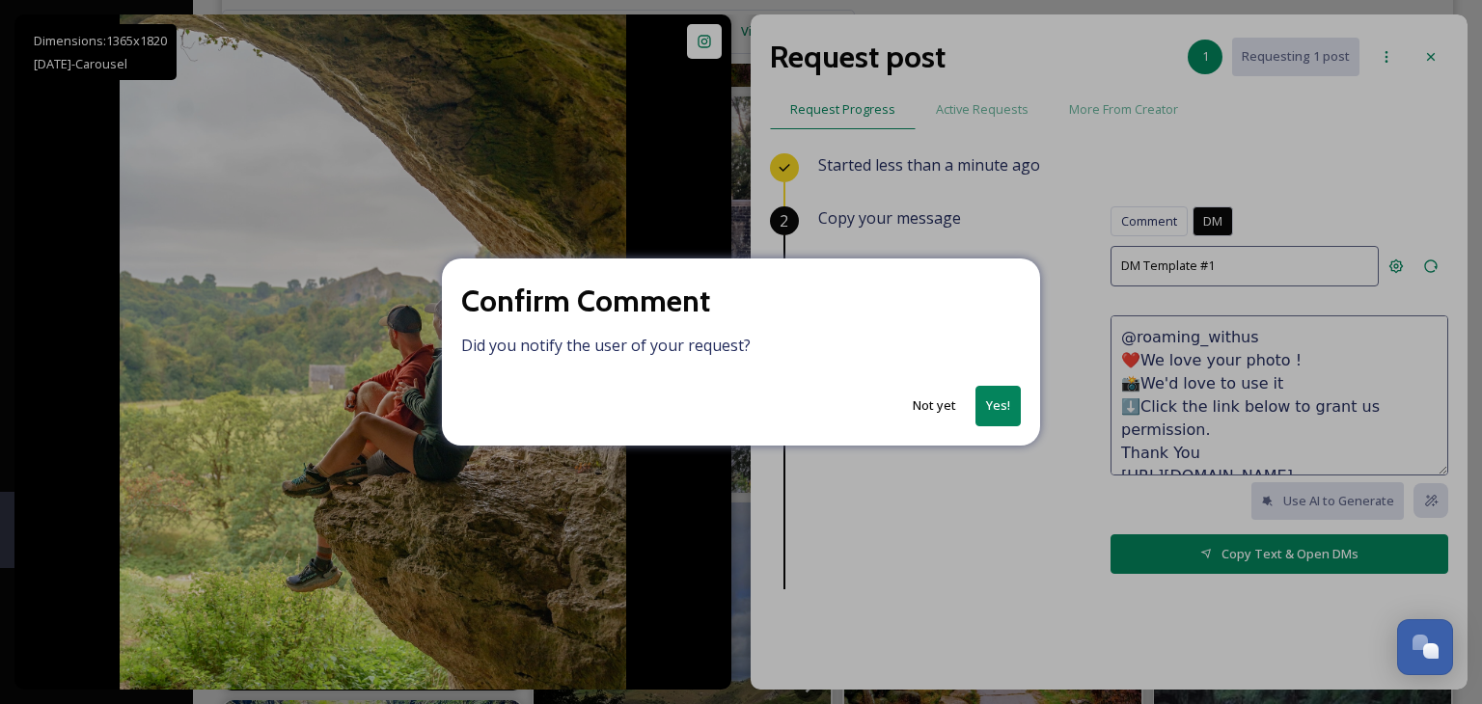
click at [996, 405] on button "Yes!" at bounding box center [997, 406] width 45 height 40
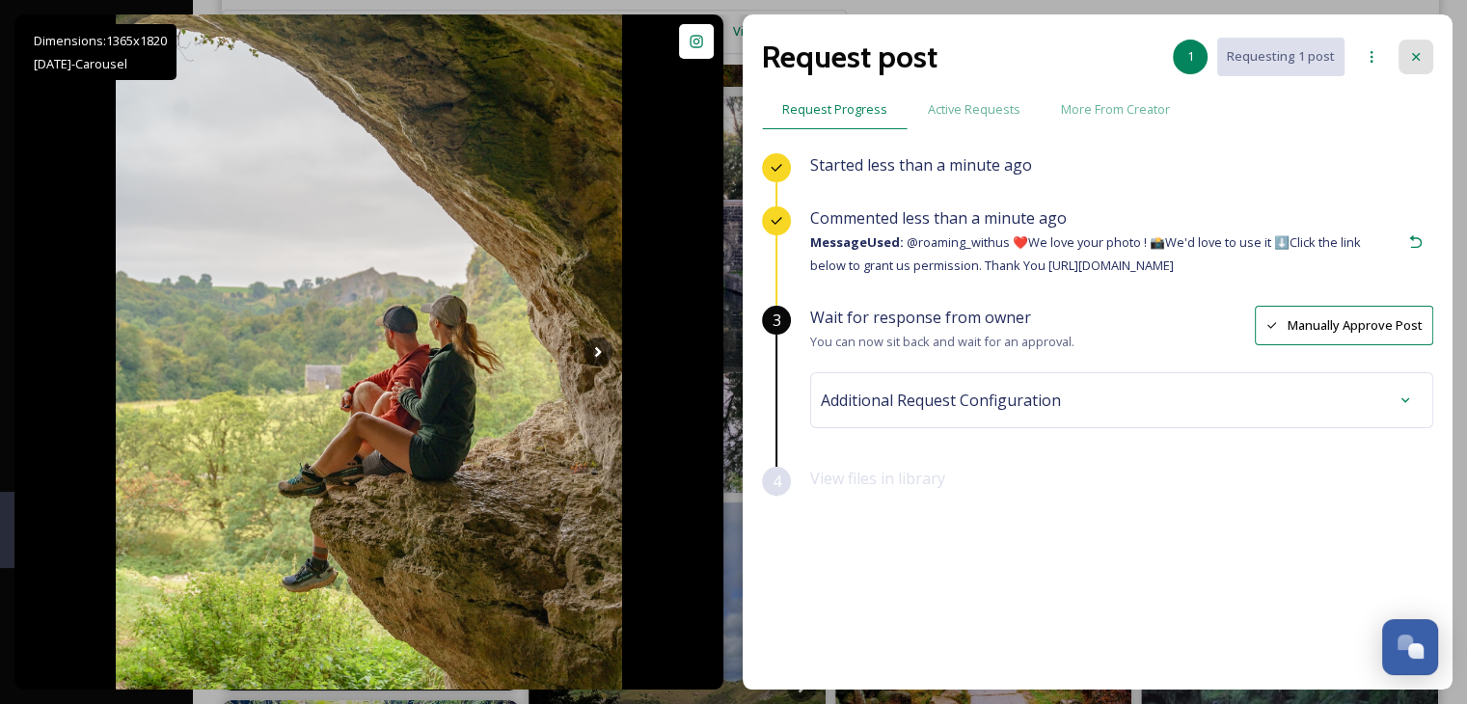
click at [1420, 51] on icon at bounding box center [1415, 56] width 15 height 15
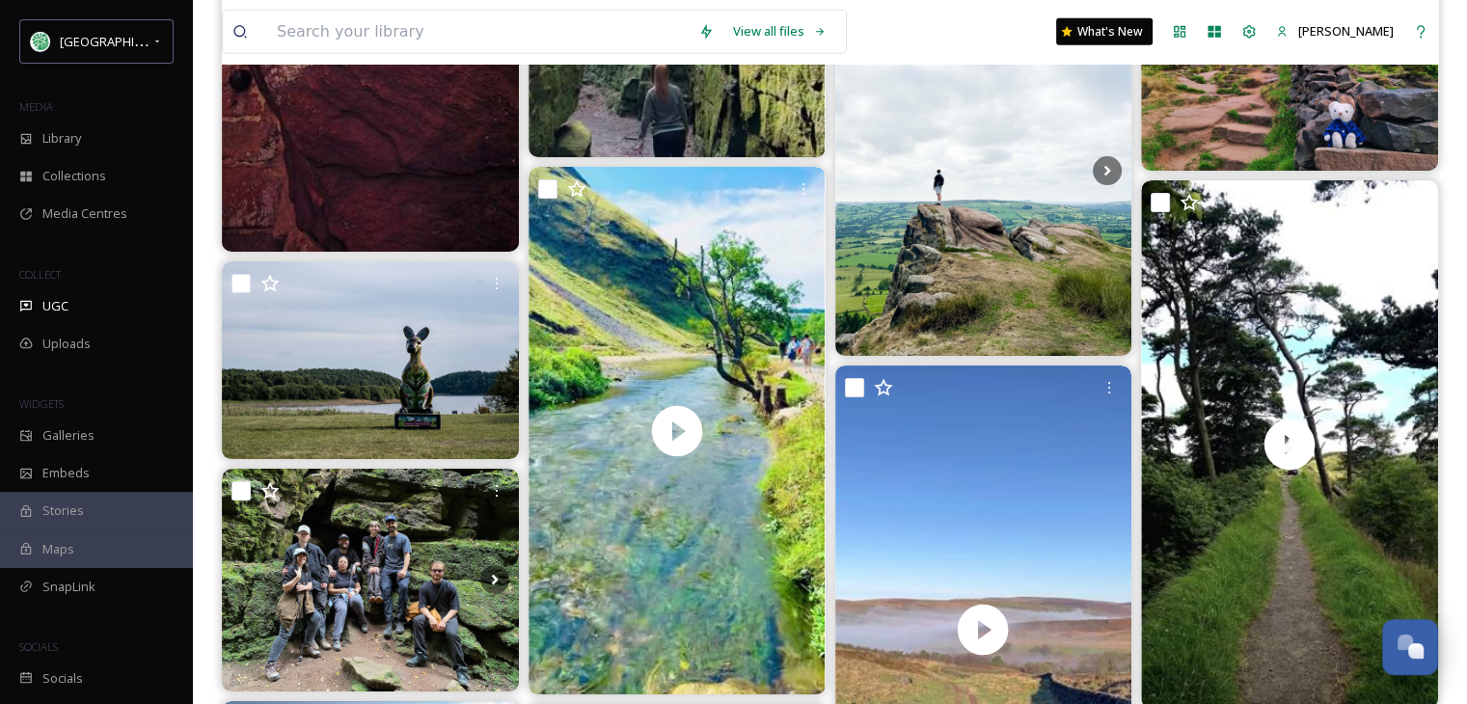
scroll to position [20644, 0]
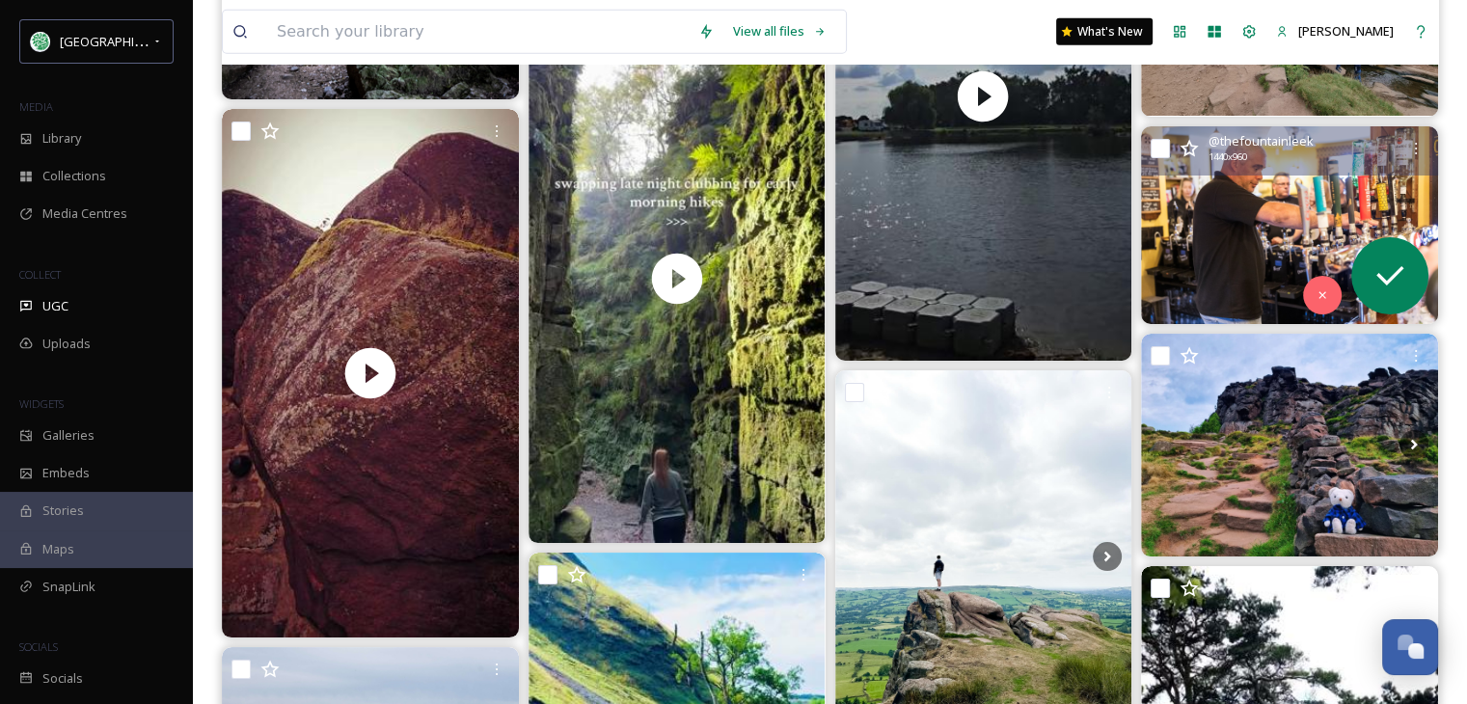
click at [1266, 250] on img at bounding box center [1289, 225] width 297 height 198
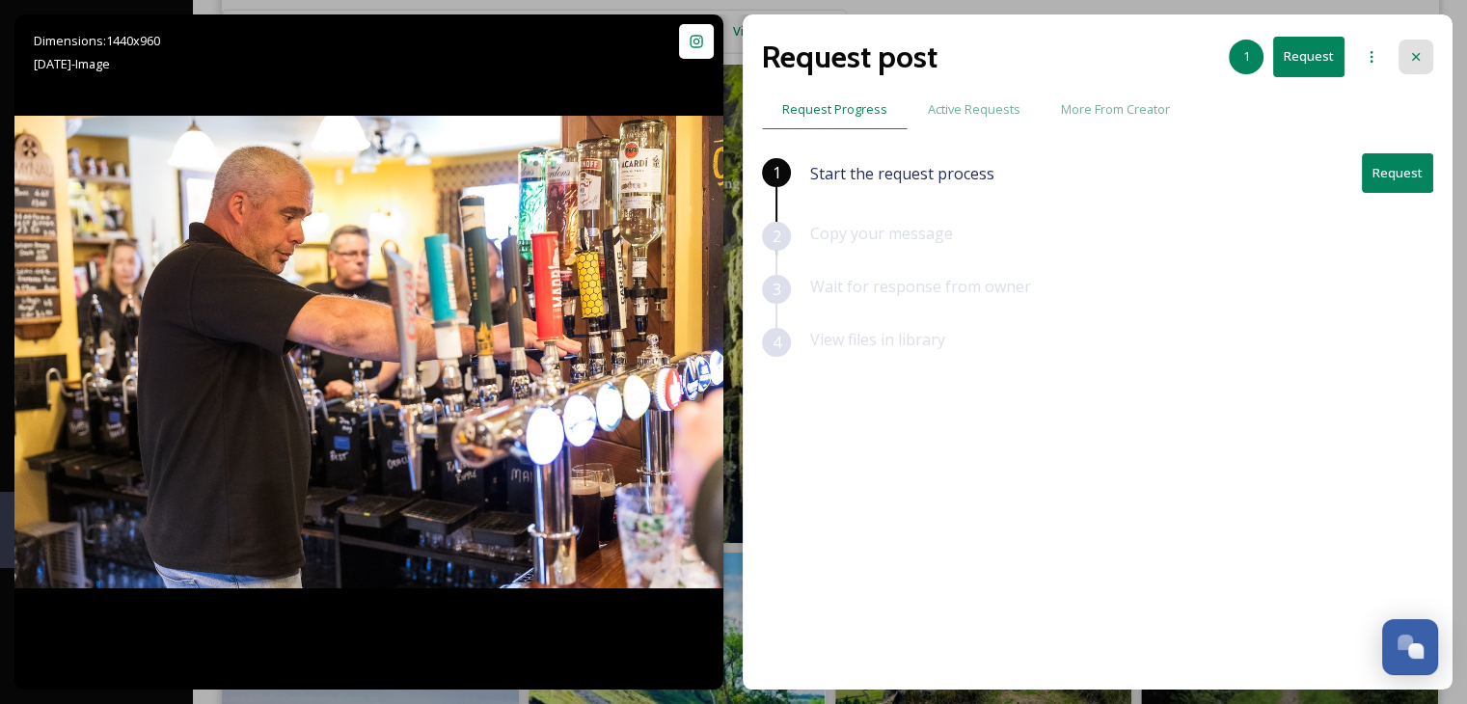
click at [1420, 51] on icon at bounding box center [1415, 56] width 15 height 15
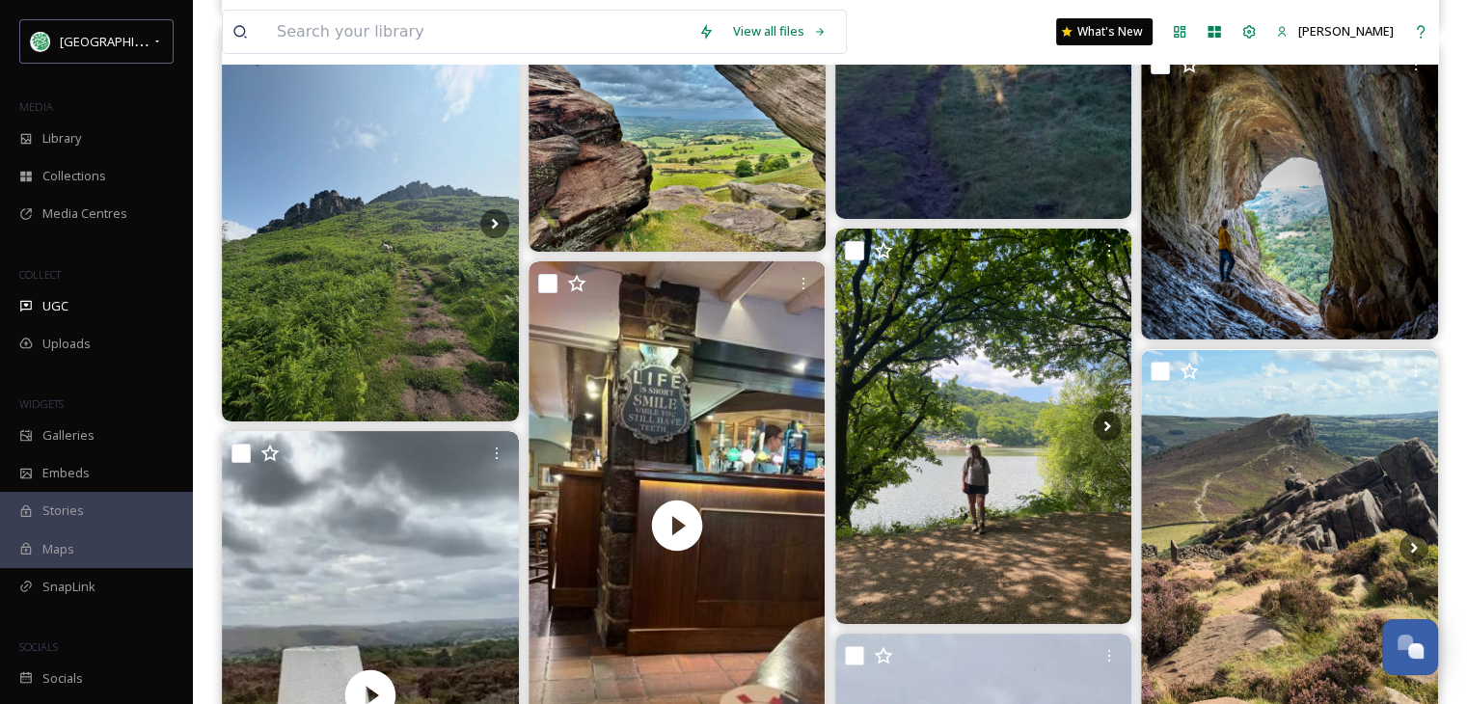
scroll to position [21994, 0]
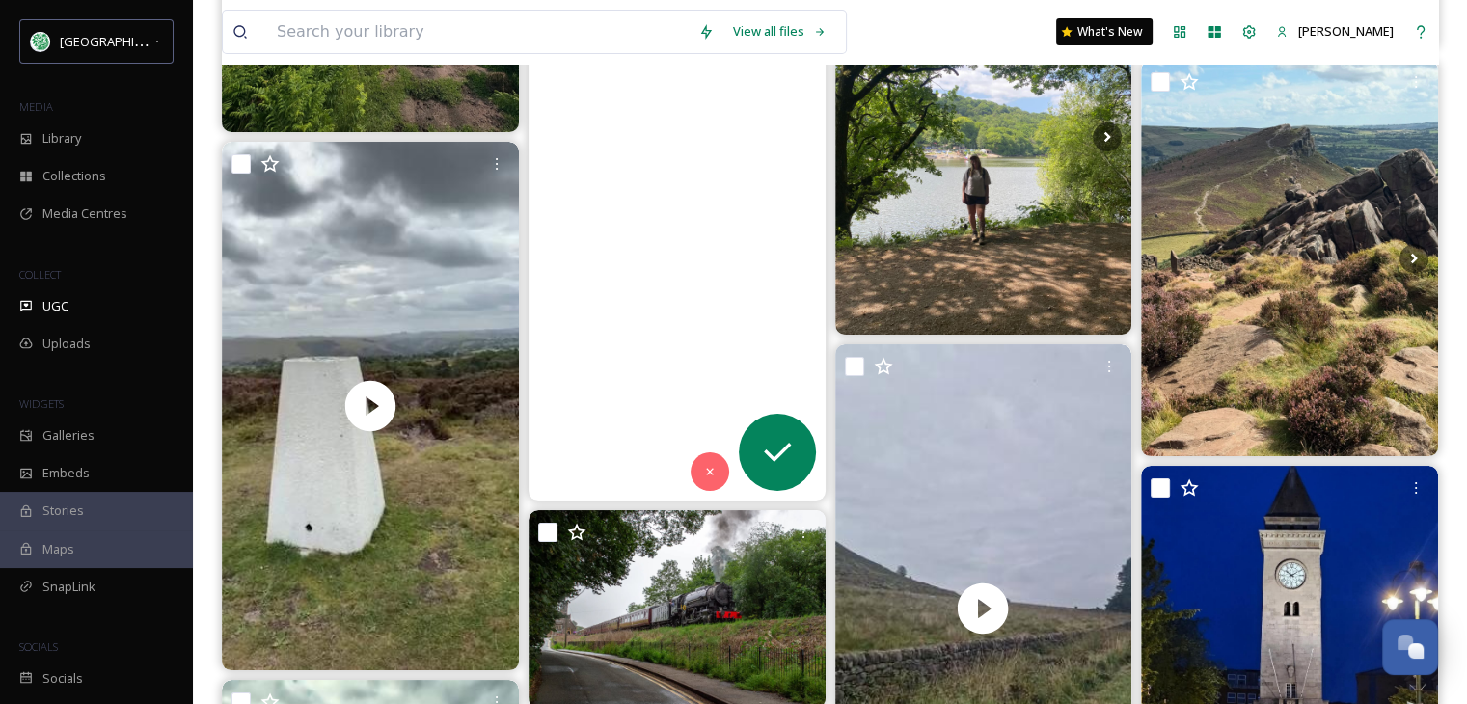
click at [658, 330] on video "Just enjoying a quiet coffee at The Stafford Arms Bagnall before it gets busy#s…" at bounding box center [677, 236] width 297 height 529
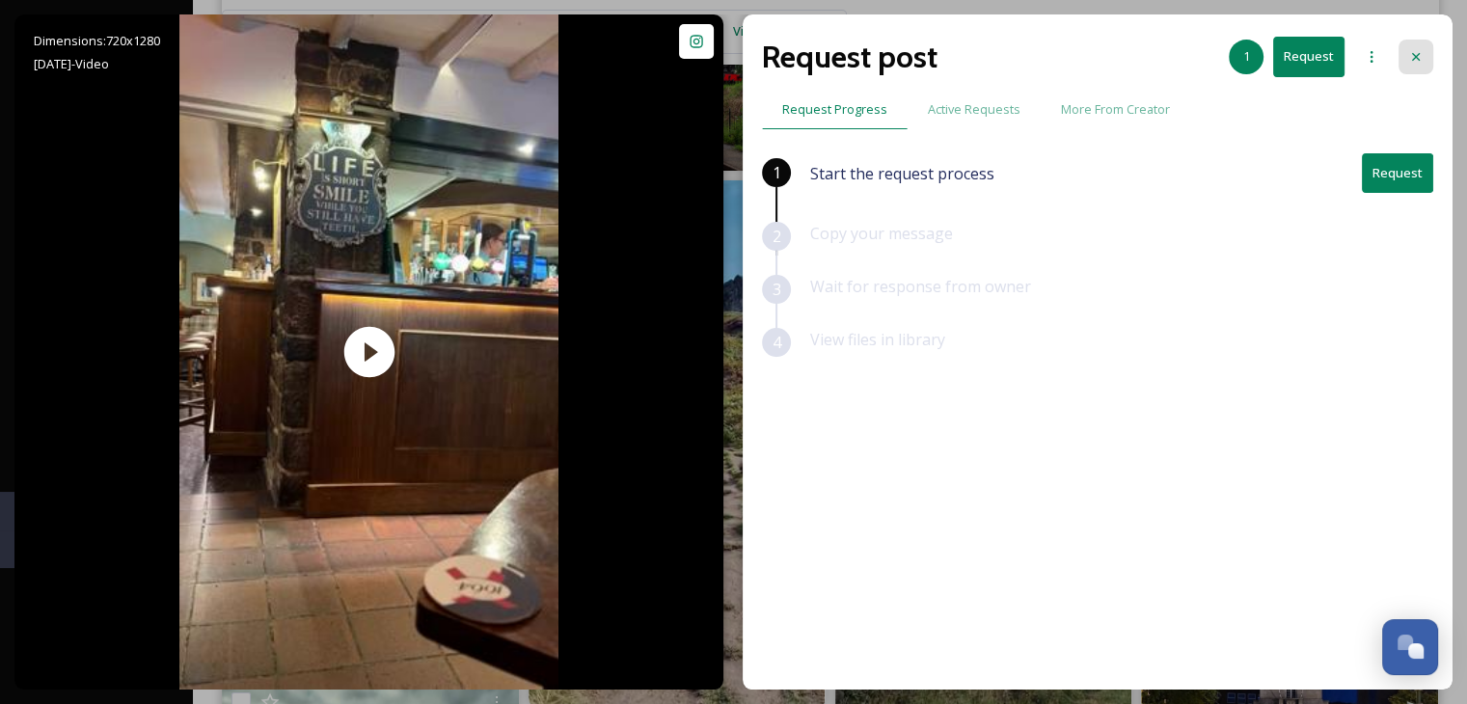
click at [1412, 52] on icon at bounding box center [1415, 56] width 15 height 15
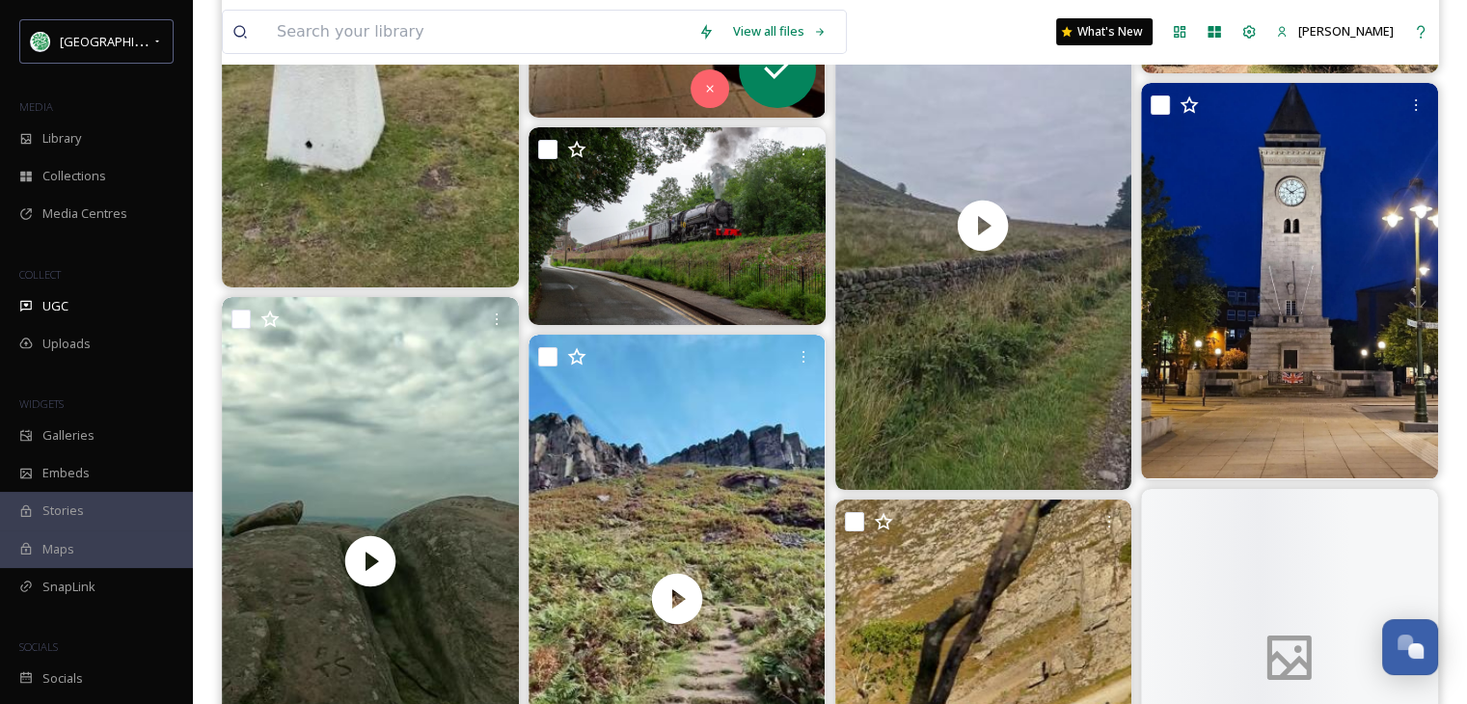
scroll to position [22380, 0]
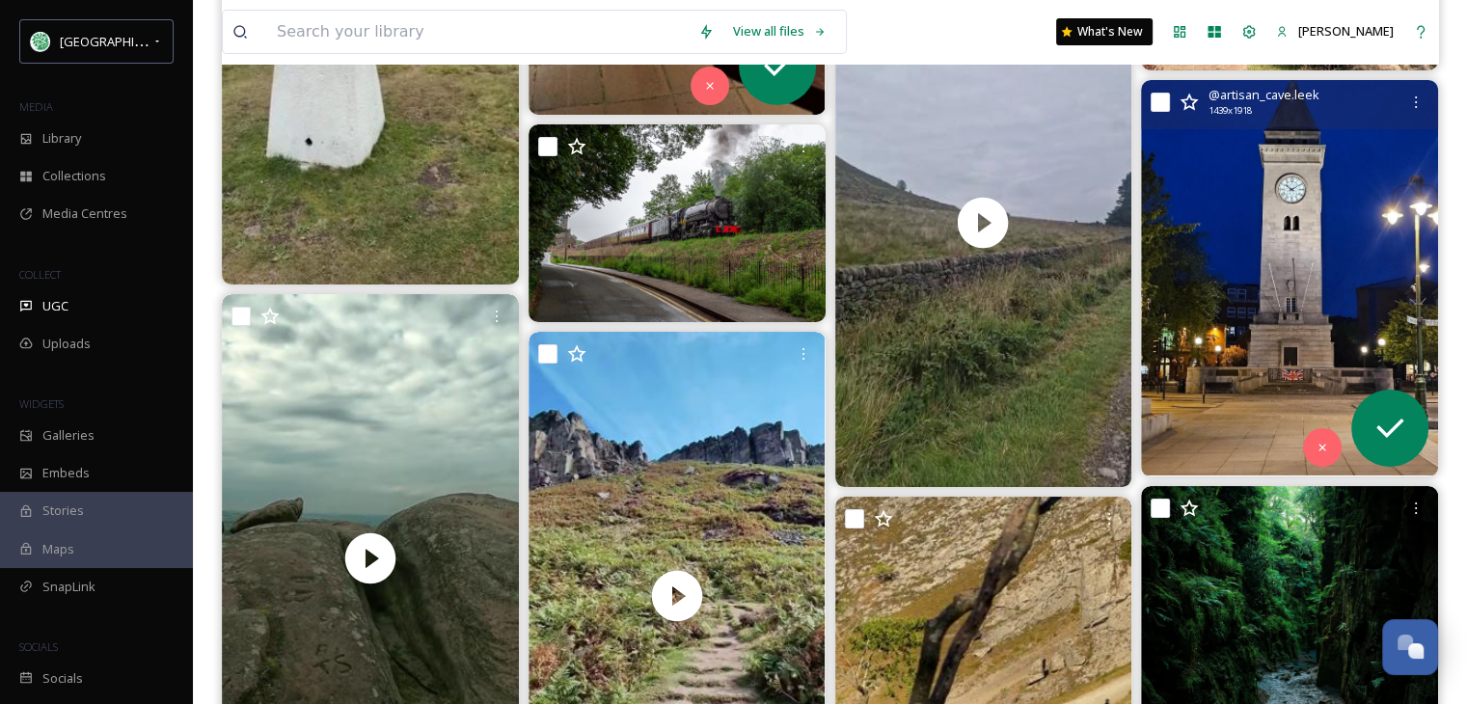
click at [1258, 322] on img at bounding box center [1289, 278] width 297 height 396
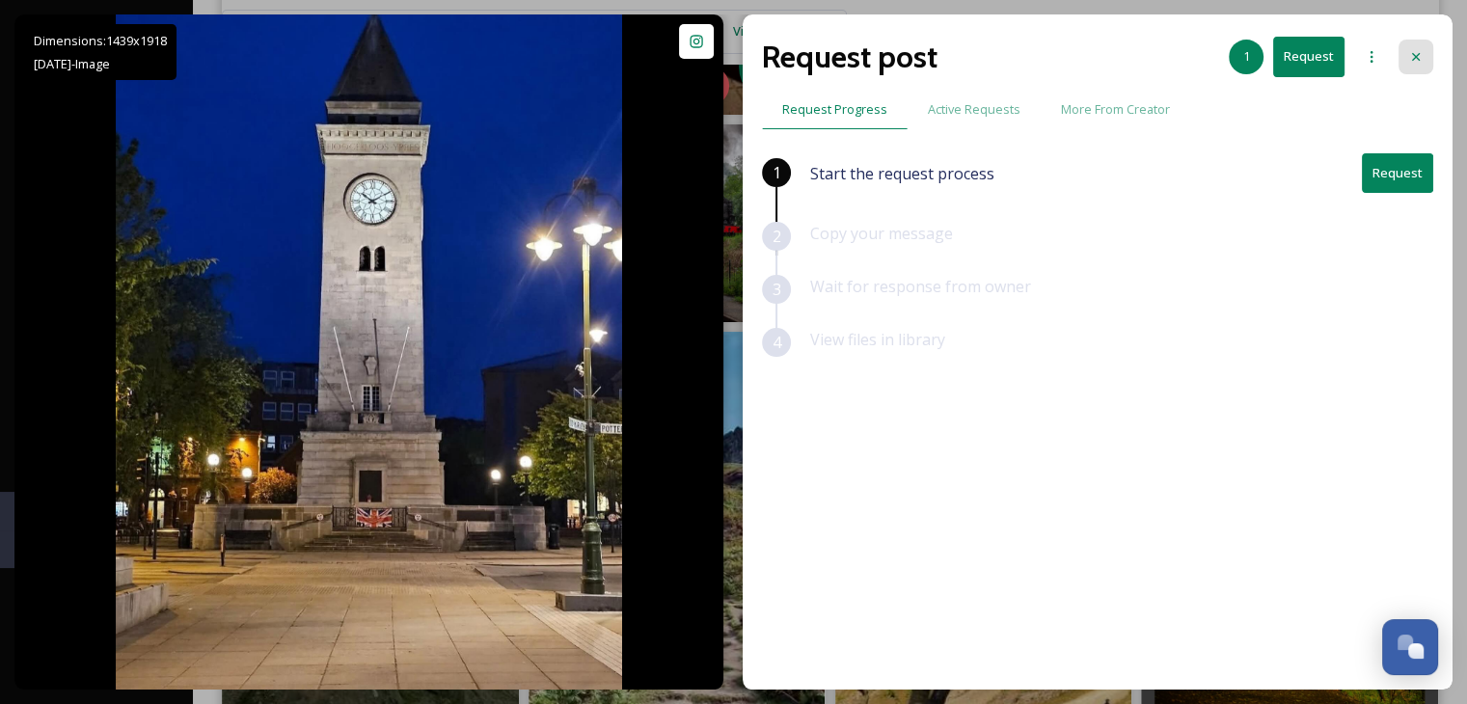
click at [1413, 58] on icon at bounding box center [1415, 56] width 15 height 15
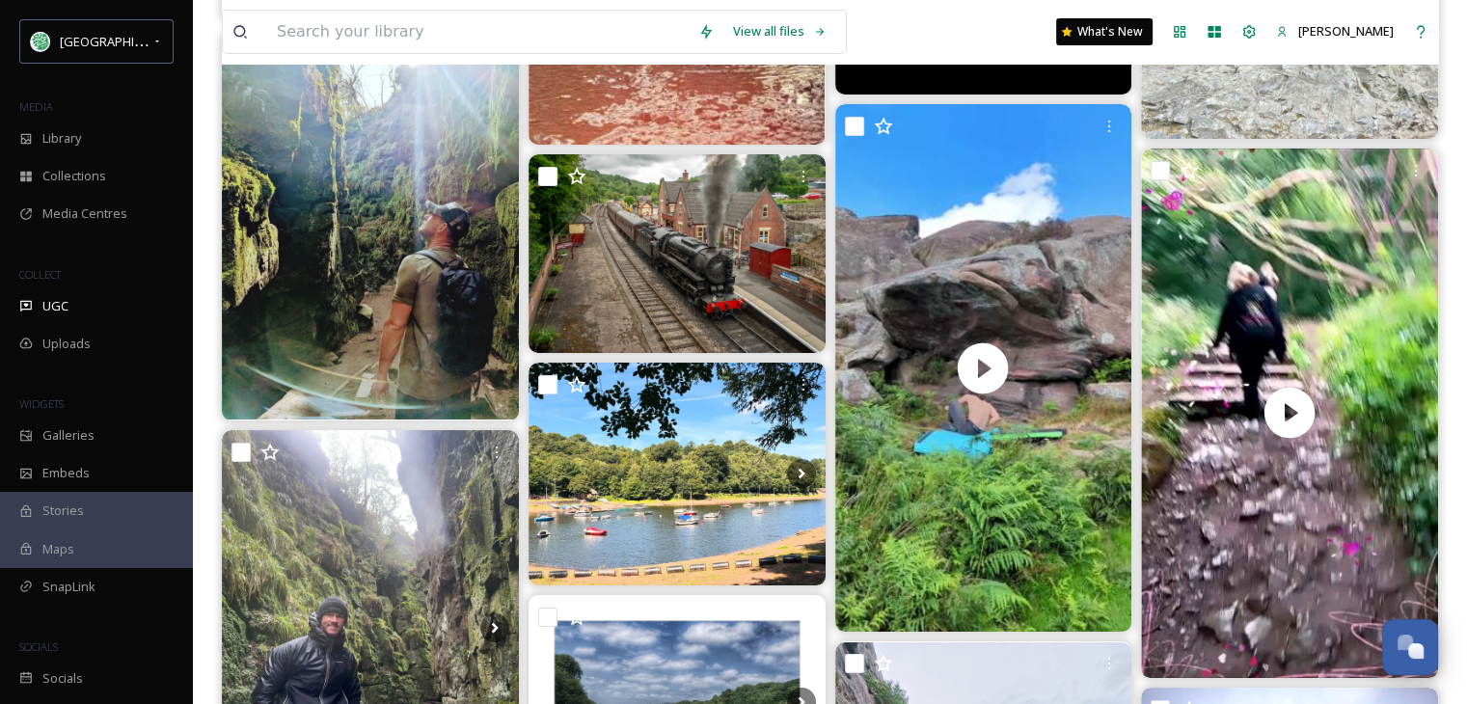
scroll to position [43988, 0]
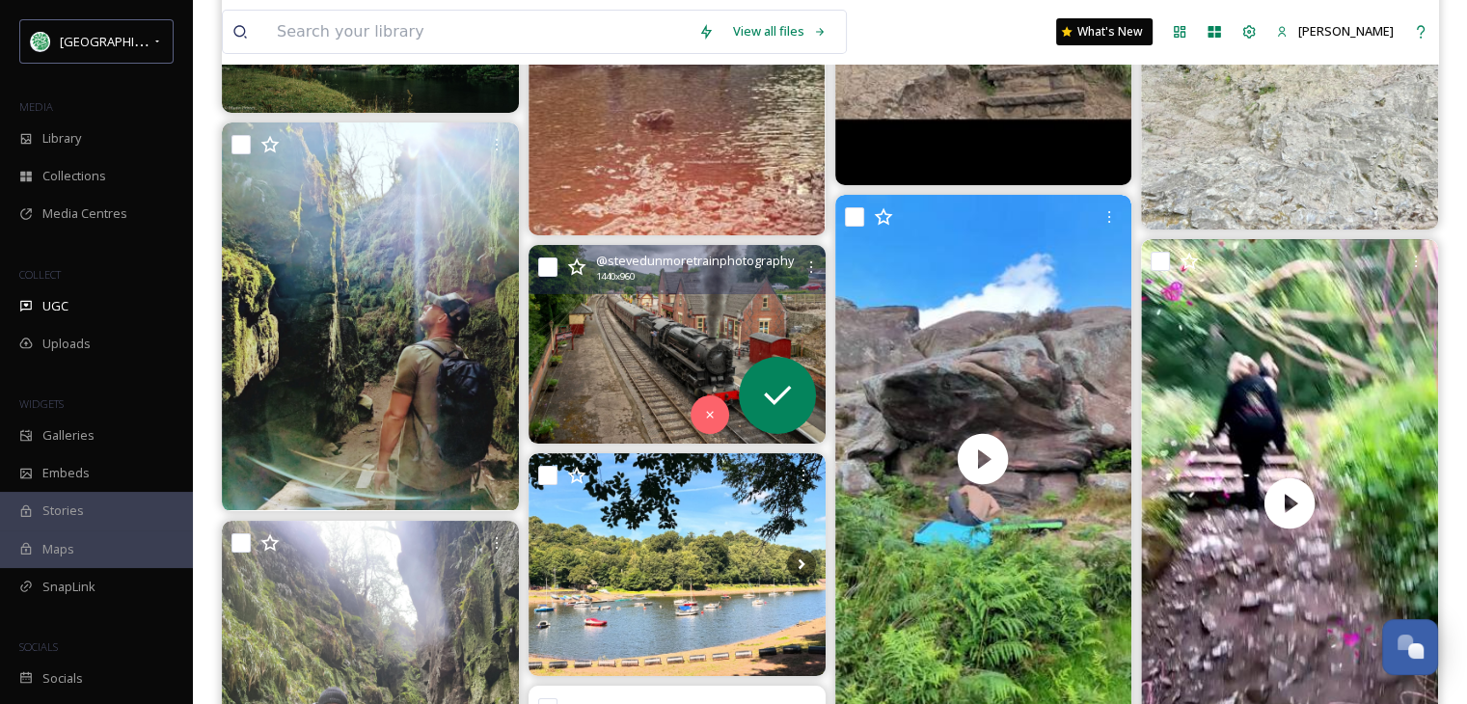
click at [658, 367] on img at bounding box center [677, 344] width 297 height 198
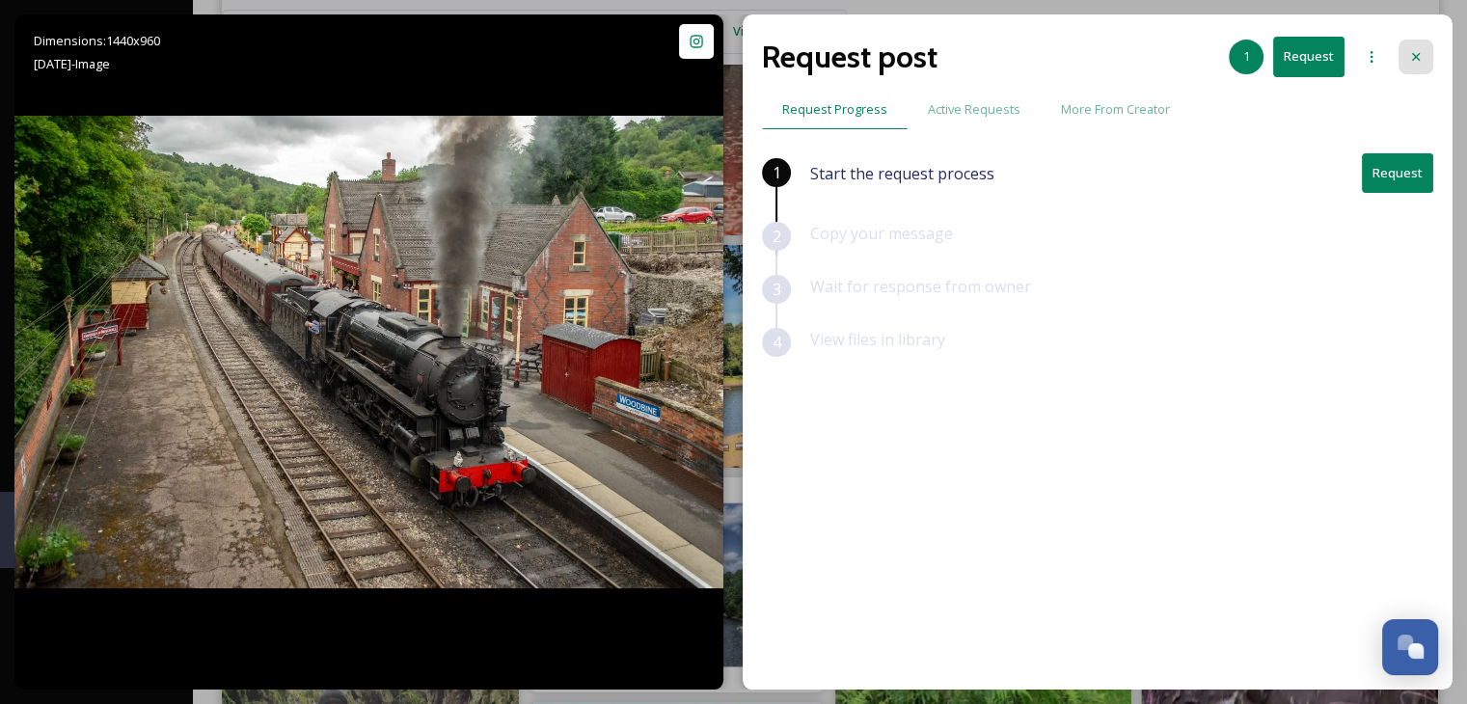
click at [1419, 51] on icon at bounding box center [1415, 56] width 15 height 15
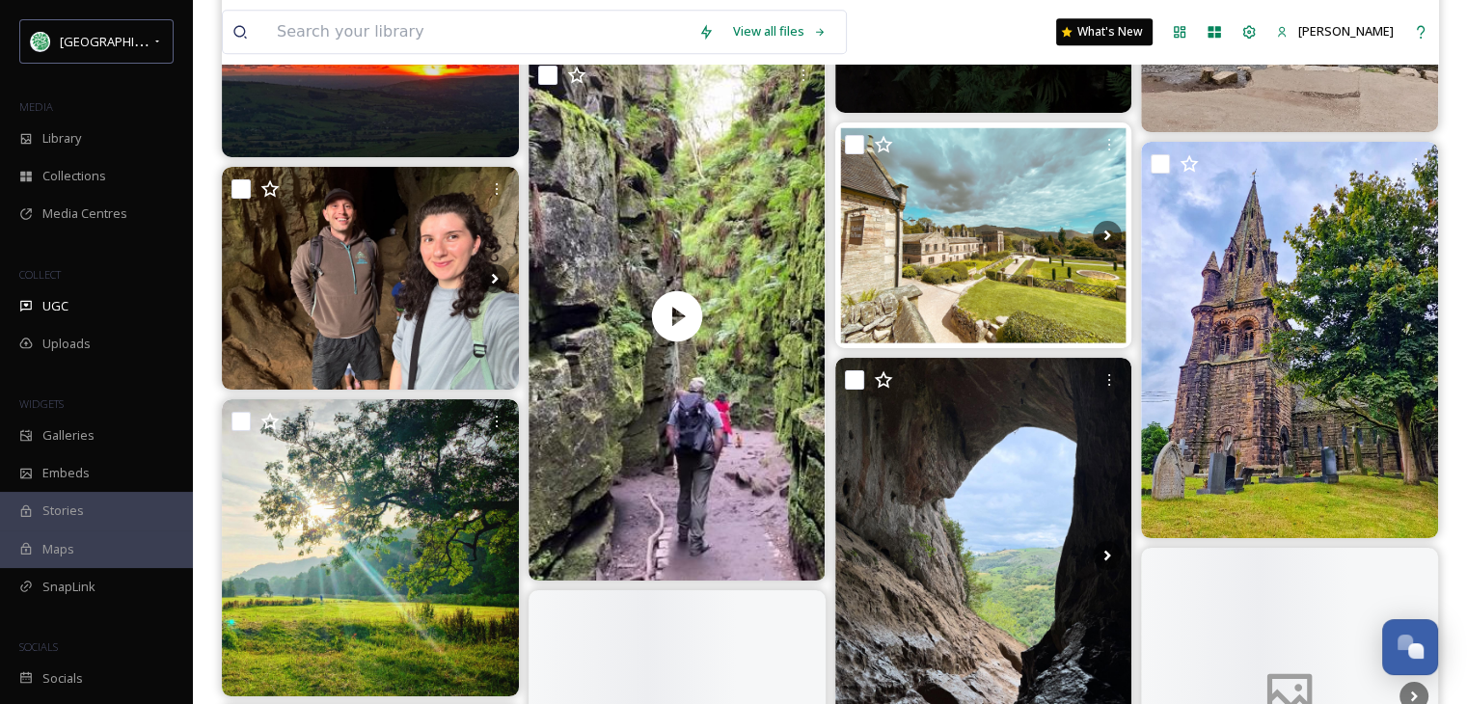
scroll to position [46111, 0]
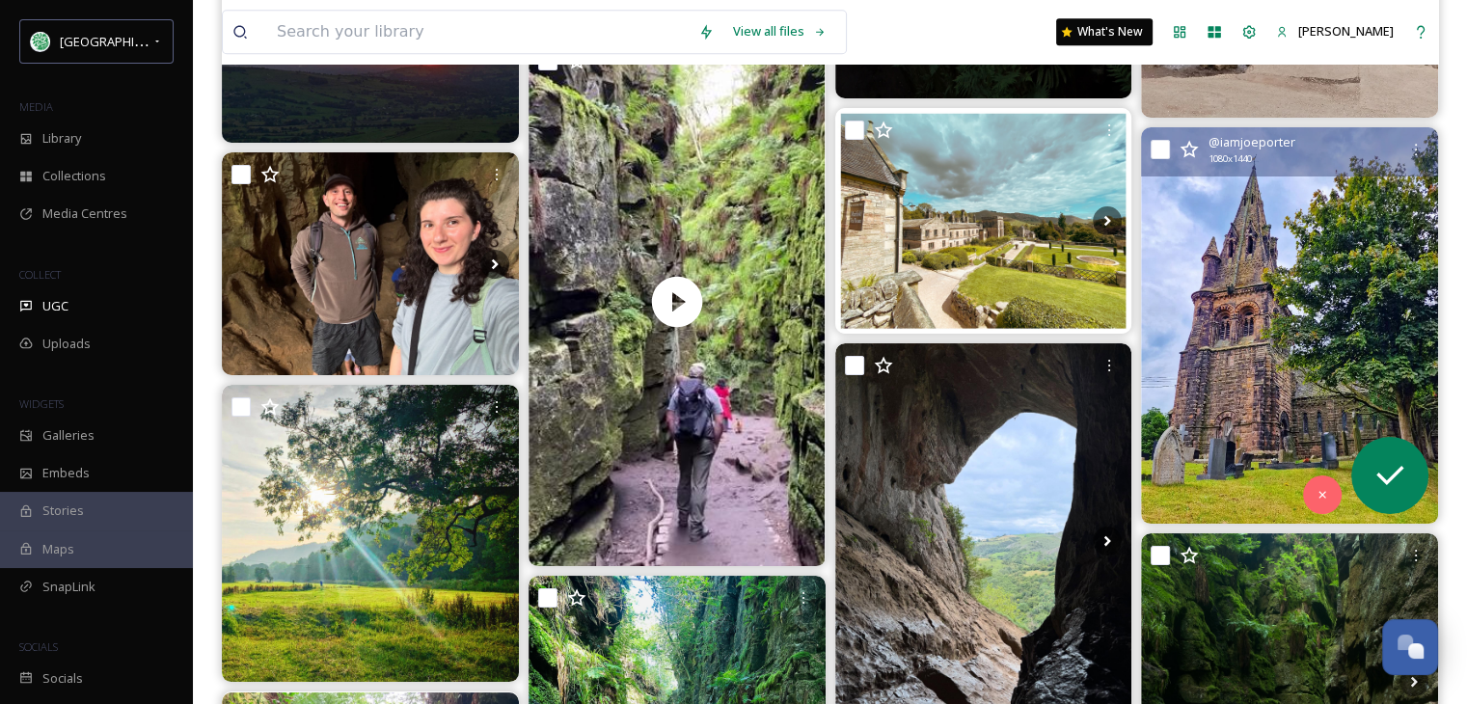
click at [1292, 383] on img at bounding box center [1289, 325] width 297 height 396
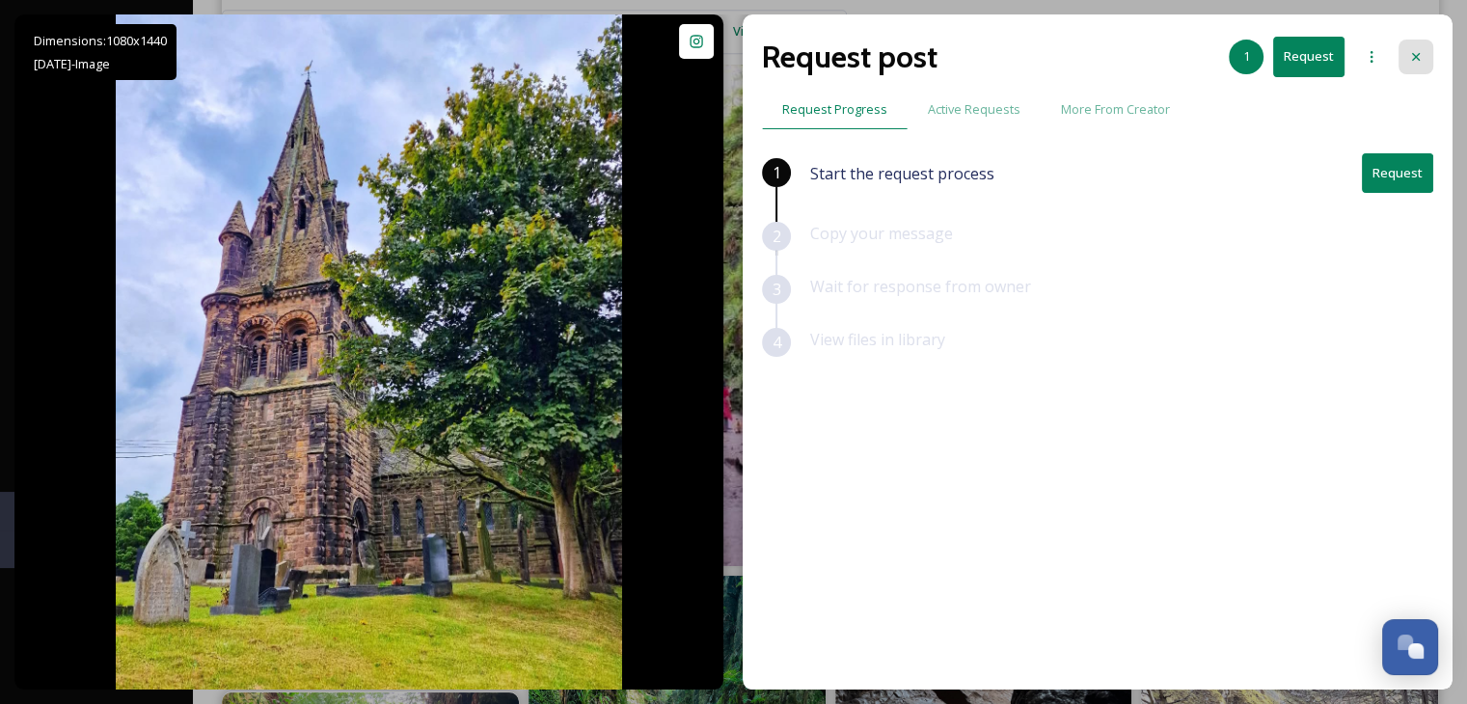
click at [1417, 58] on icon at bounding box center [1416, 57] width 8 height 8
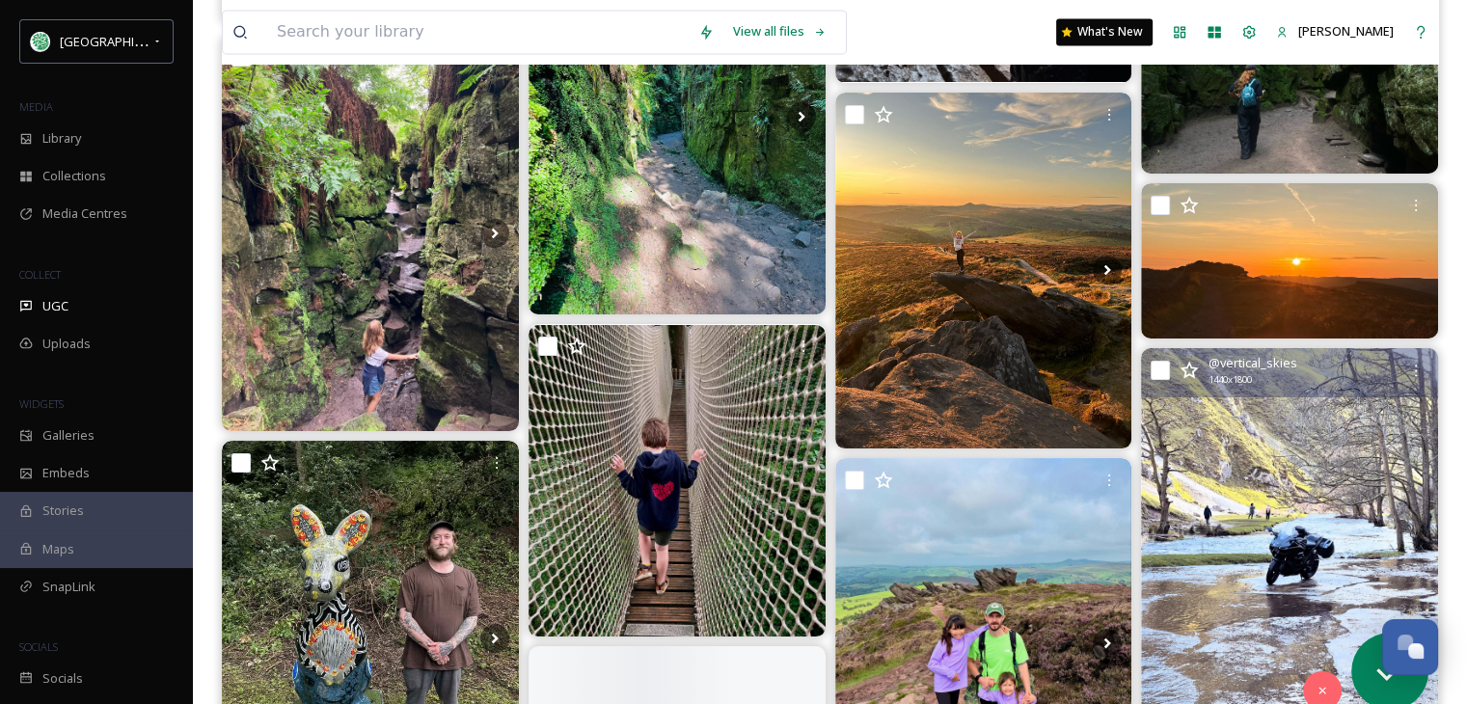
scroll to position [46979, 0]
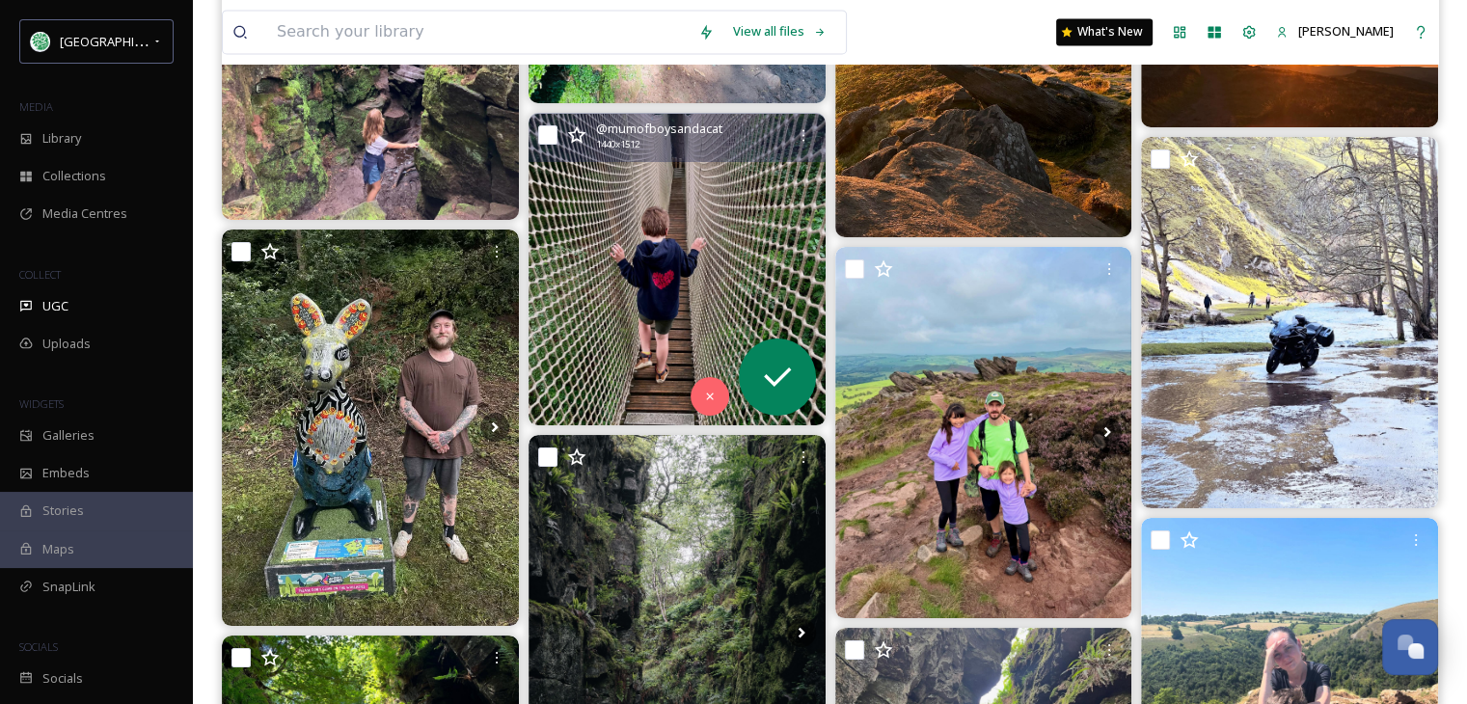
click at [662, 290] on img at bounding box center [677, 270] width 297 height 312
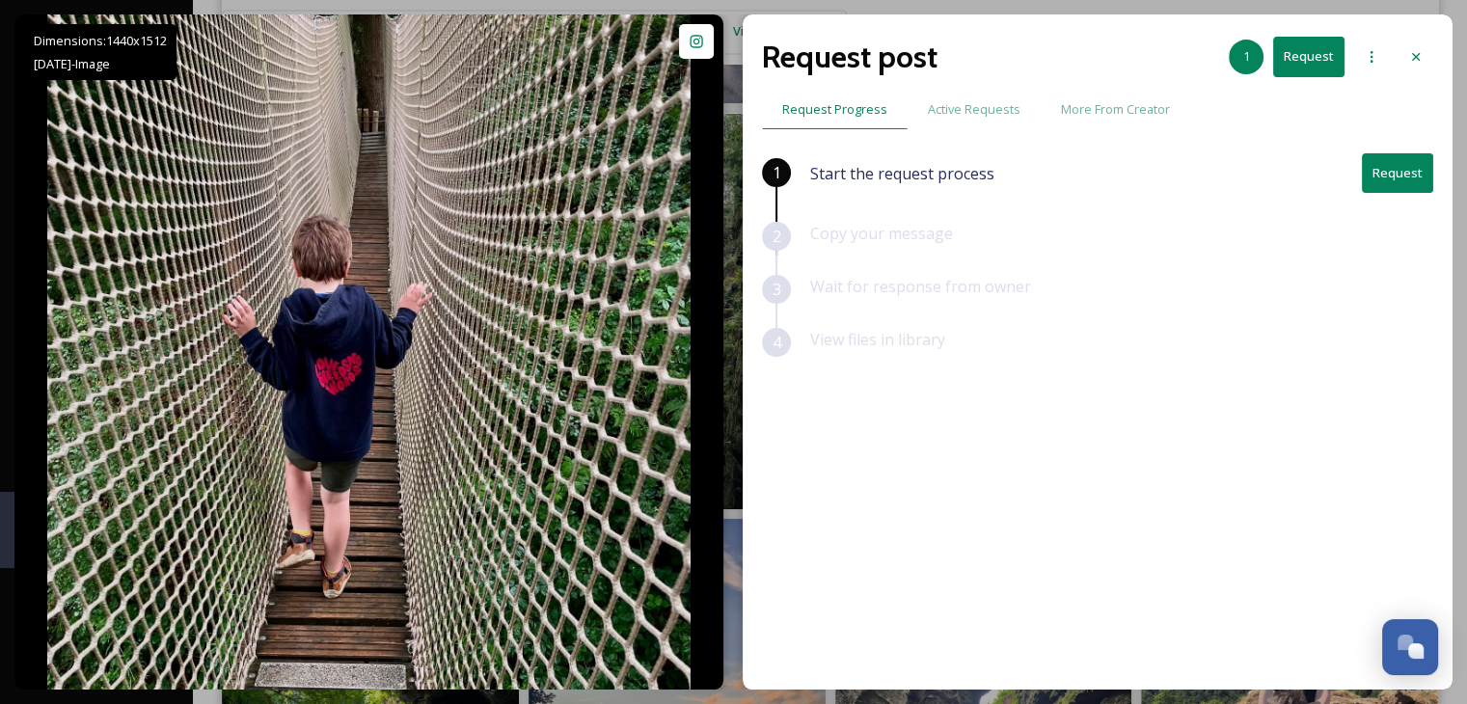
click at [1389, 176] on button "Request" at bounding box center [1397, 173] width 71 height 40
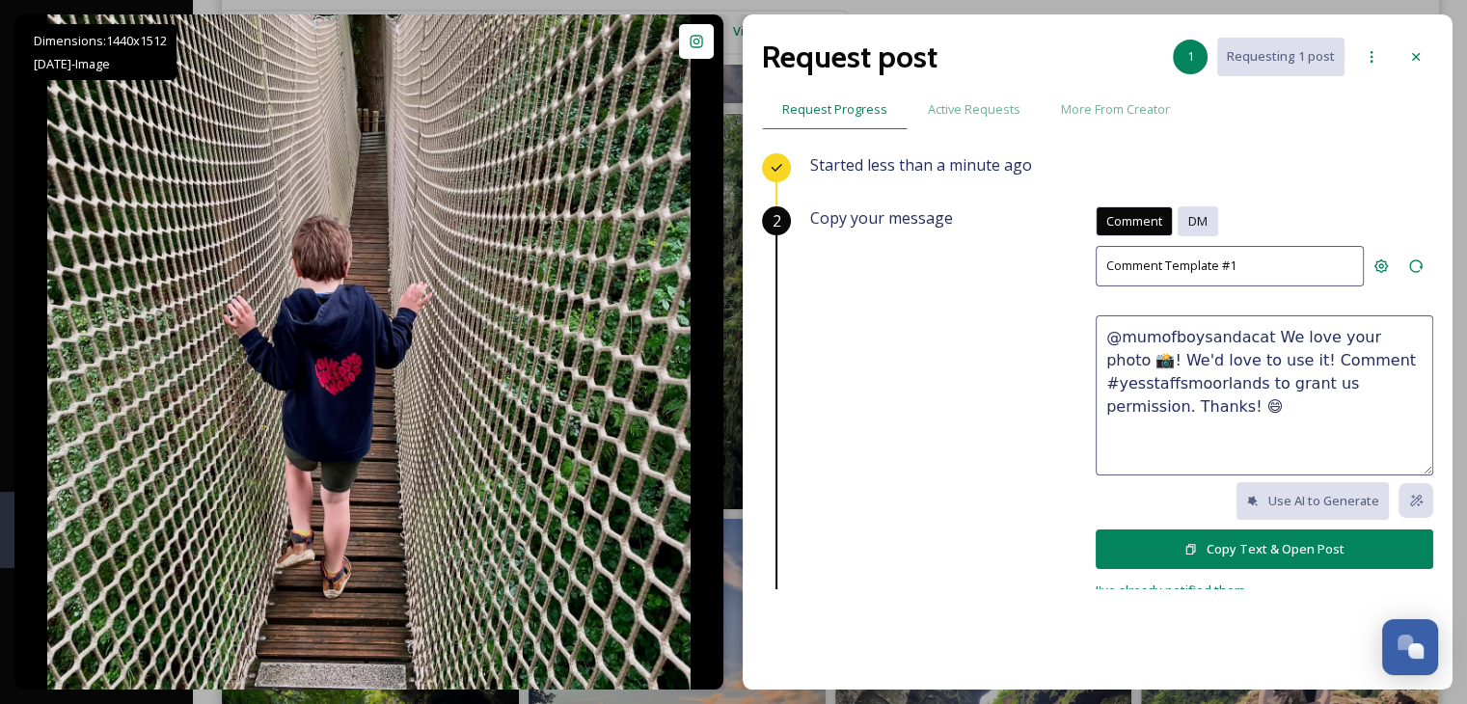
click at [1188, 217] on span "DM" at bounding box center [1197, 221] width 19 height 18
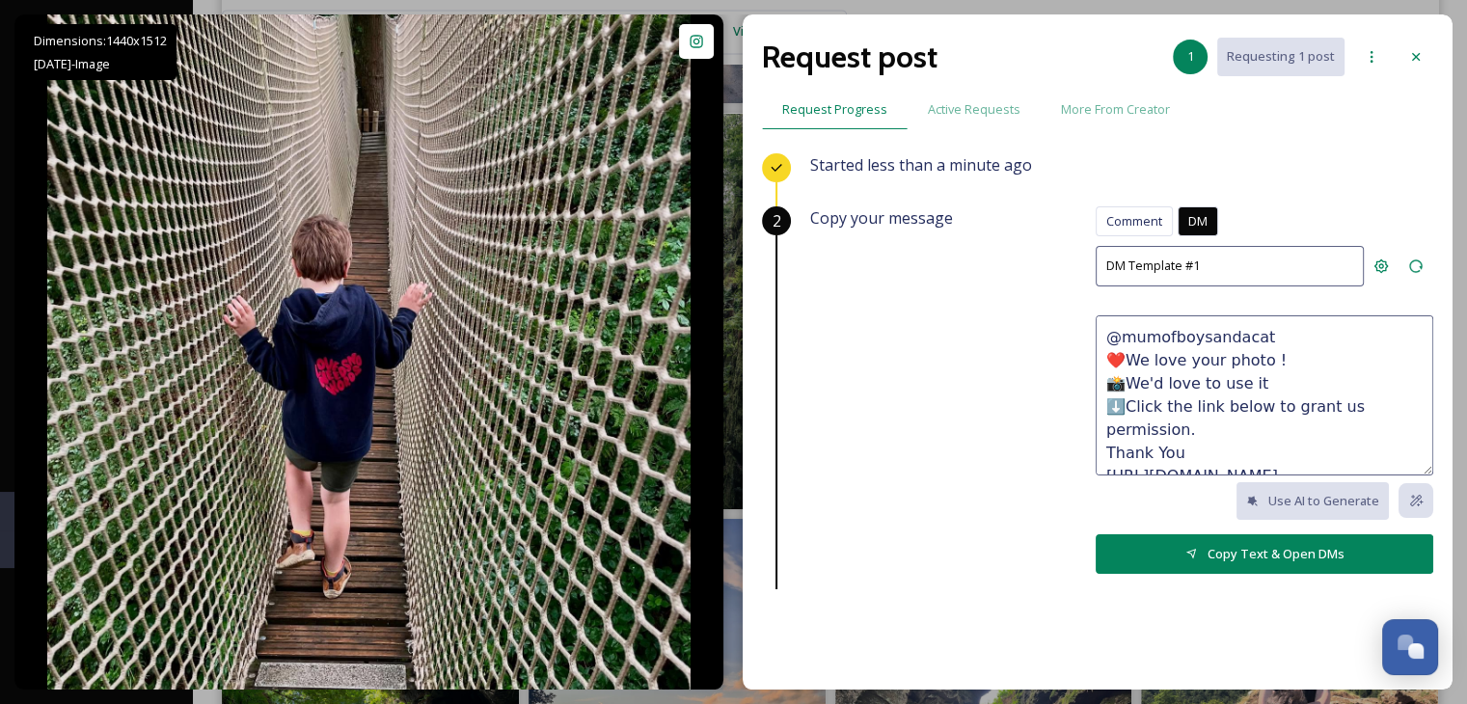
click at [1232, 544] on button "Copy Text & Open DMs" at bounding box center [1265, 554] width 338 height 40
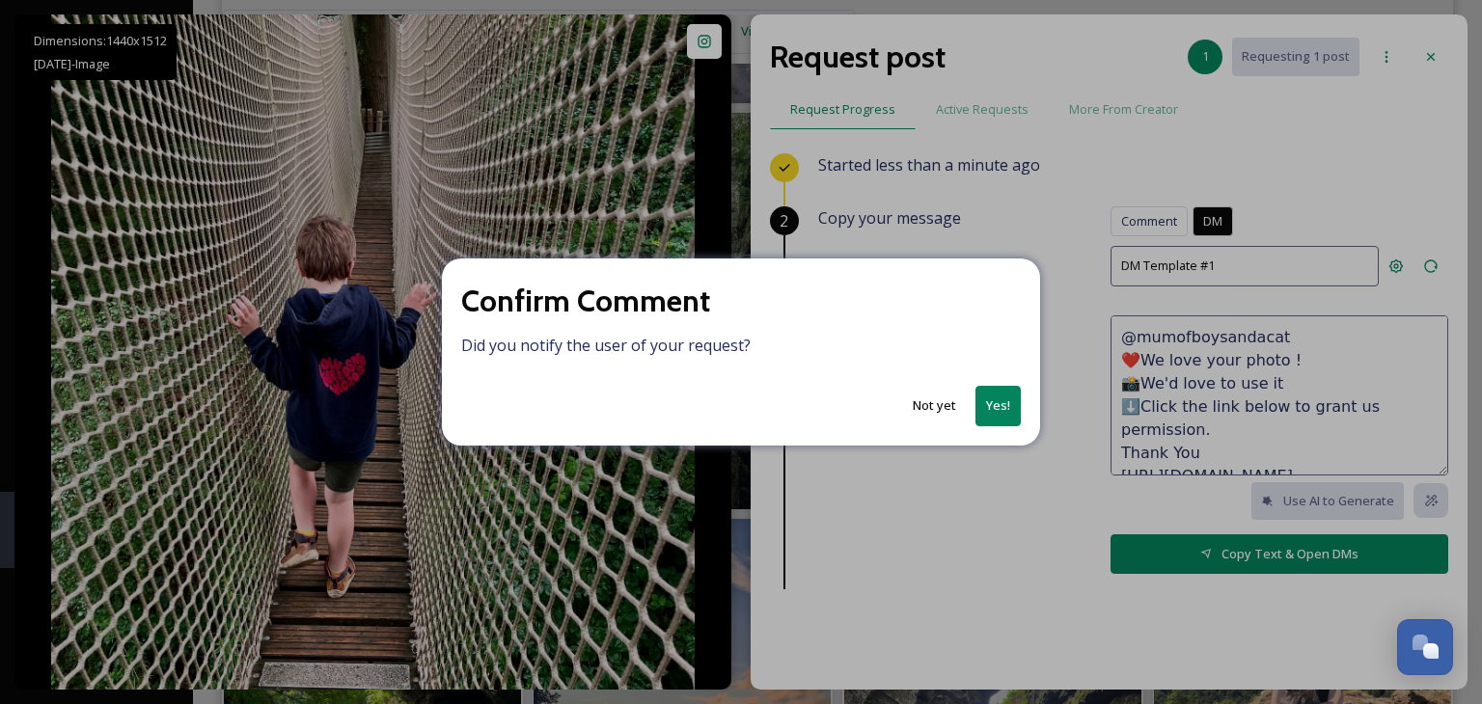
click at [982, 403] on button "Yes!" at bounding box center [997, 406] width 45 height 40
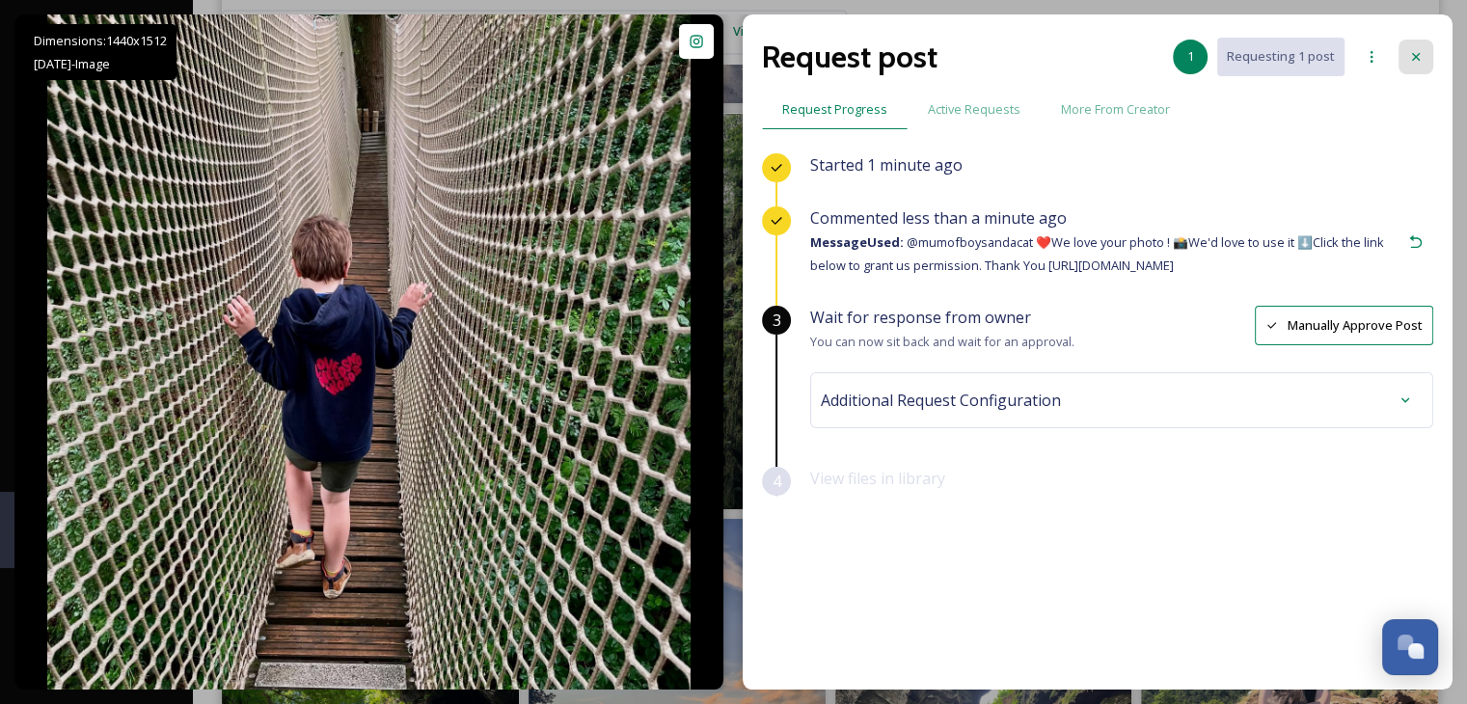
click at [1408, 46] on div at bounding box center [1416, 57] width 35 height 35
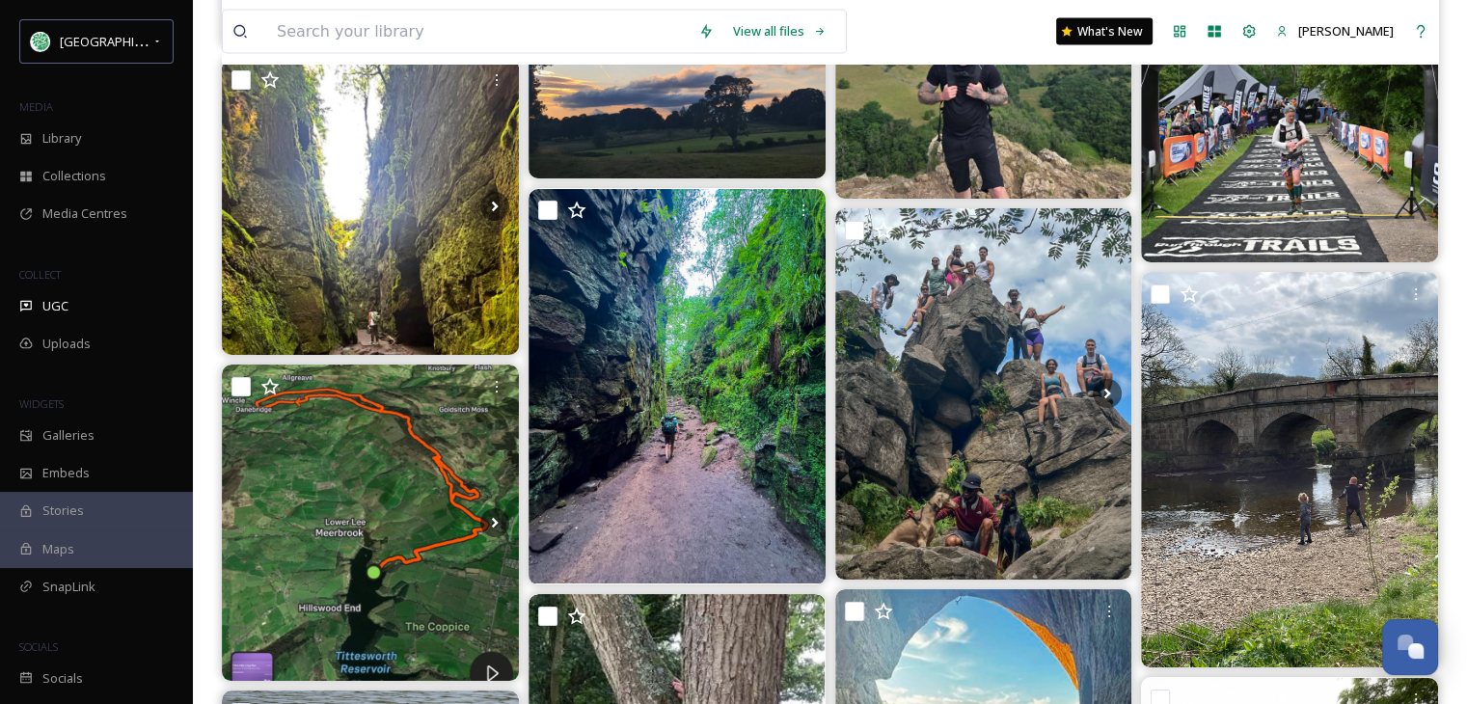
scroll to position [47750, 0]
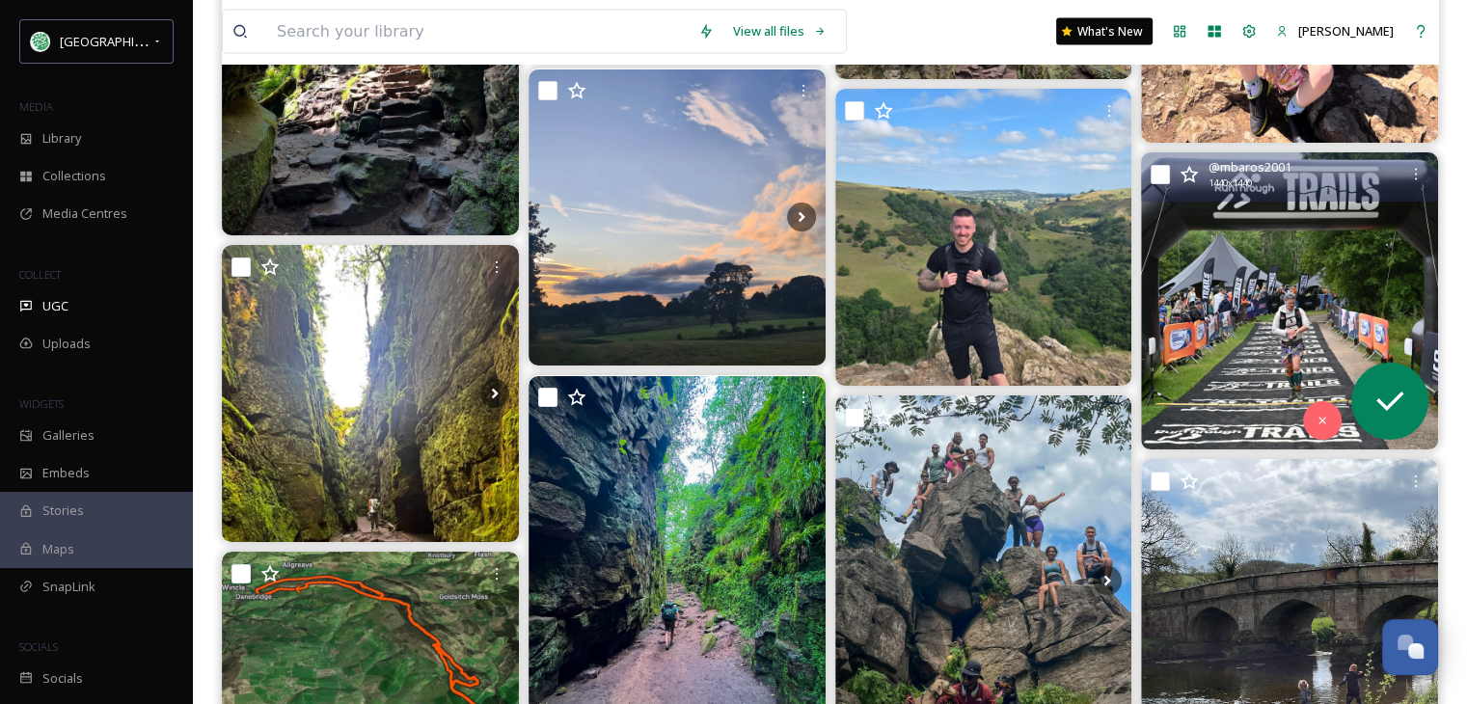
click at [1266, 305] on img at bounding box center [1289, 300] width 297 height 297
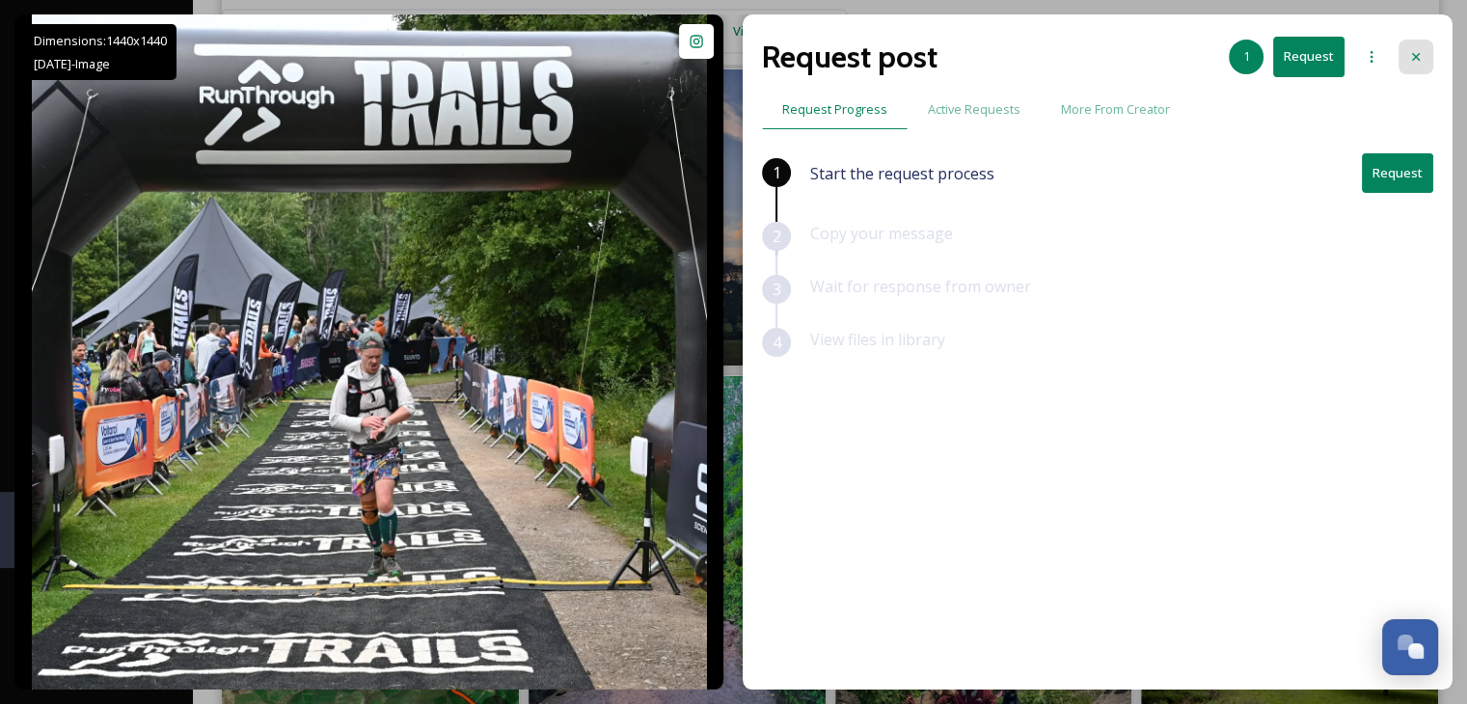
click at [1420, 49] on icon at bounding box center [1415, 56] width 15 height 15
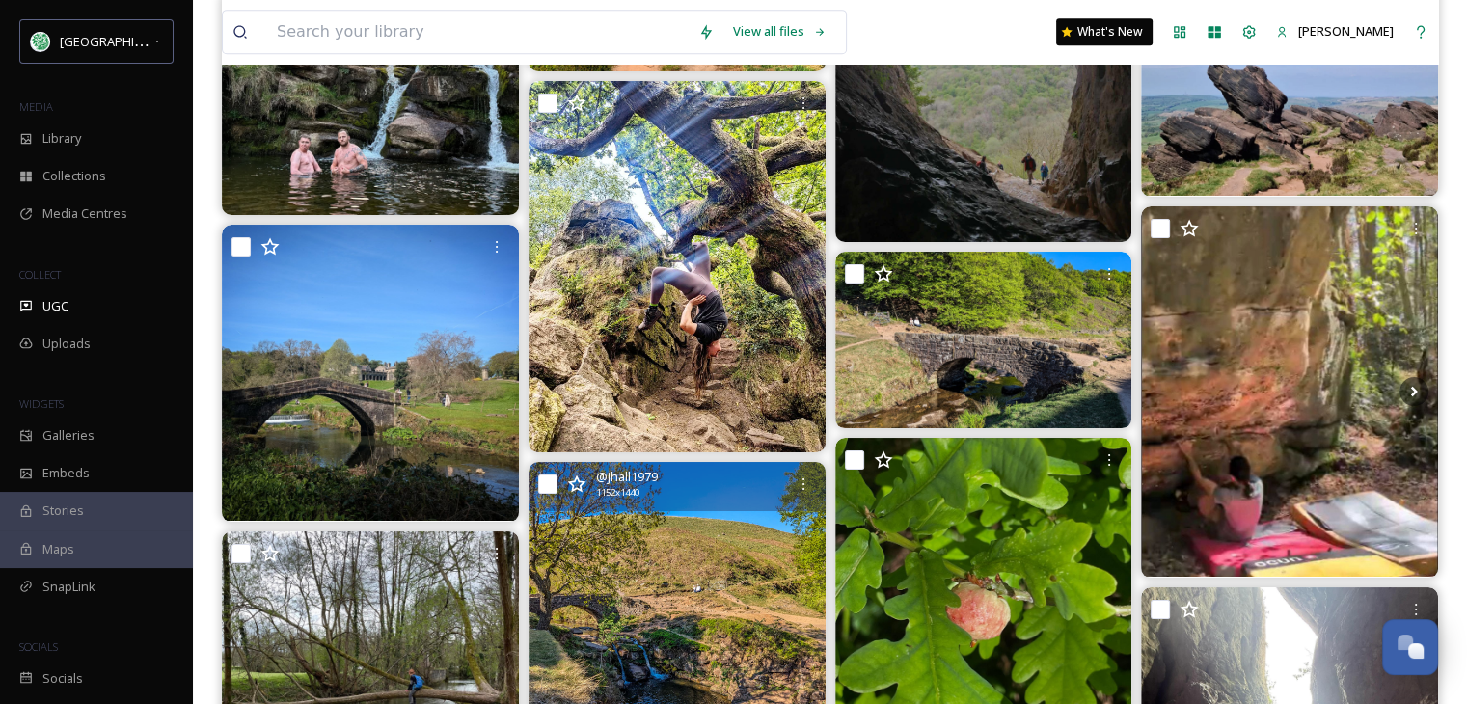
scroll to position [52284, 0]
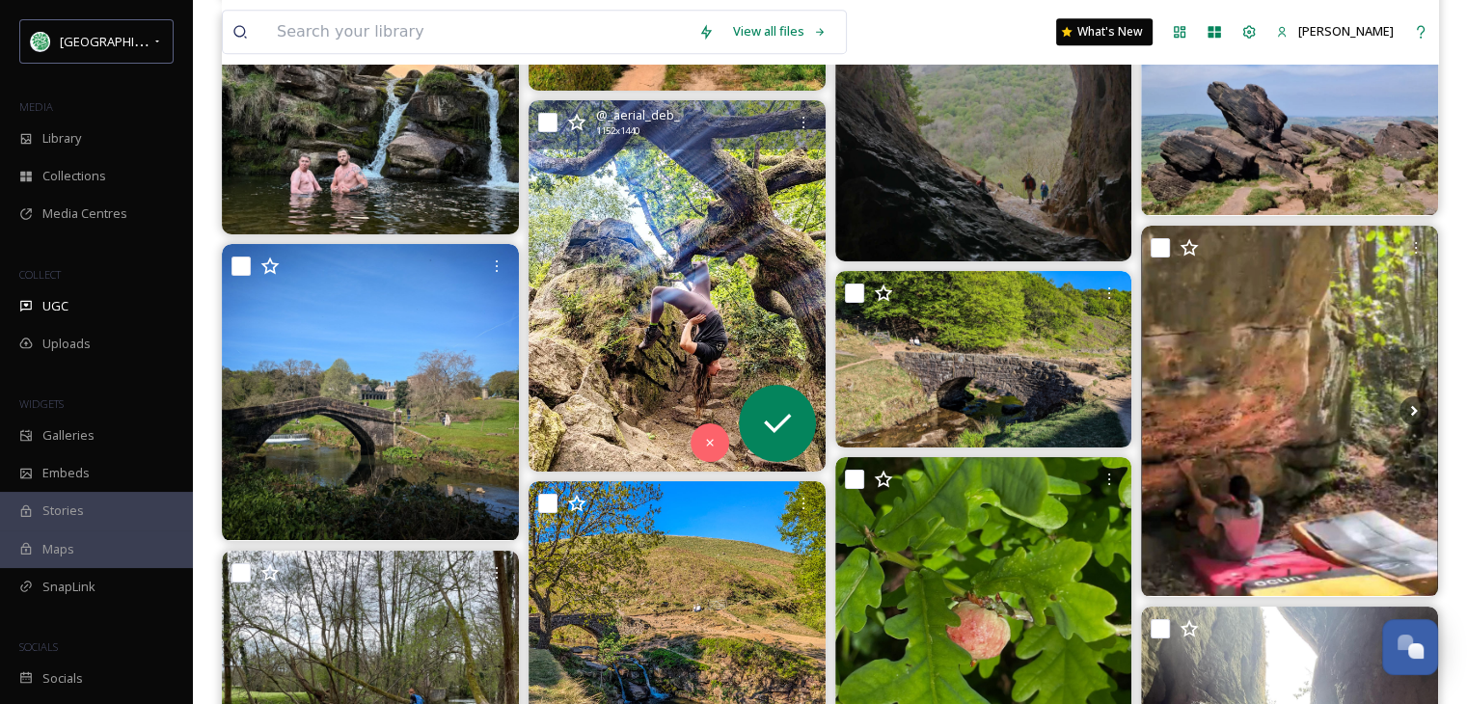
click at [642, 229] on img at bounding box center [677, 285] width 297 height 371
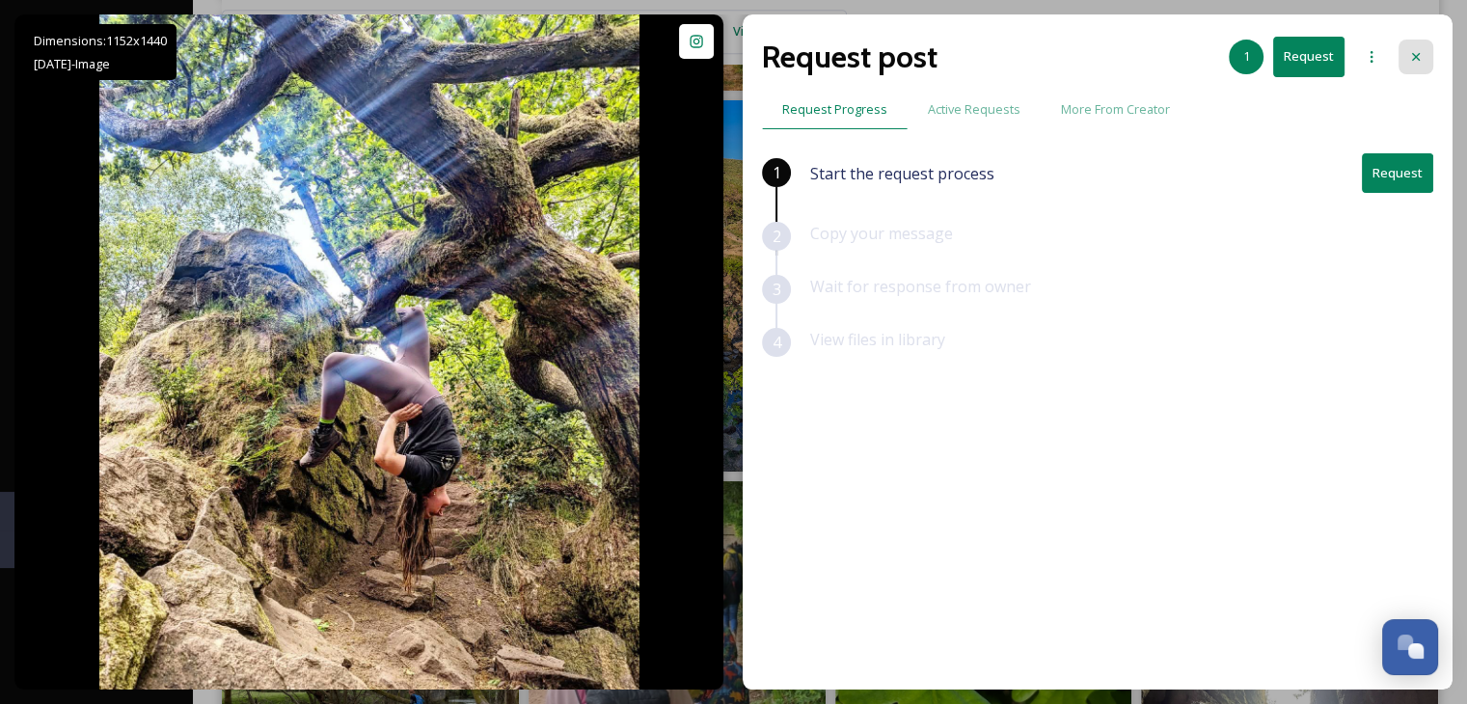
click at [1417, 54] on icon at bounding box center [1415, 56] width 15 height 15
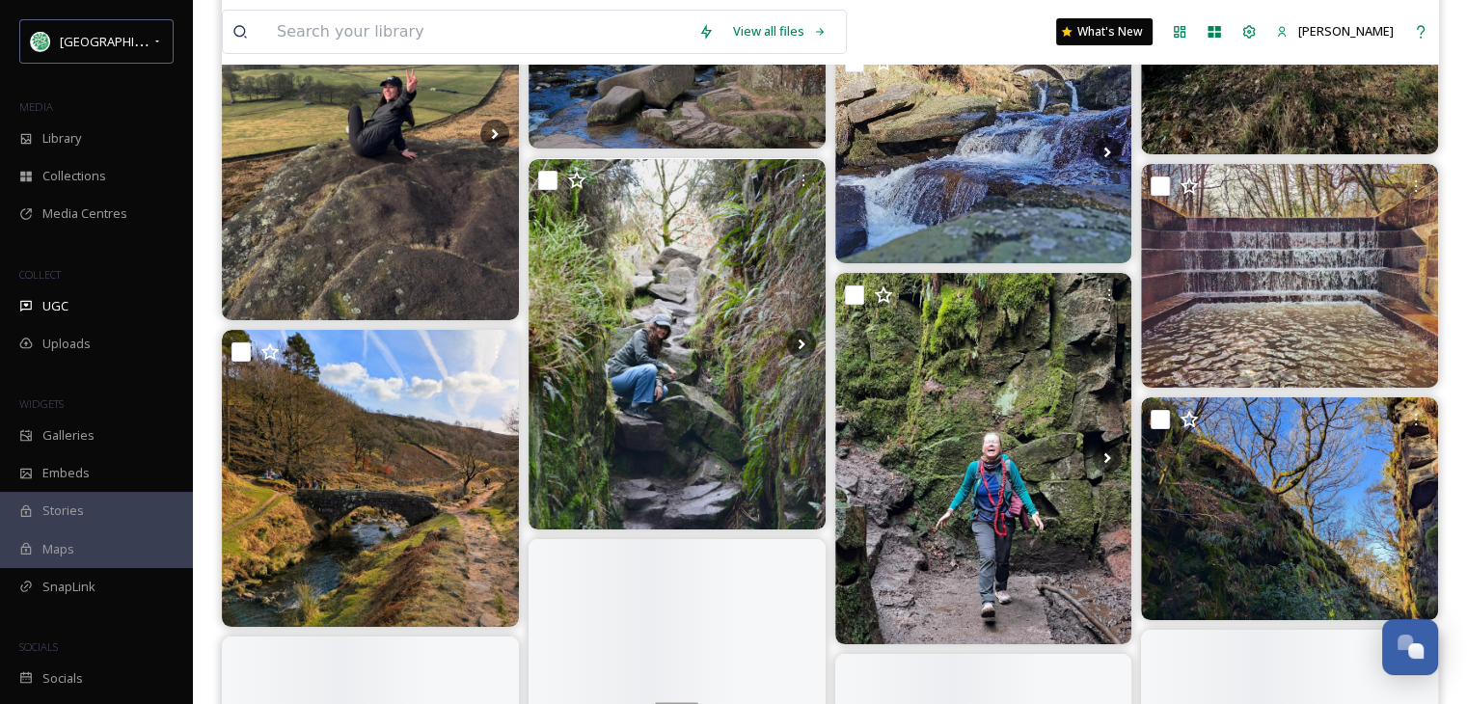
scroll to position [58555, 0]
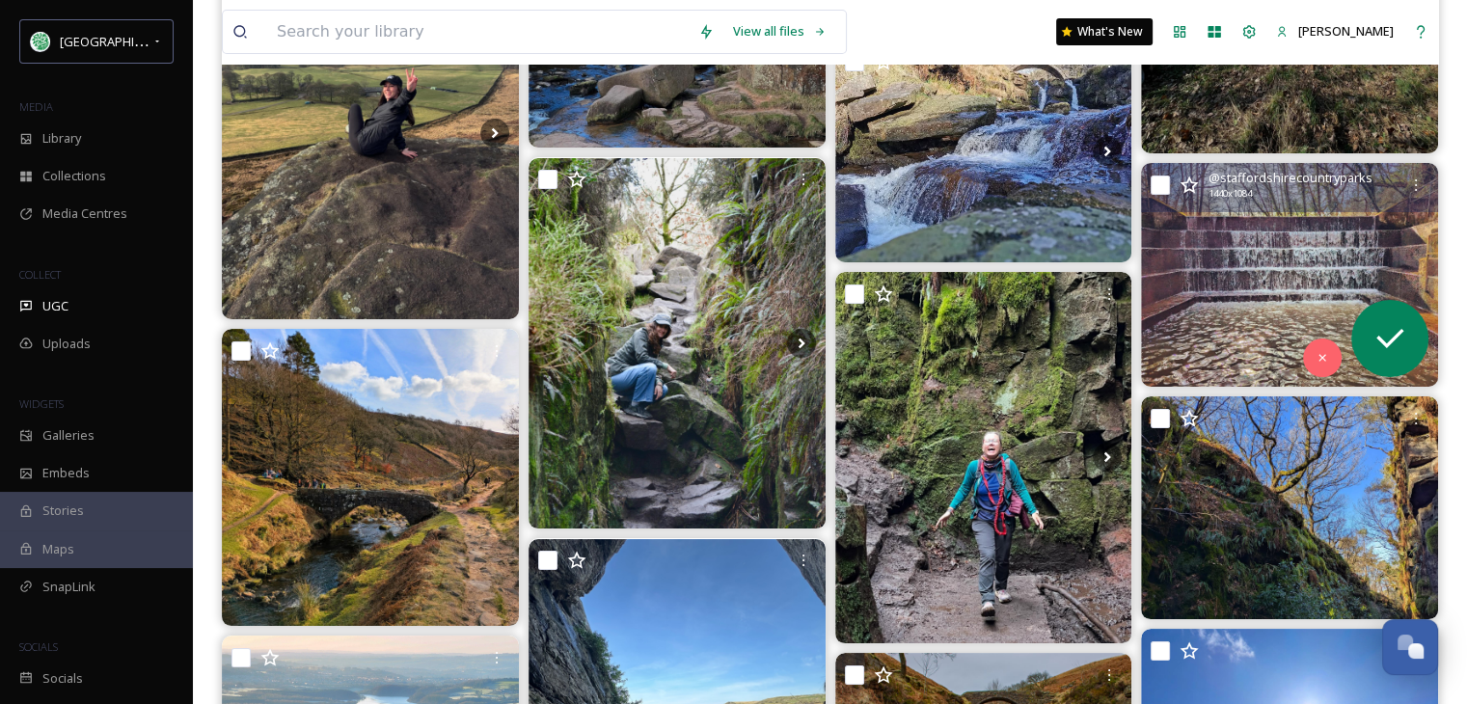
click at [1241, 287] on img at bounding box center [1289, 275] width 297 height 224
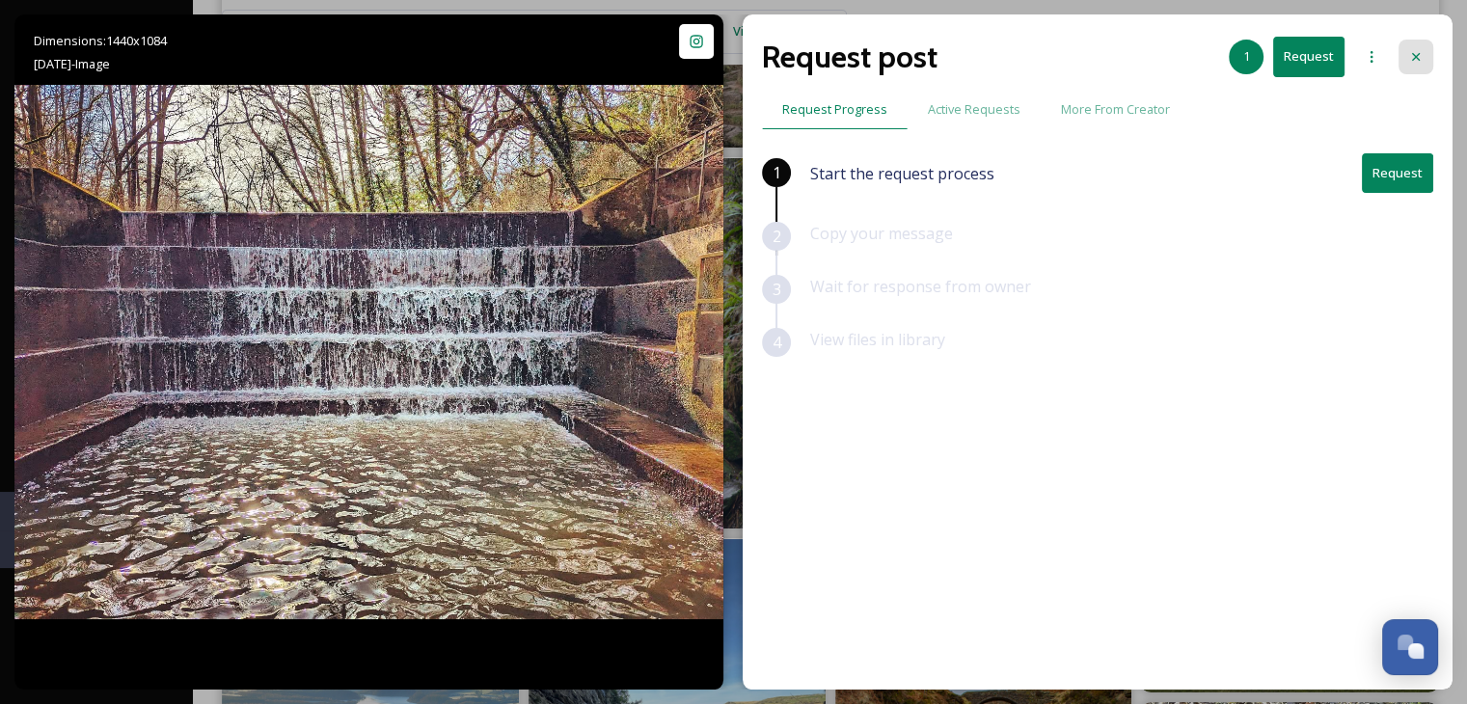
click at [1417, 51] on icon at bounding box center [1415, 56] width 15 height 15
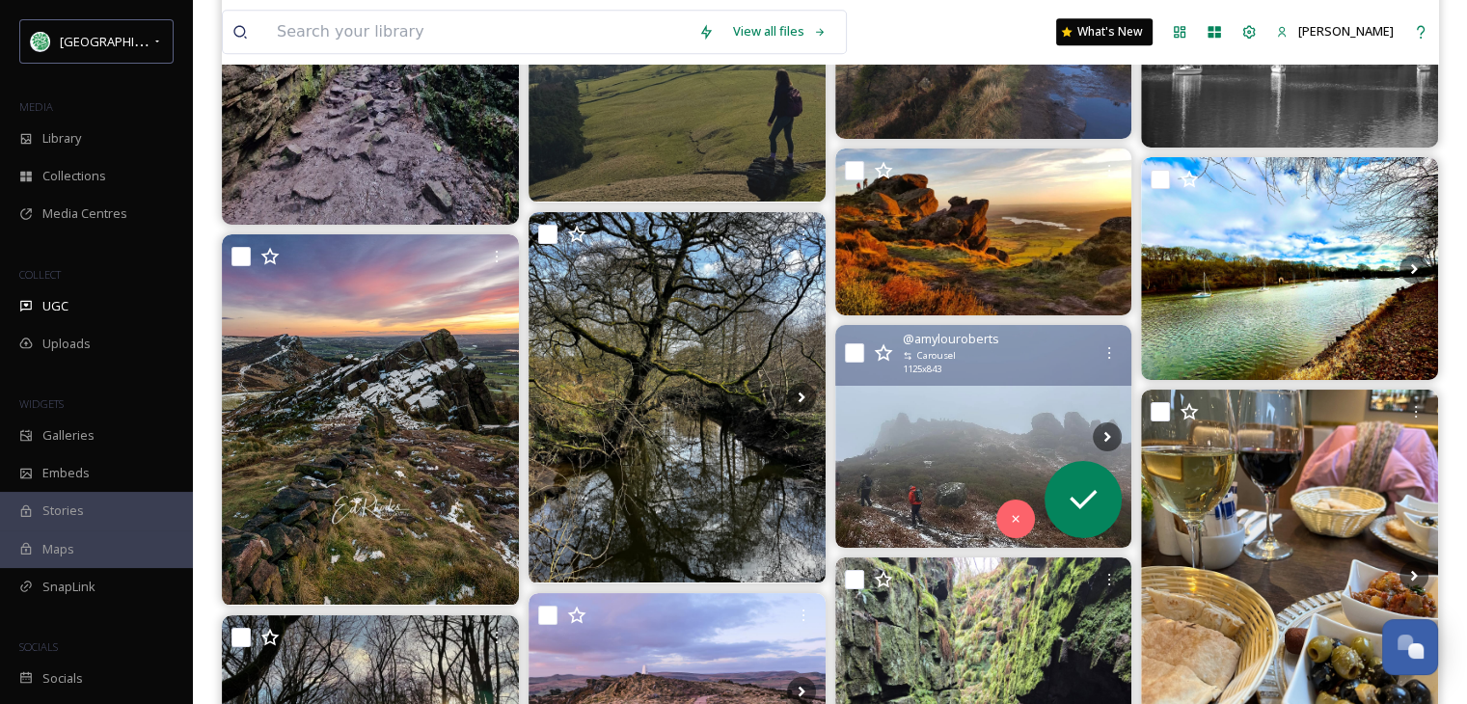
scroll to position [60580, 0]
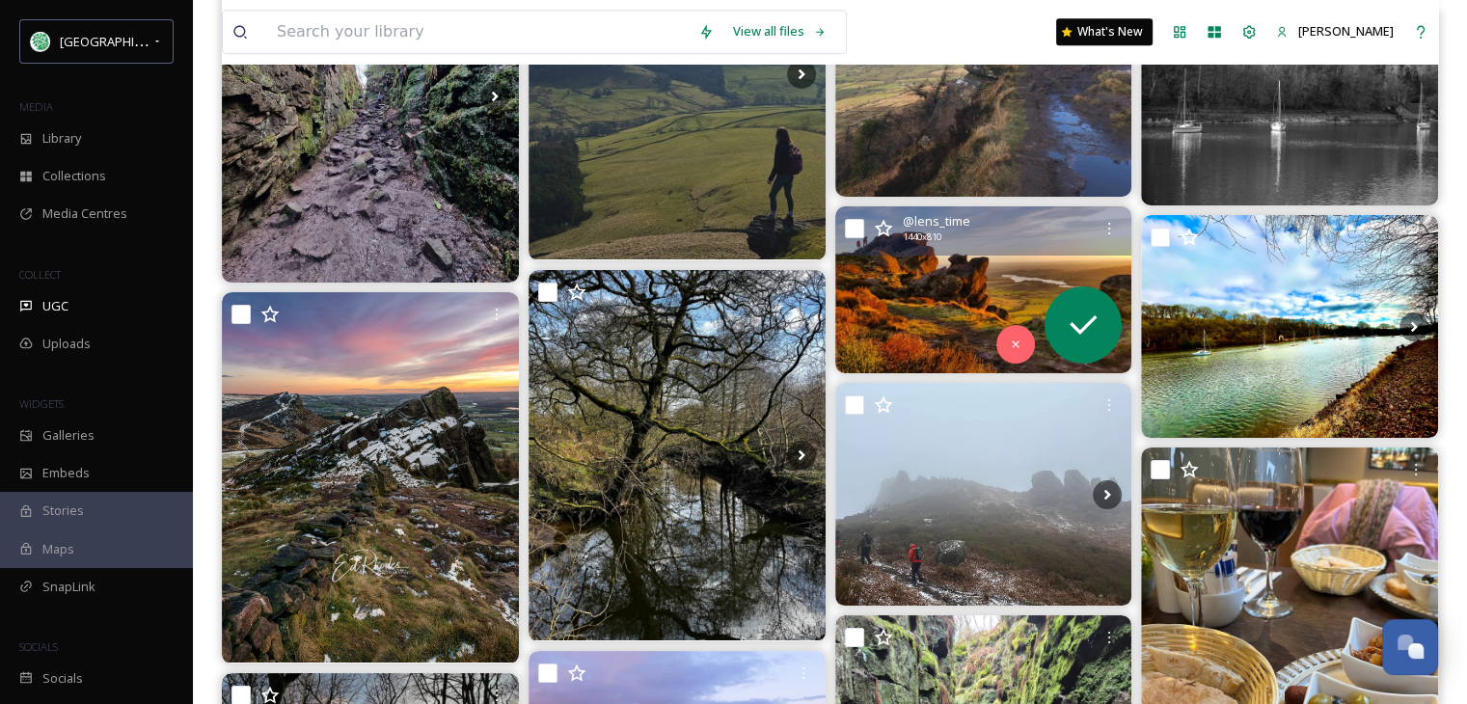
click at [961, 285] on img at bounding box center [983, 289] width 297 height 167
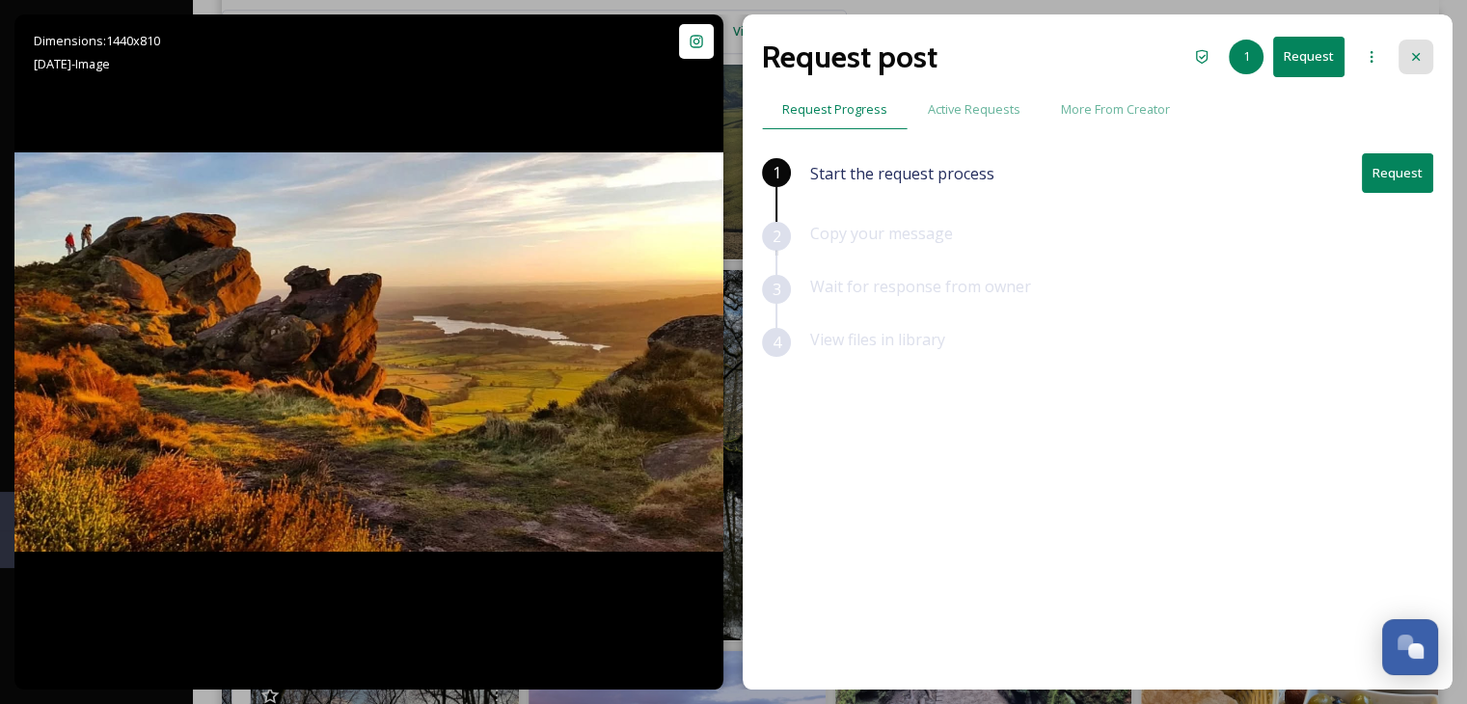
click at [1413, 53] on icon at bounding box center [1415, 56] width 15 height 15
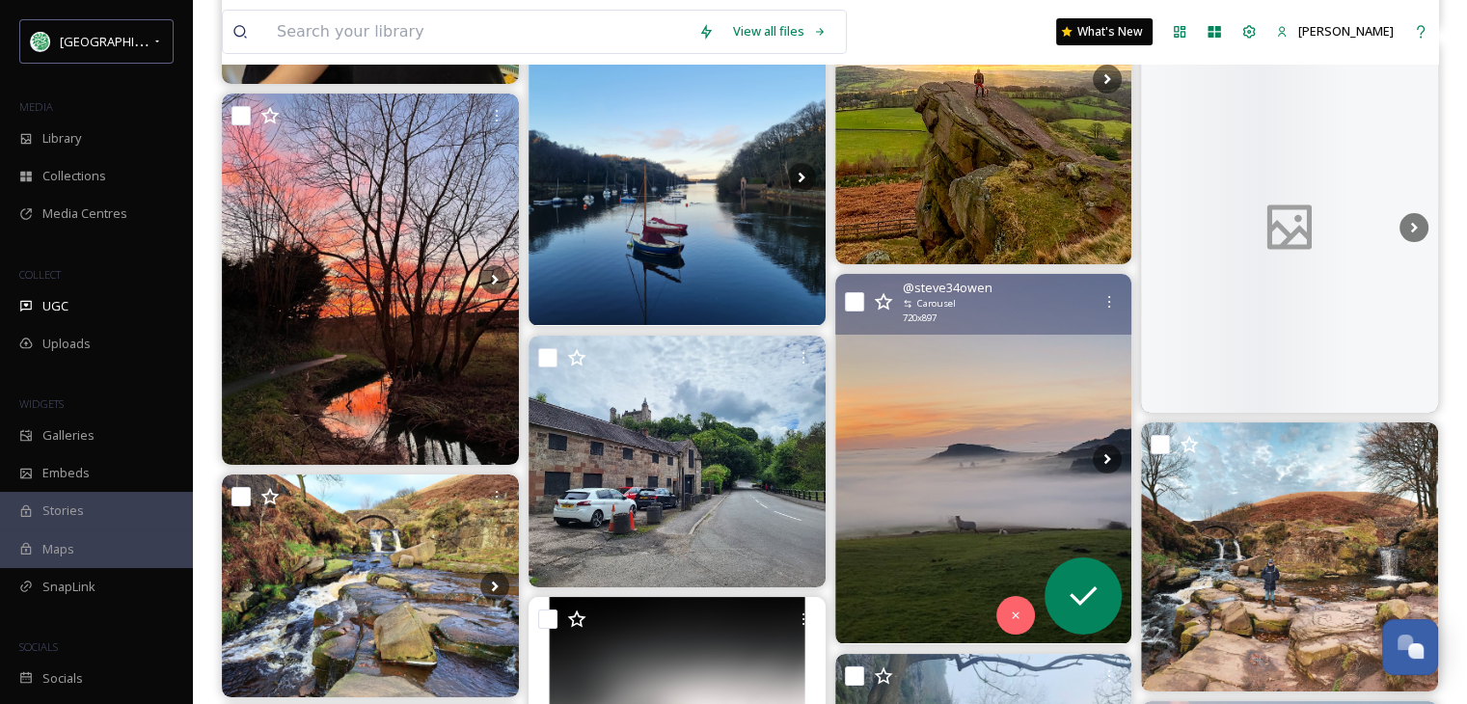
scroll to position [65404, 0]
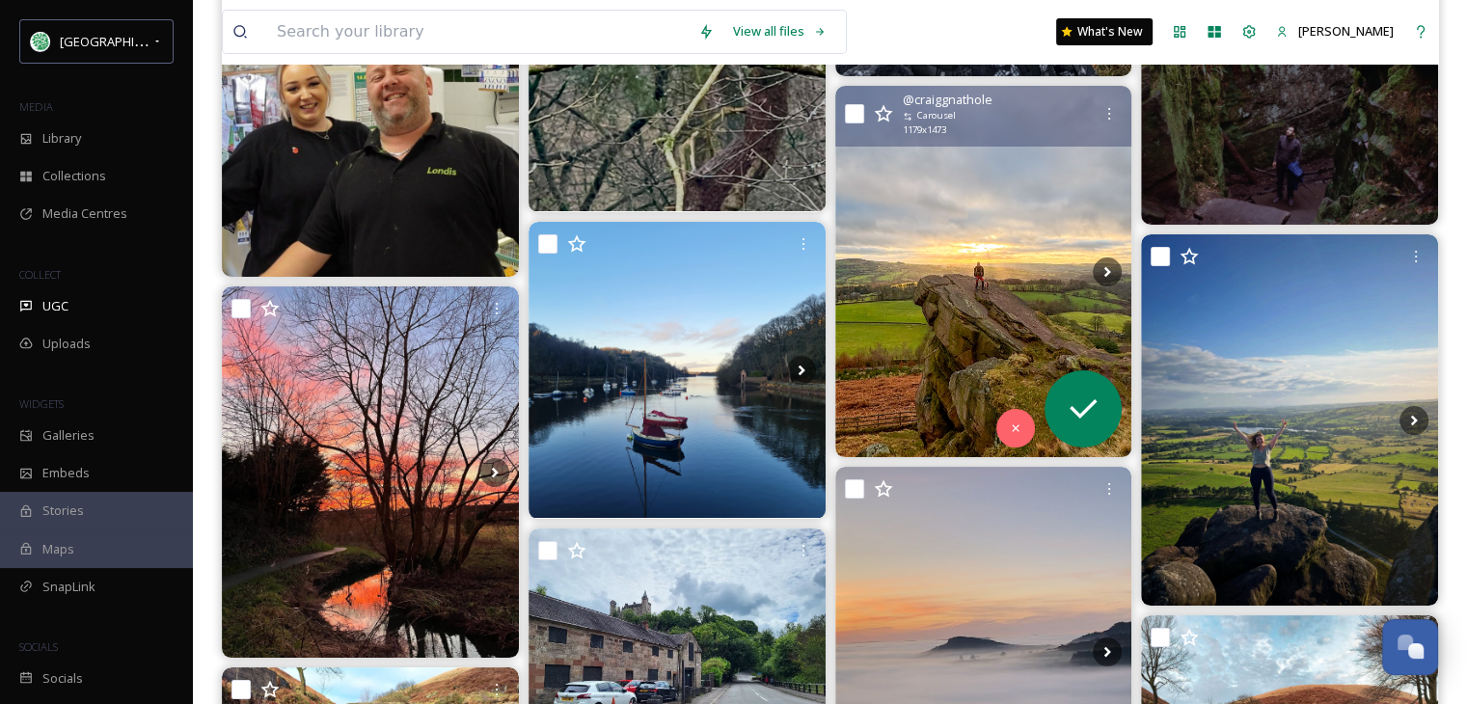
click at [997, 276] on img at bounding box center [983, 271] width 297 height 370
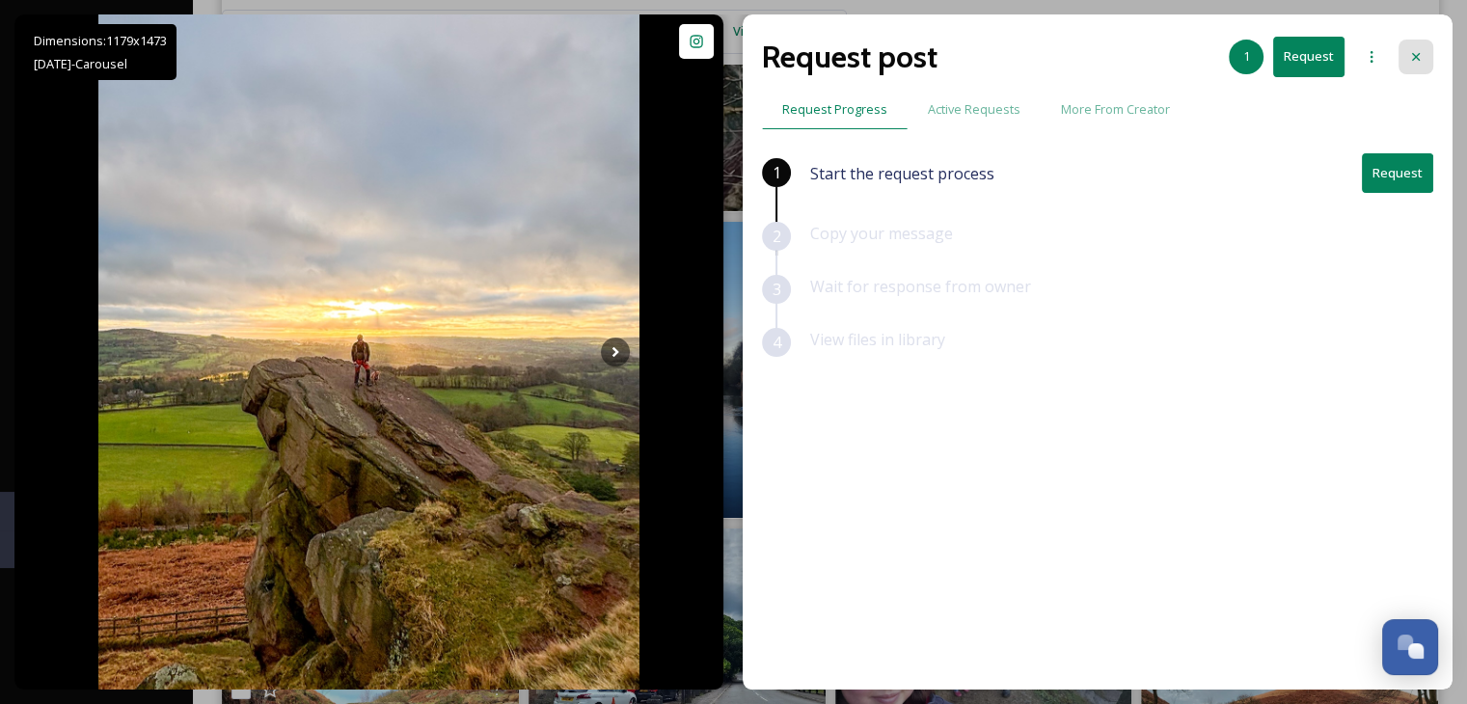
click at [1420, 51] on icon at bounding box center [1415, 56] width 15 height 15
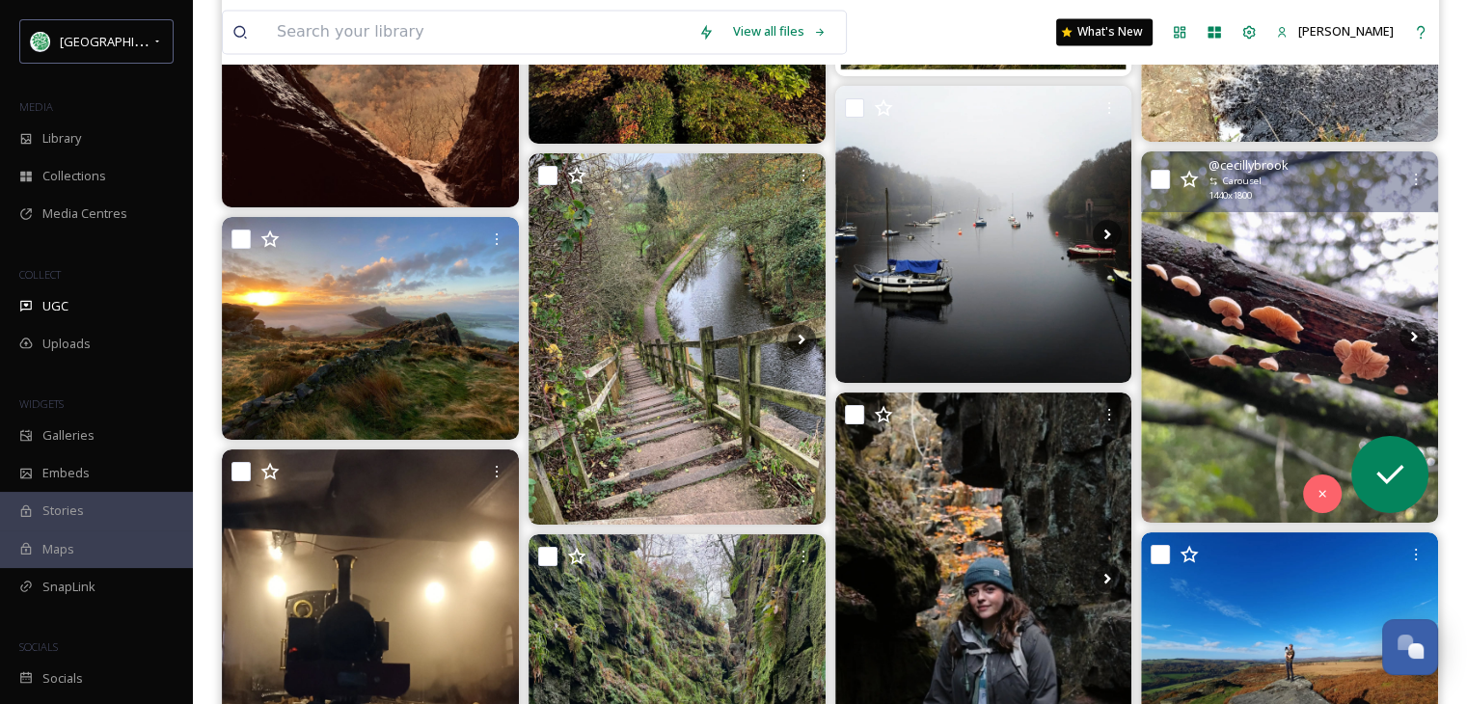
scroll to position [69359, 0]
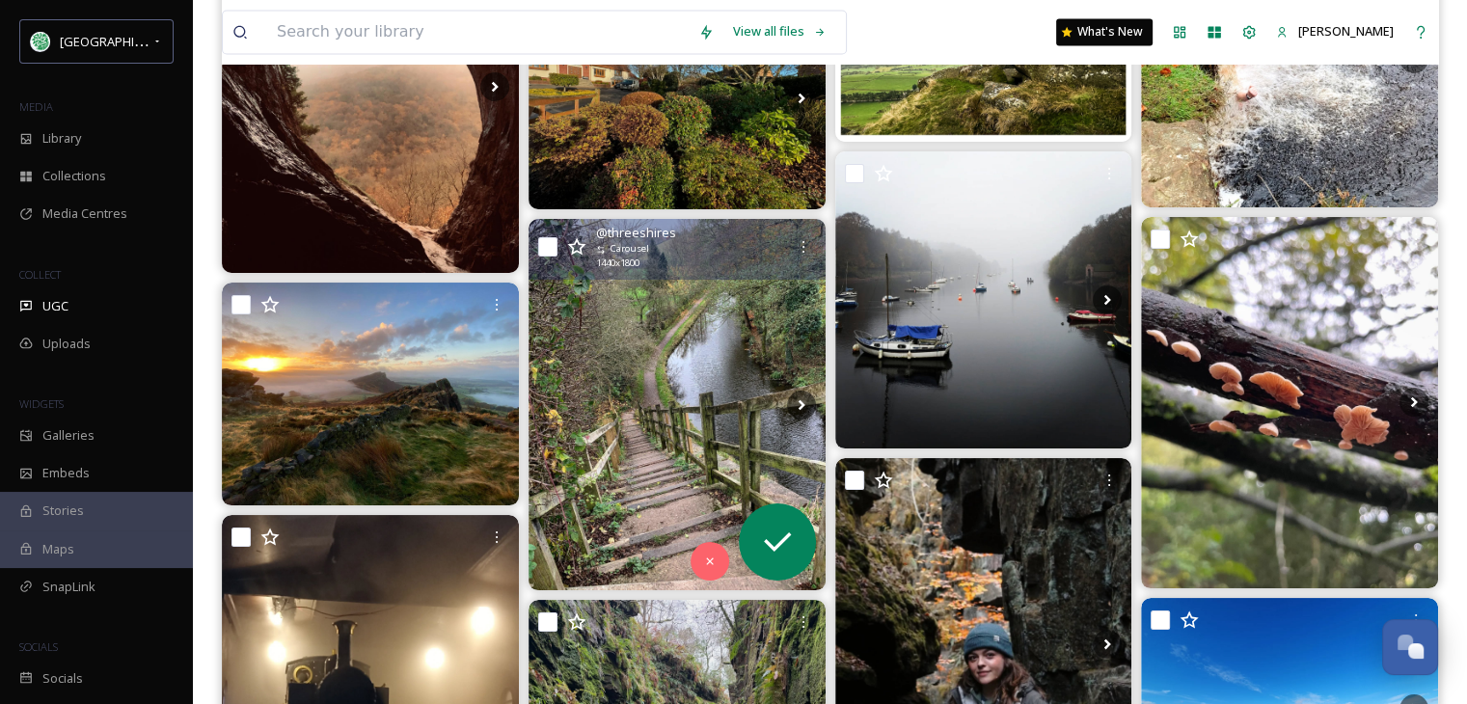
click at [754, 416] on img at bounding box center [677, 404] width 297 height 371
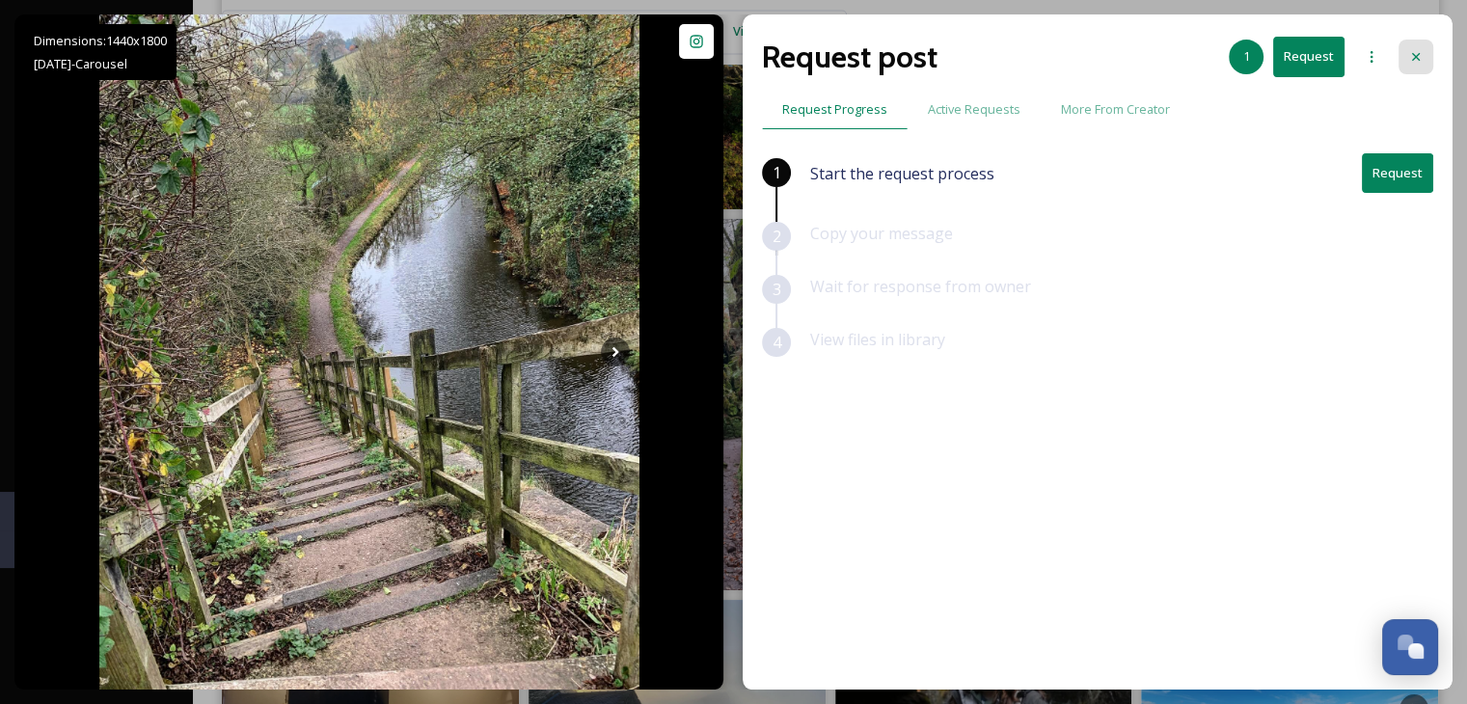
click at [1416, 49] on icon at bounding box center [1415, 56] width 15 height 15
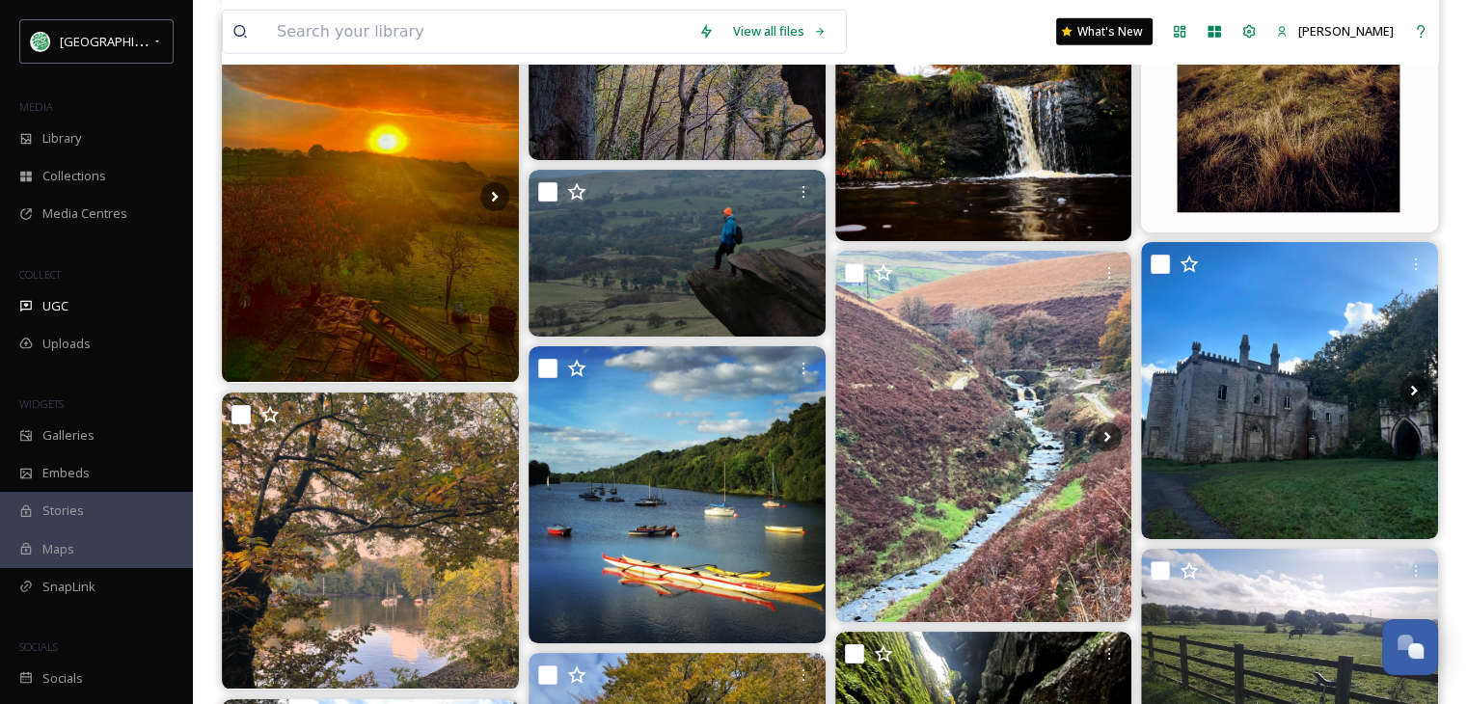
scroll to position [71095, 0]
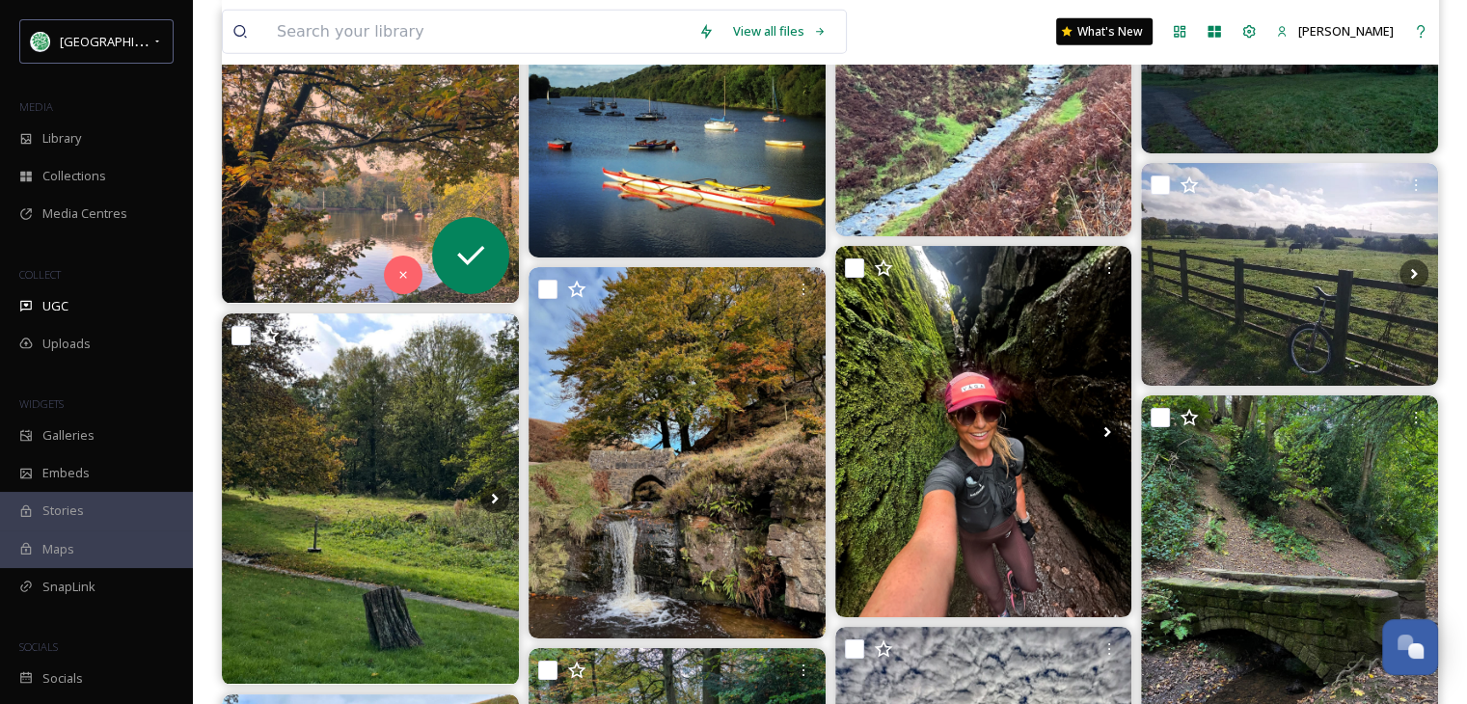
click at [362, 189] on img at bounding box center [370, 155] width 297 height 297
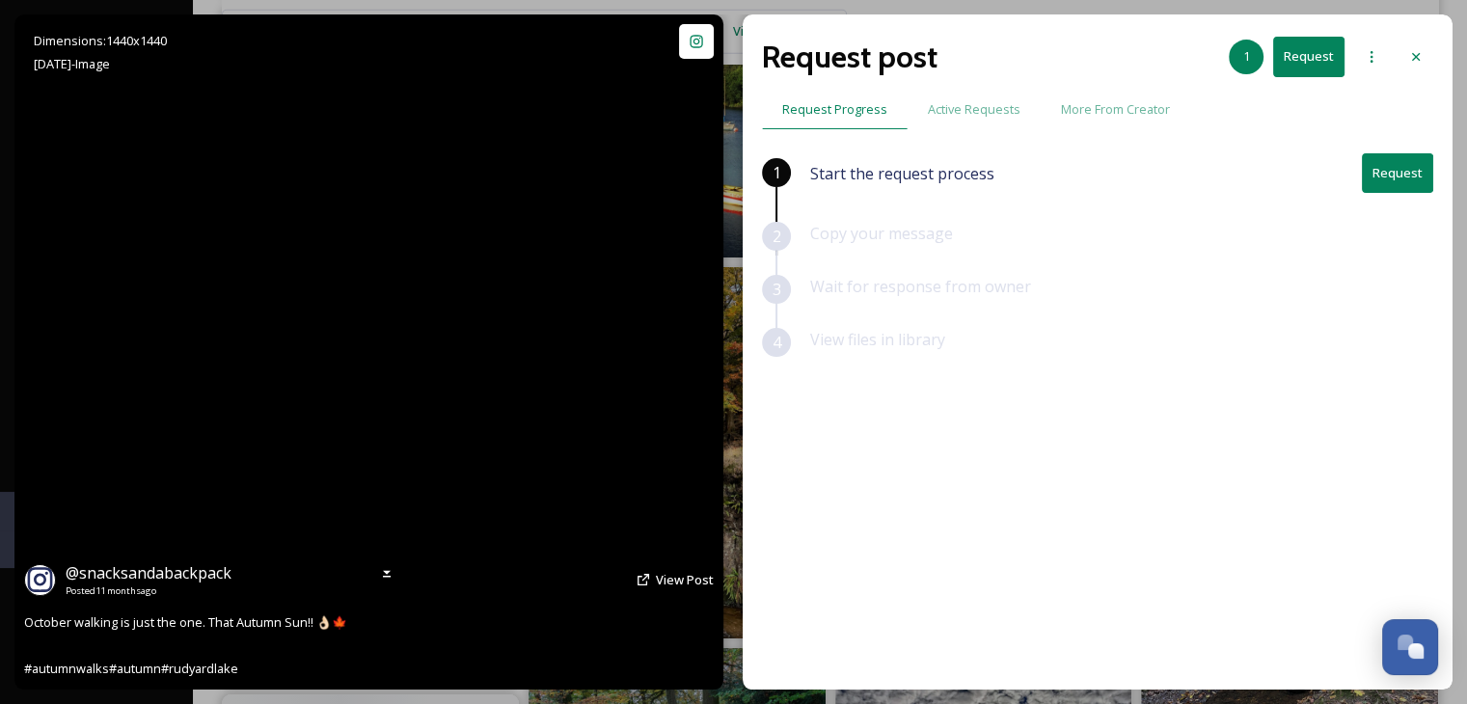
scroll to position [70788, 0]
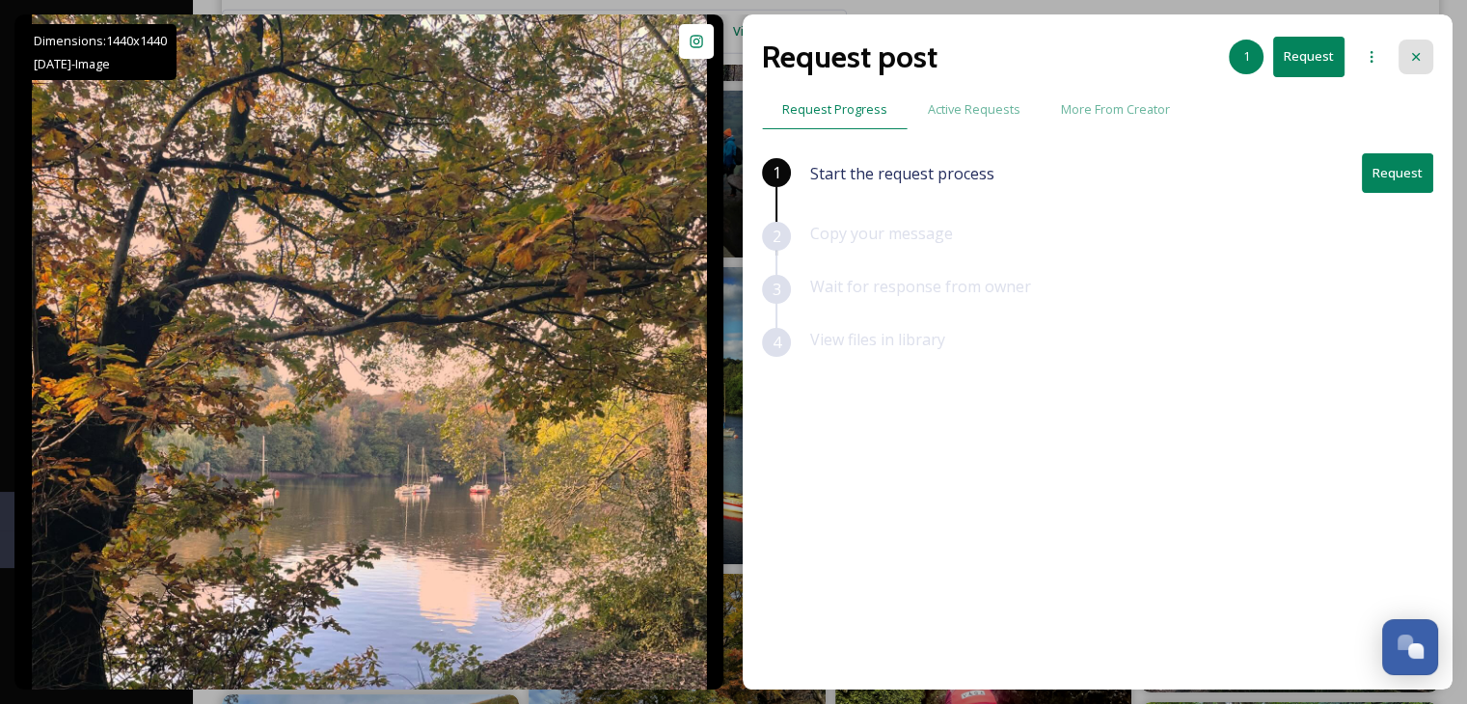
click at [1415, 51] on icon at bounding box center [1415, 56] width 15 height 15
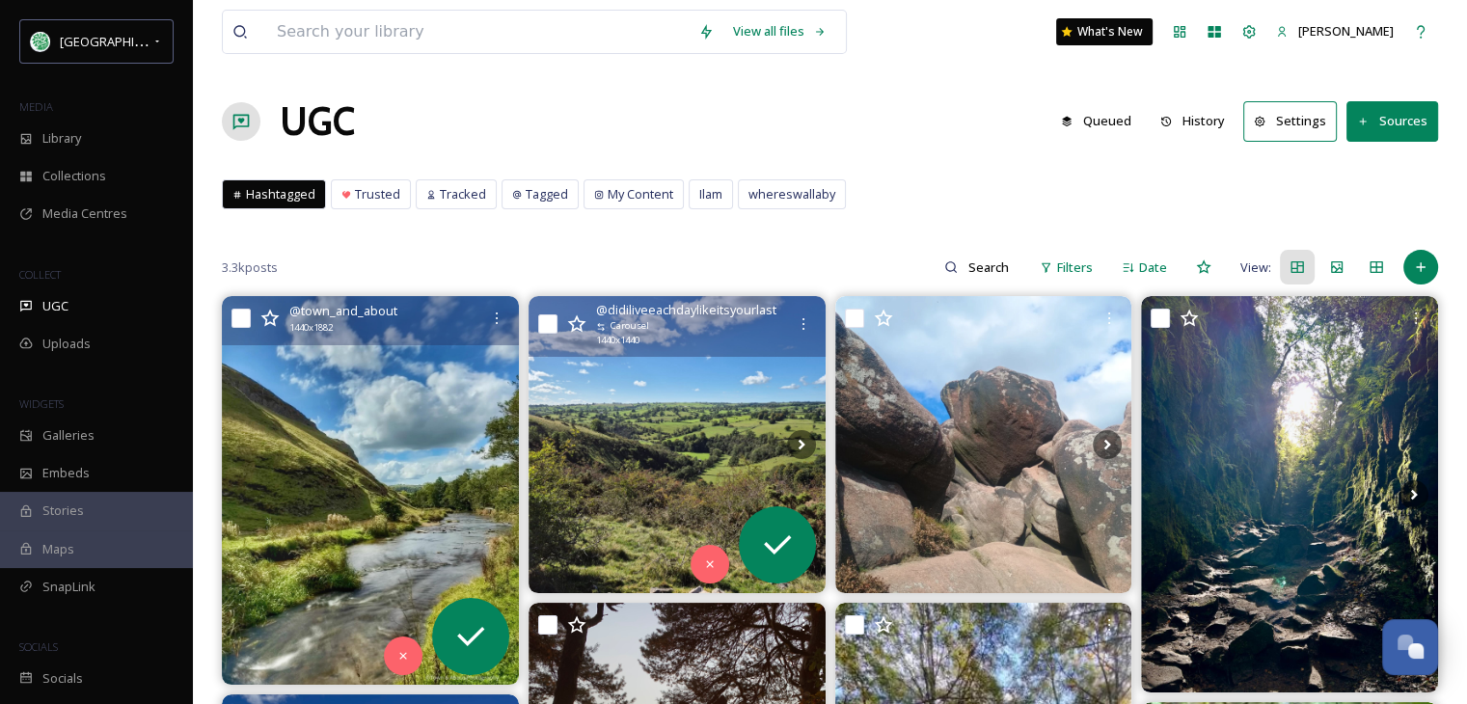
click at [1214, 109] on button "History" at bounding box center [1193, 121] width 84 height 38
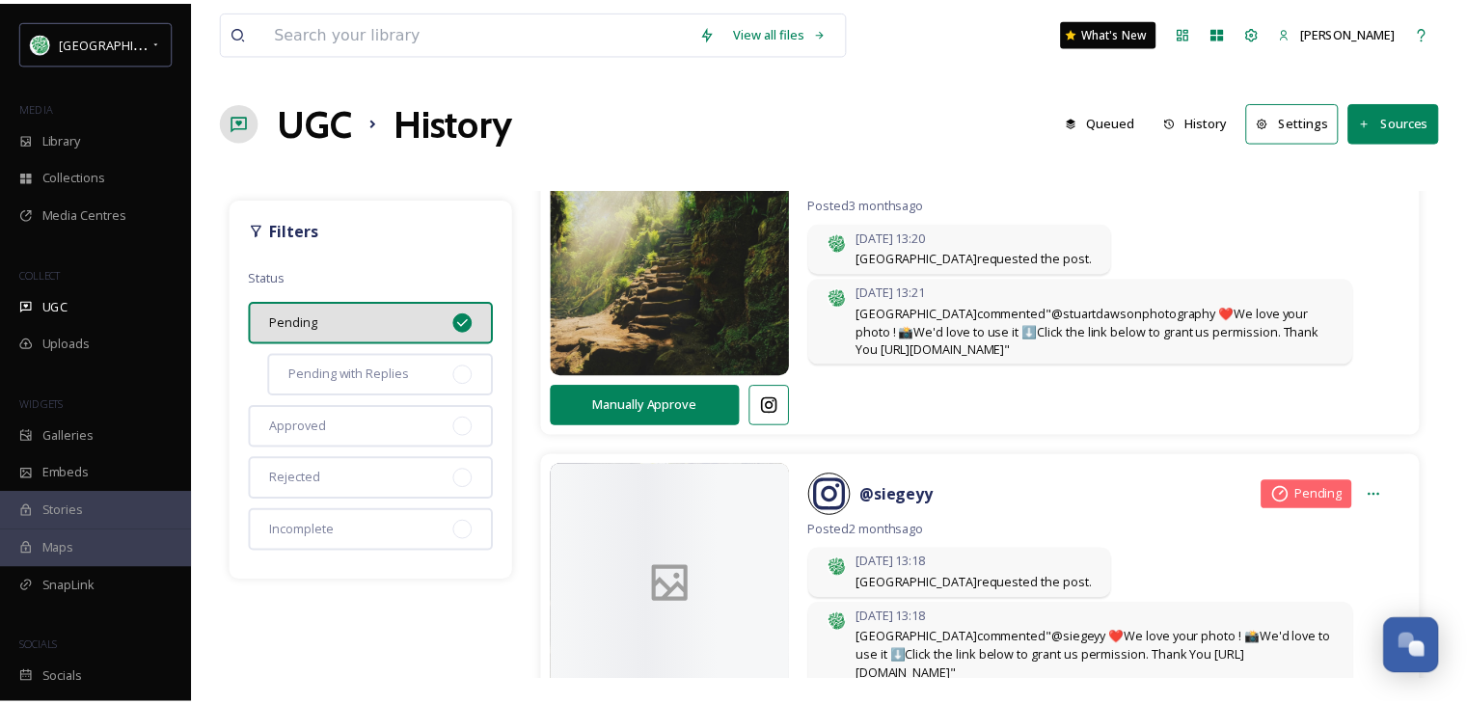
scroll to position [1447, 0]
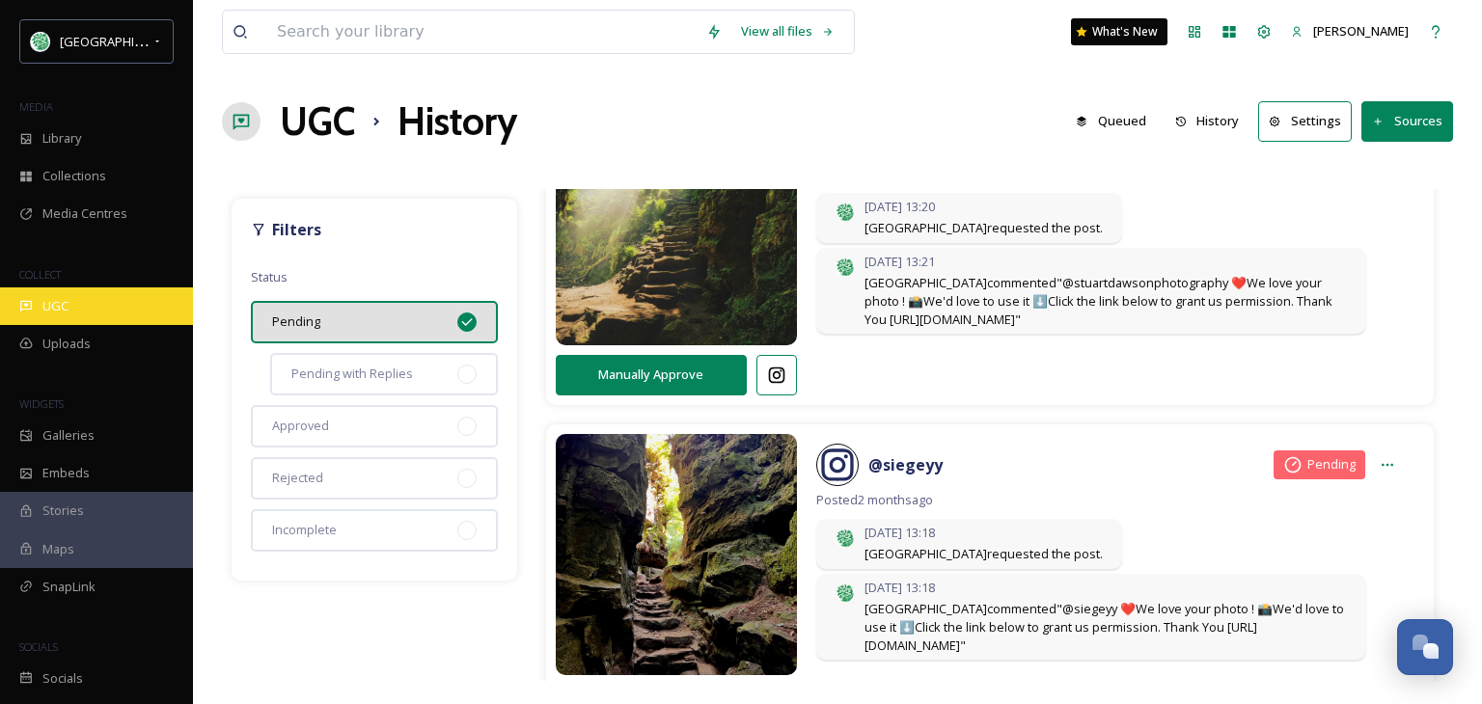
click at [39, 315] on div "UGC" at bounding box center [96, 306] width 193 height 38
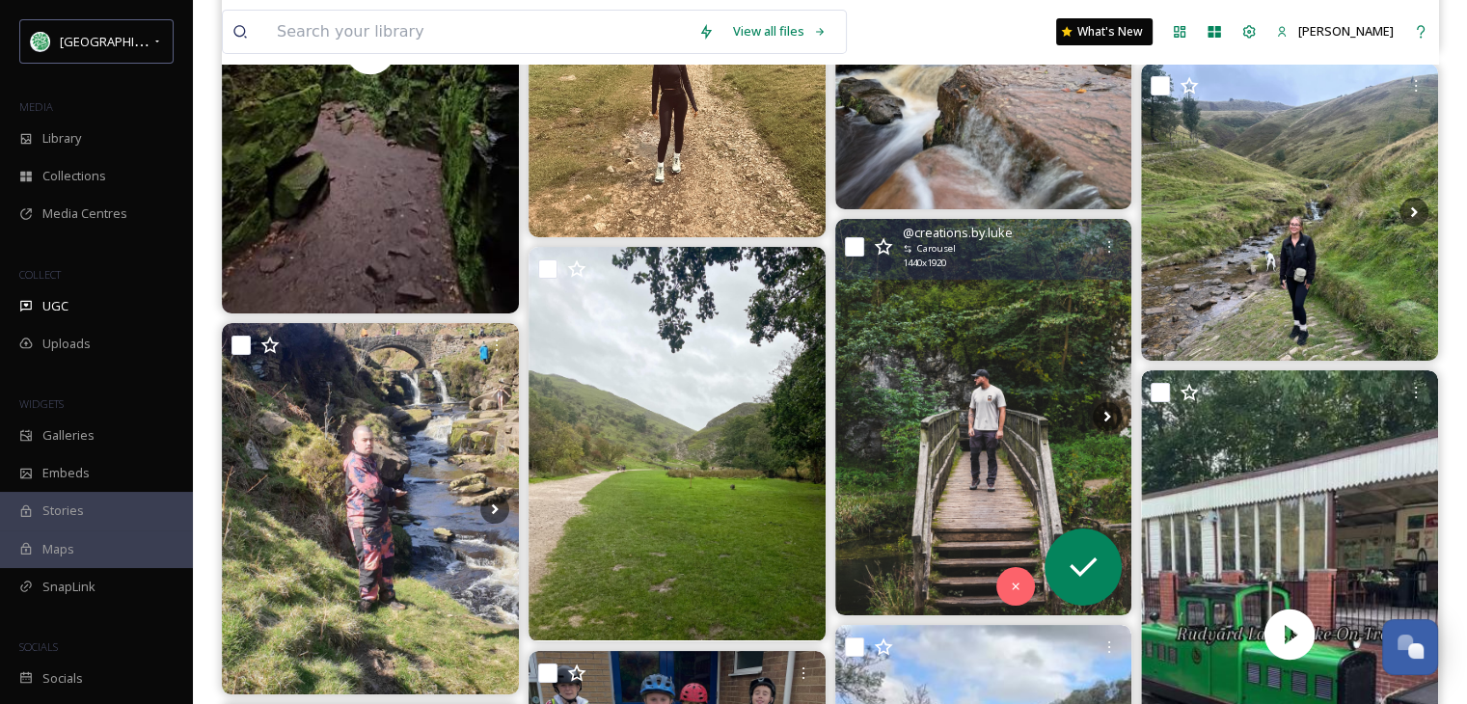
scroll to position [6463, 0]
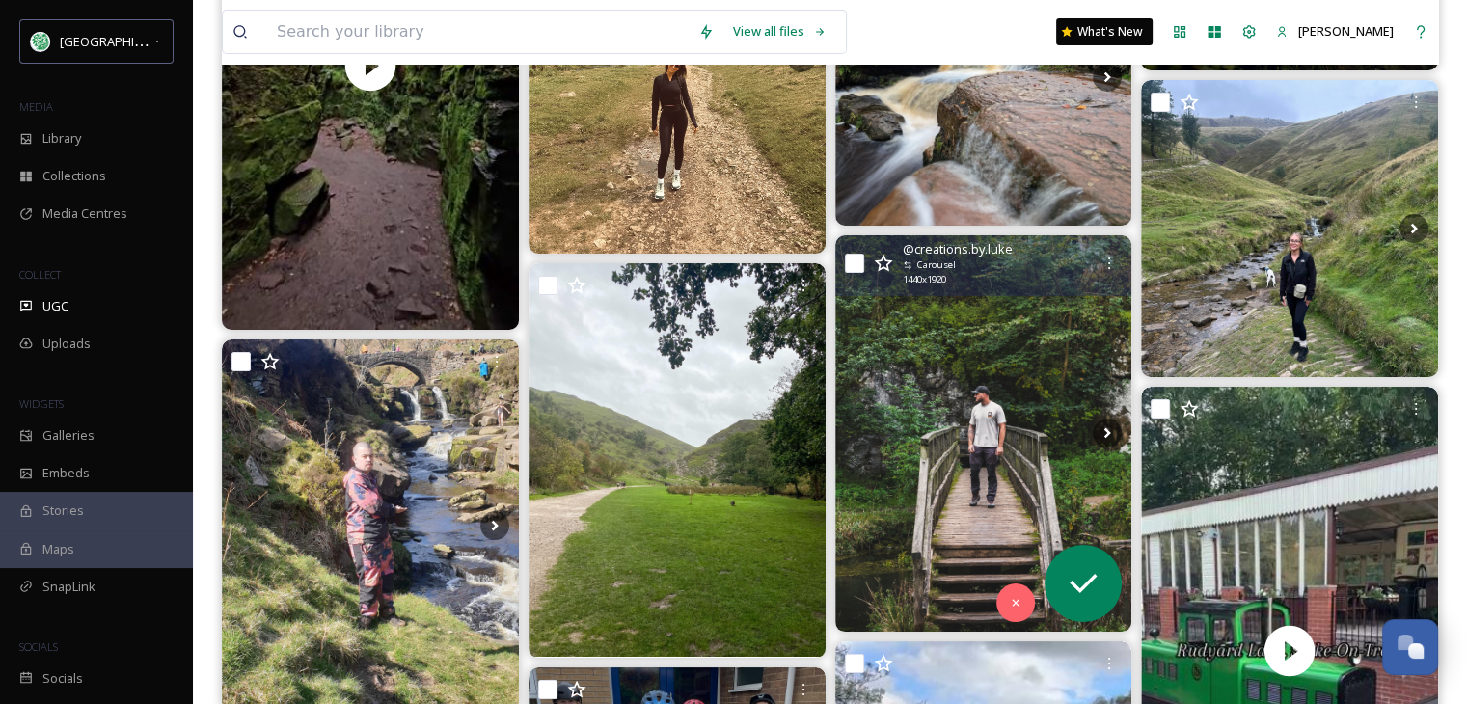
click at [931, 398] on img at bounding box center [983, 433] width 297 height 396
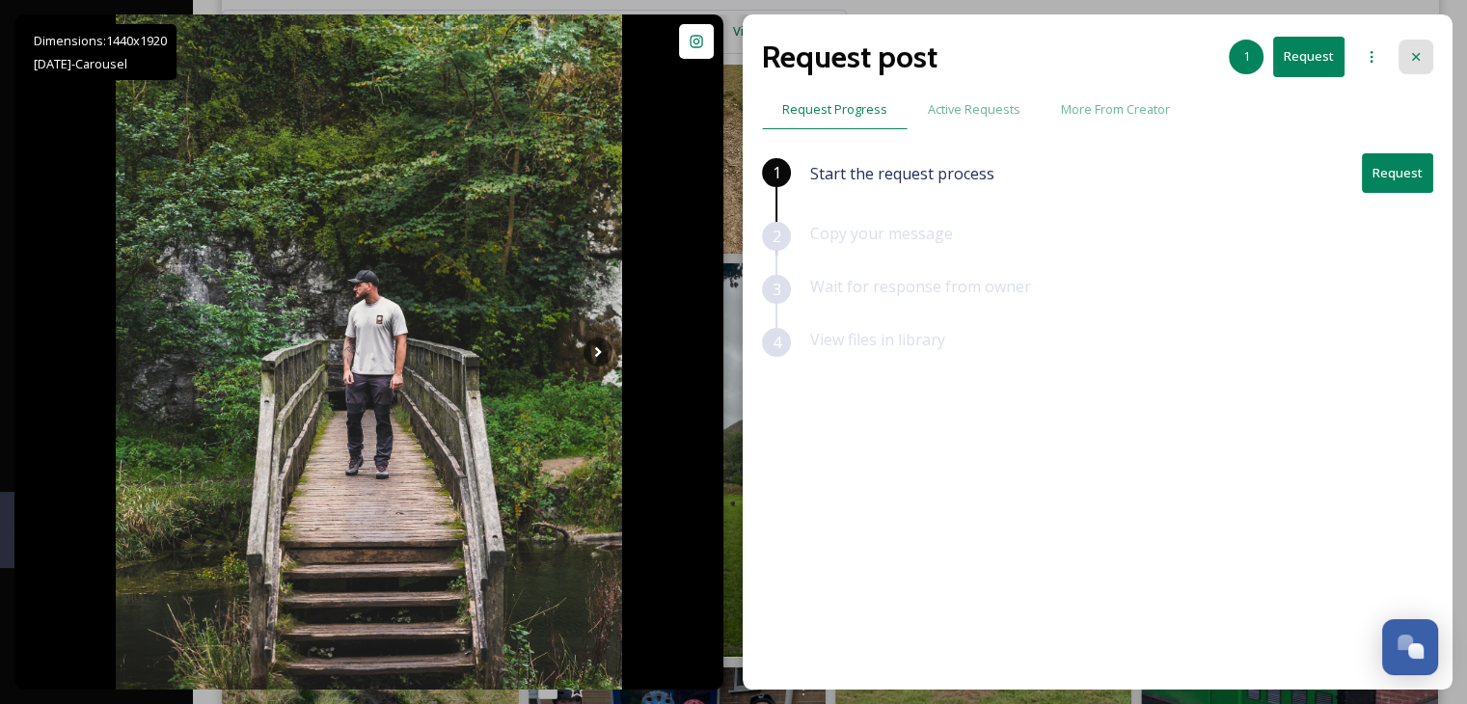
click at [1416, 49] on icon at bounding box center [1415, 56] width 15 height 15
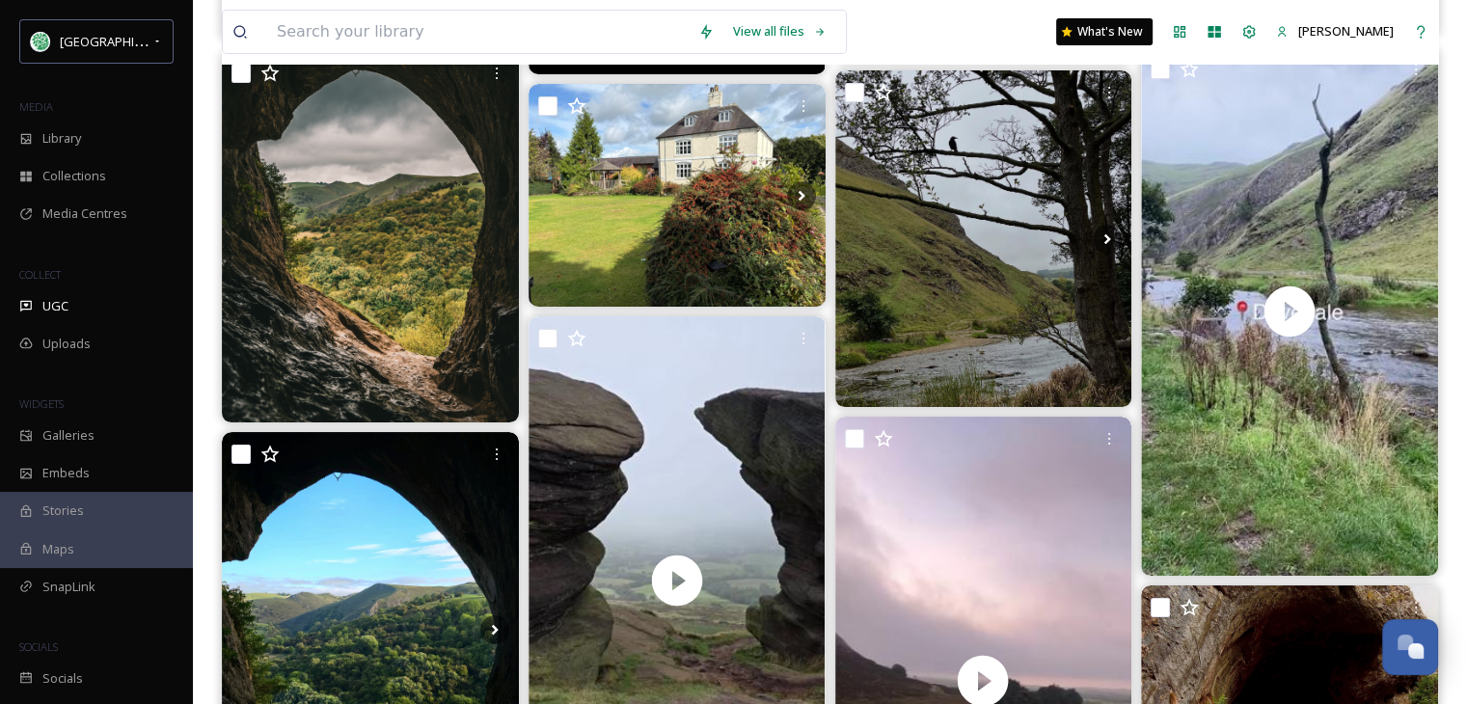
scroll to position [7910, 0]
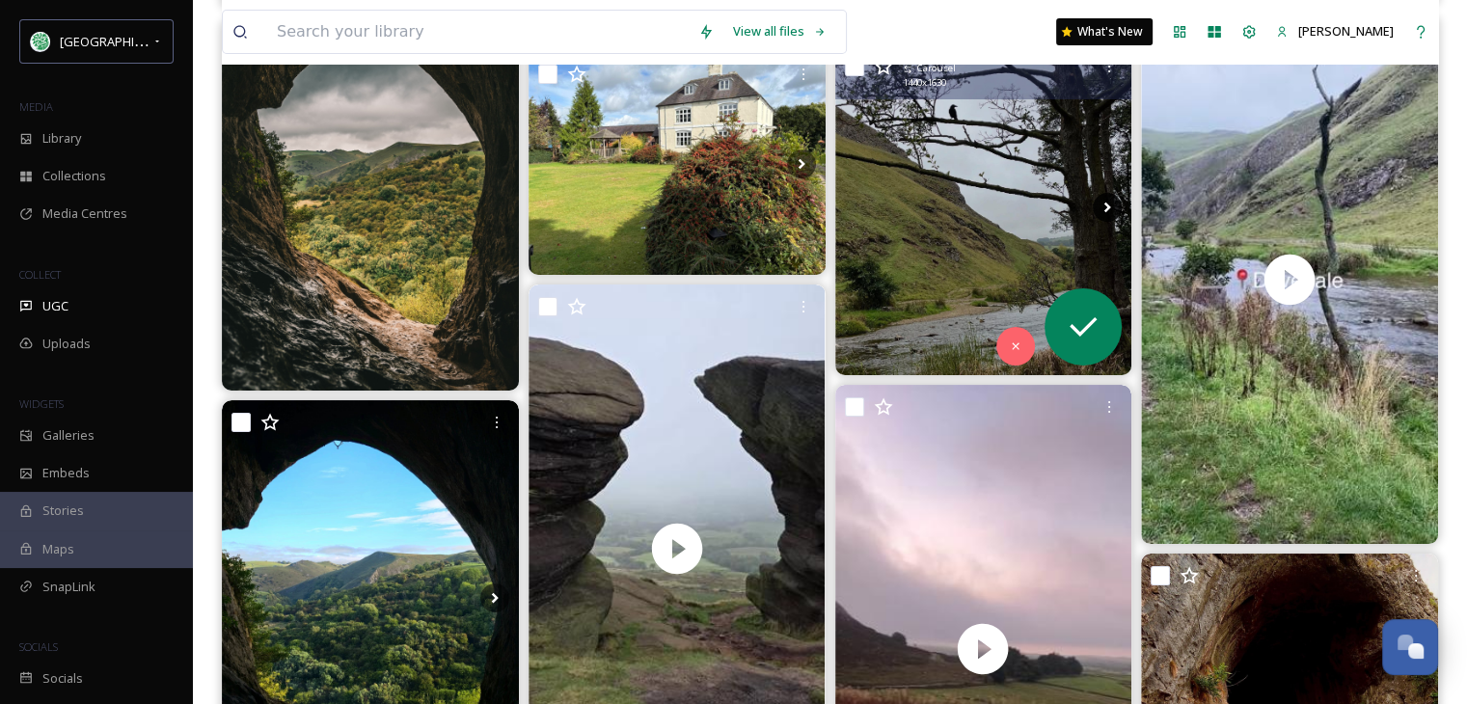
click at [1108, 206] on icon at bounding box center [1108, 207] width 7 height 11
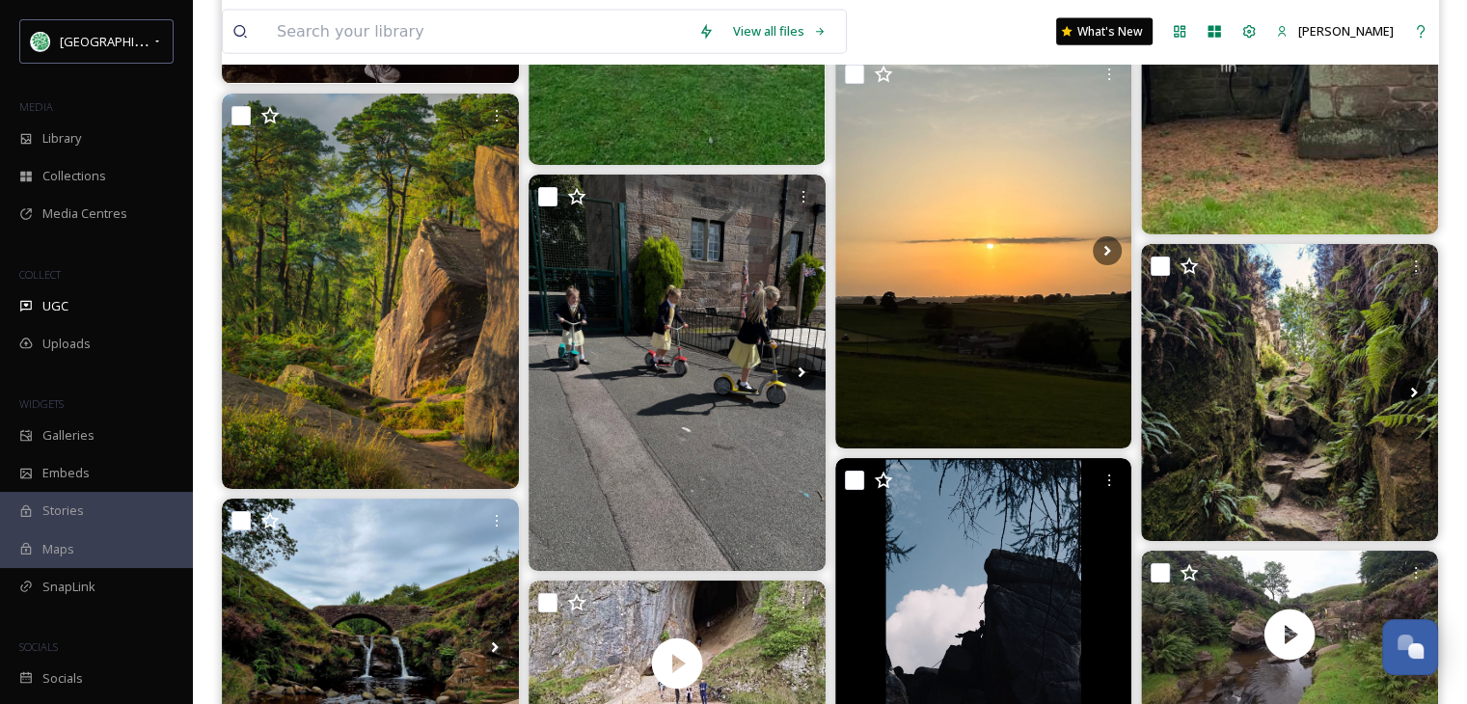
scroll to position [11769, 0]
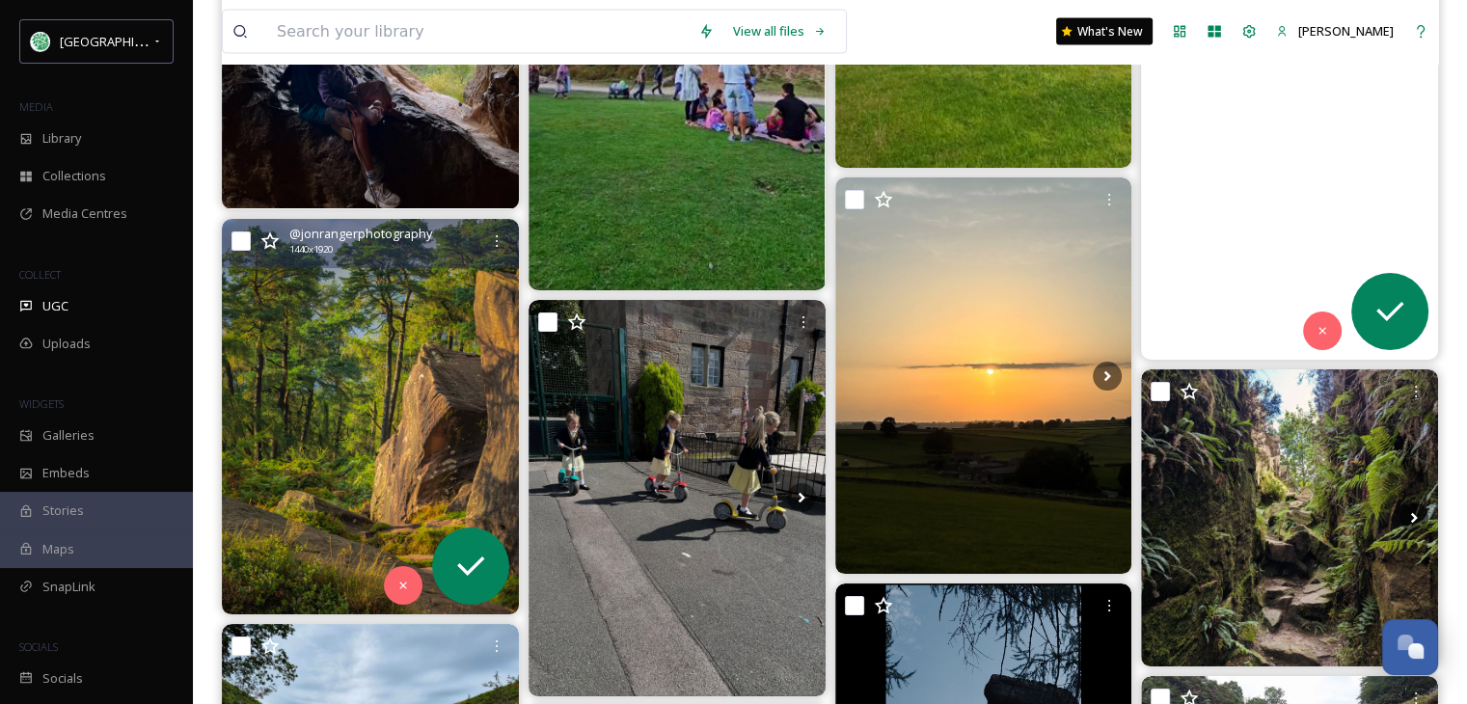
click at [394, 414] on img at bounding box center [370, 417] width 297 height 396
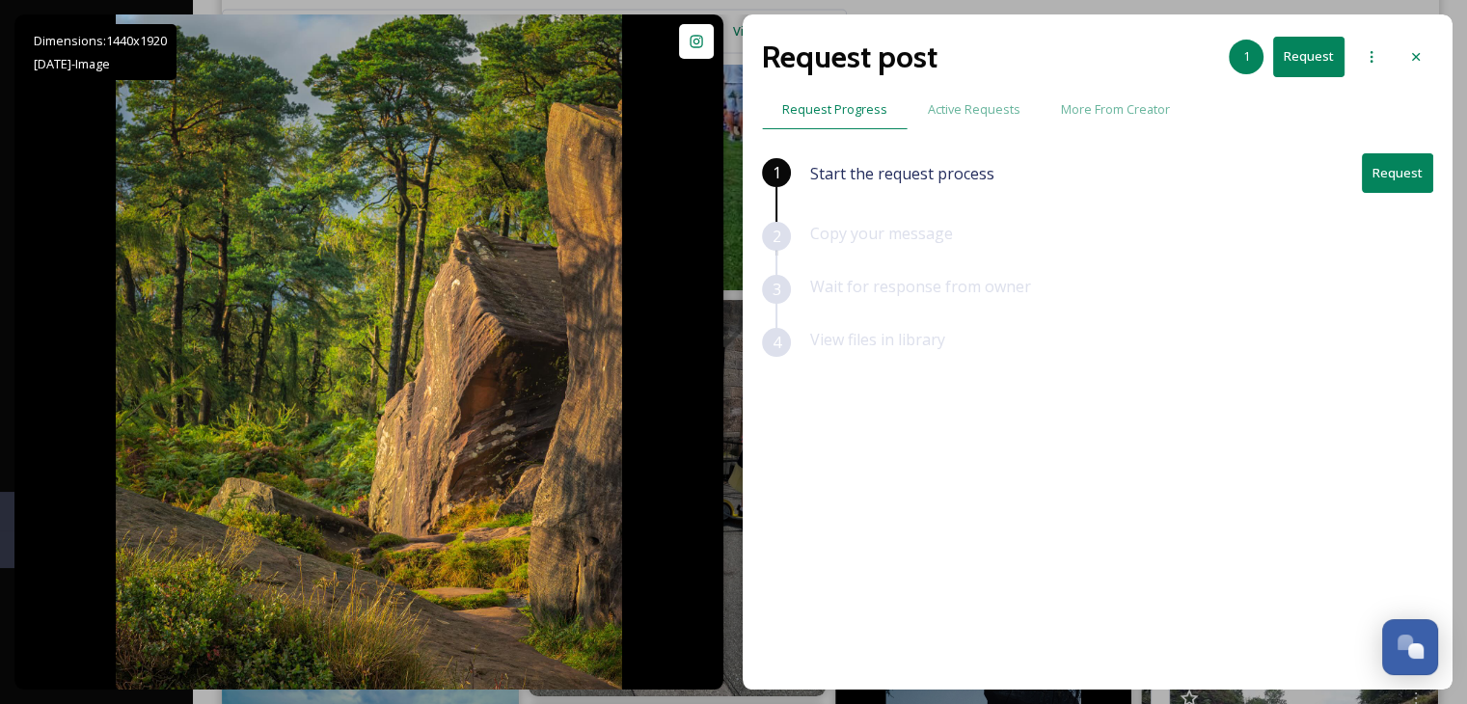
click at [1393, 174] on button "Request" at bounding box center [1397, 173] width 71 height 40
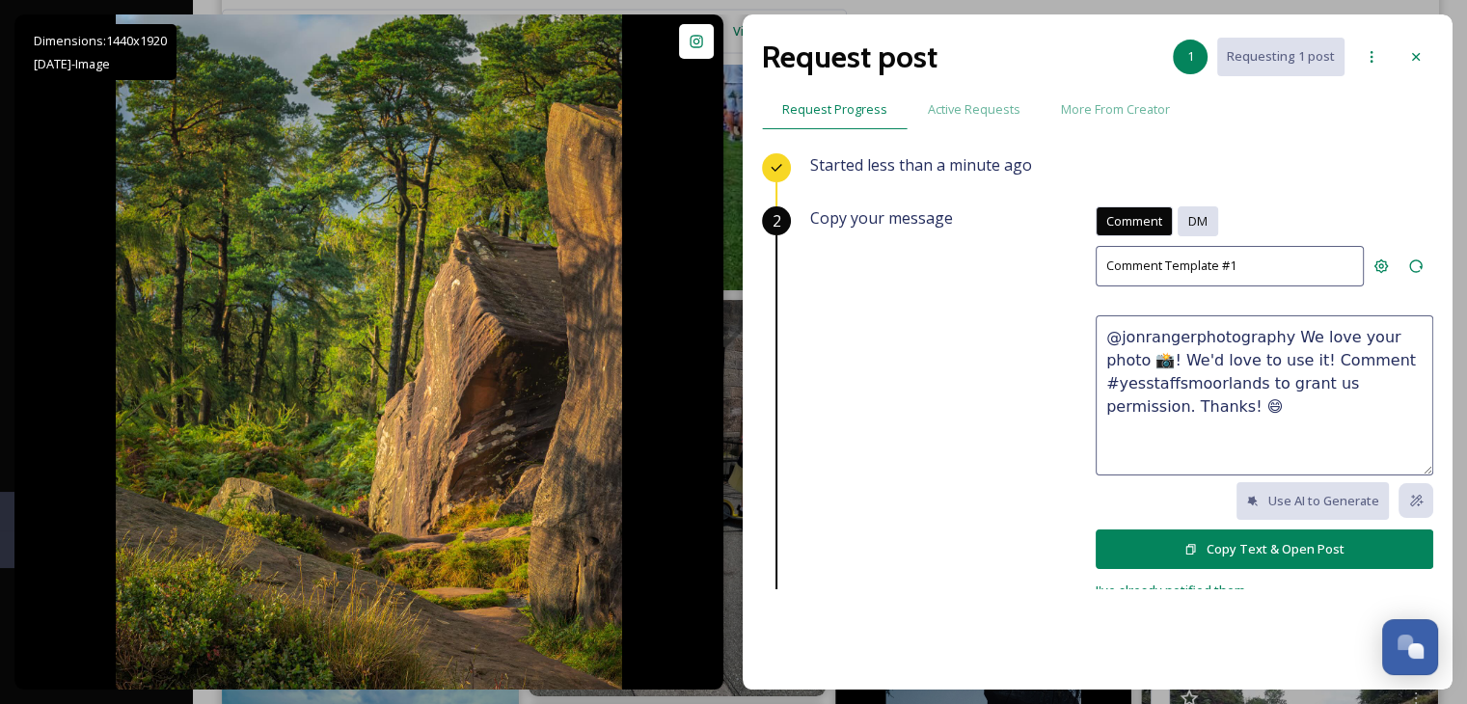
click at [1188, 218] on span "DM" at bounding box center [1197, 221] width 19 height 18
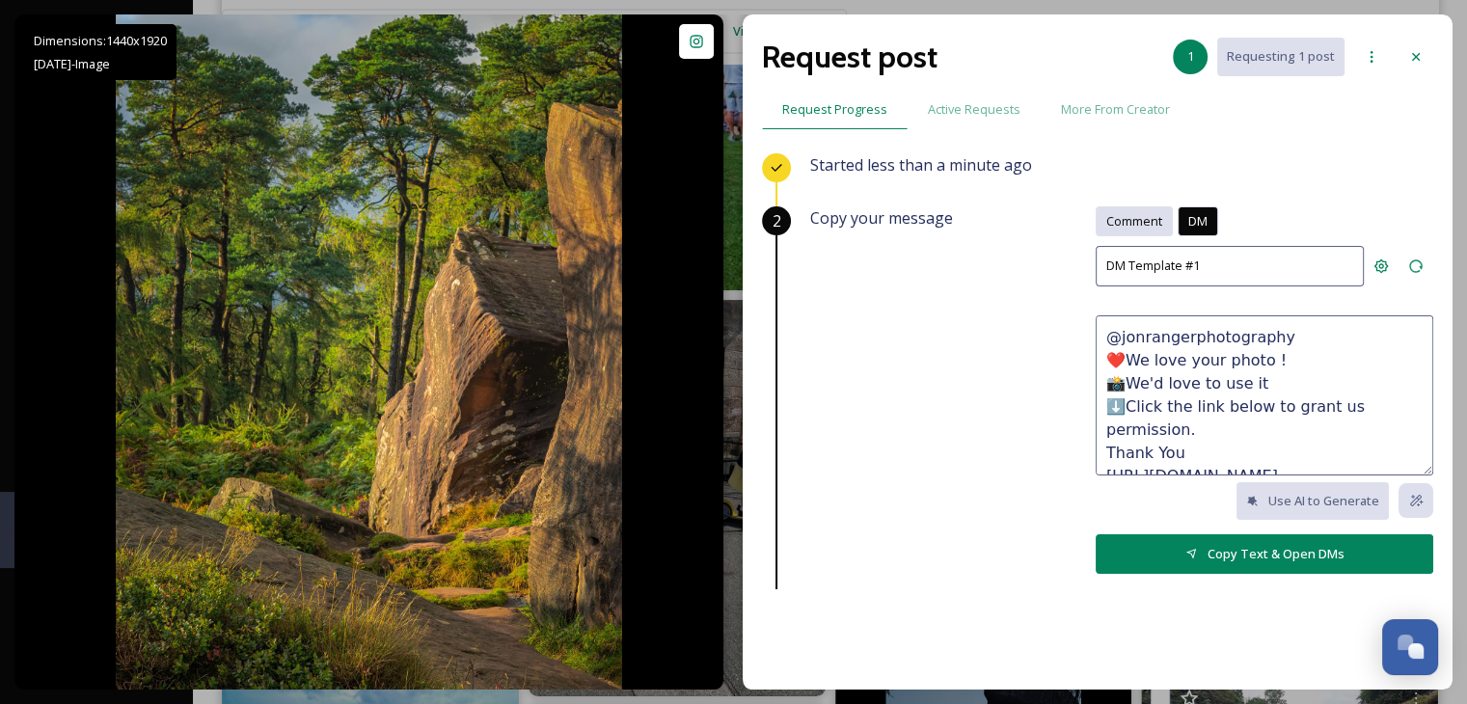
click at [1124, 225] on span "Comment" at bounding box center [1134, 221] width 56 height 18
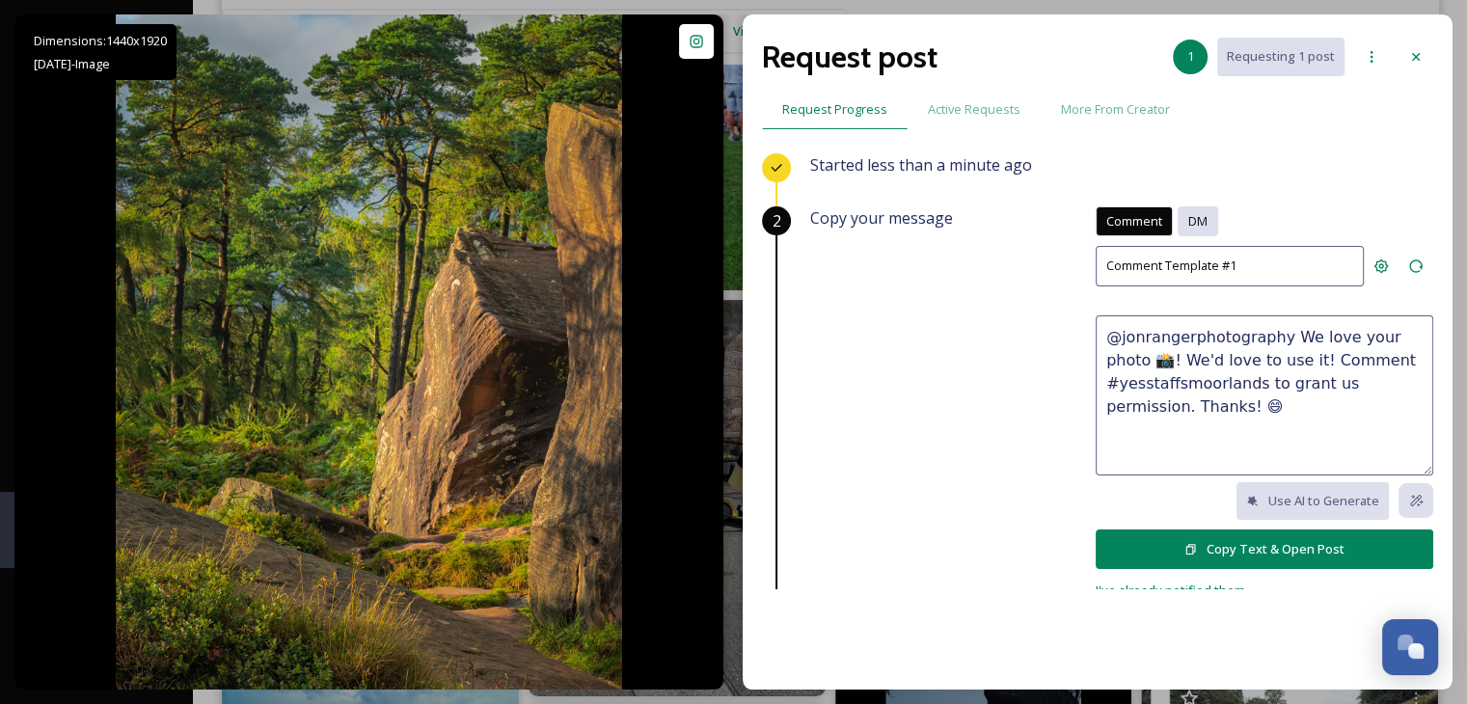
click at [1188, 219] on span "DM" at bounding box center [1197, 221] width 19 height 18
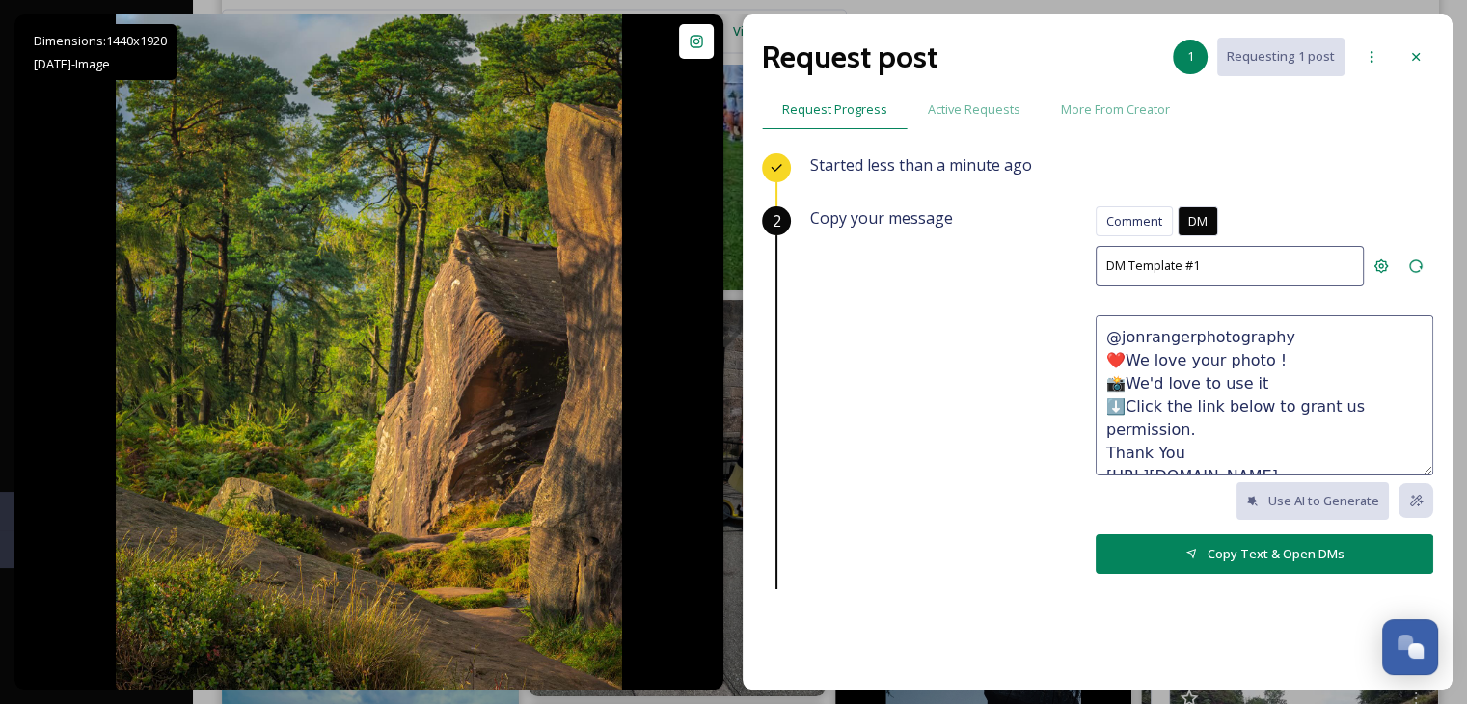
click at [1271, 549] on button "Copy Text & Open DMs" at bounding box center [1265, 554] width 338 height 40
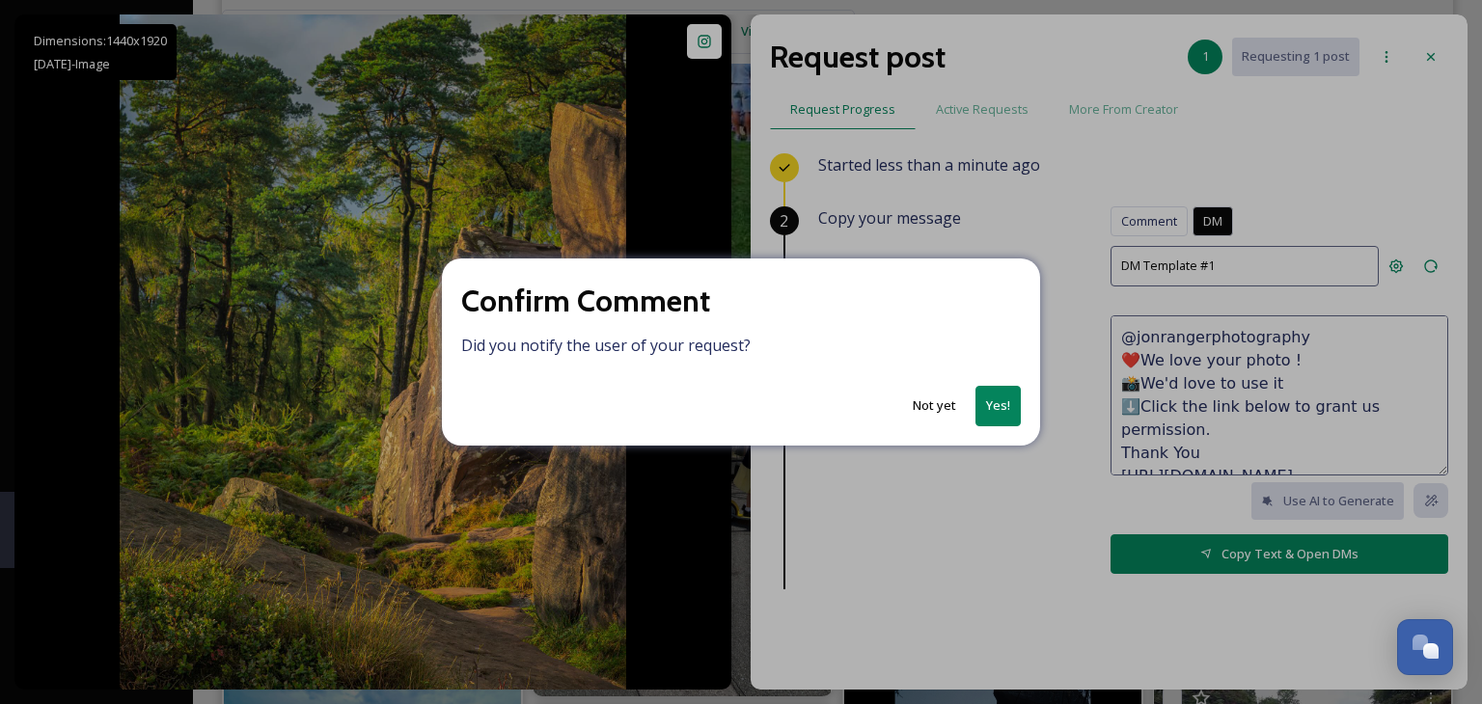
click at [930, 403] on button "Not yet" at bounding box center [934, 406] width 63 height 38
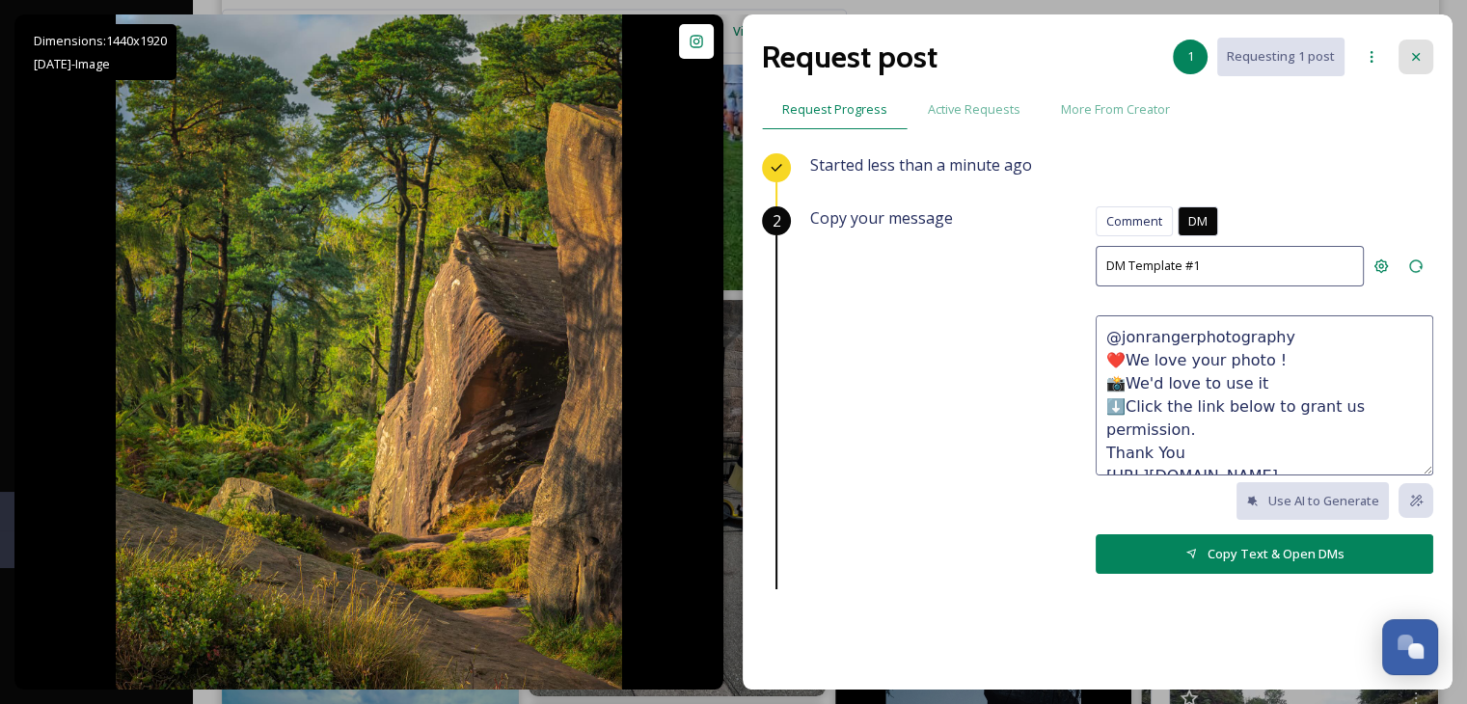
click at [1417, 46] on div at bounding box center [1416, 57] width 35 height 35
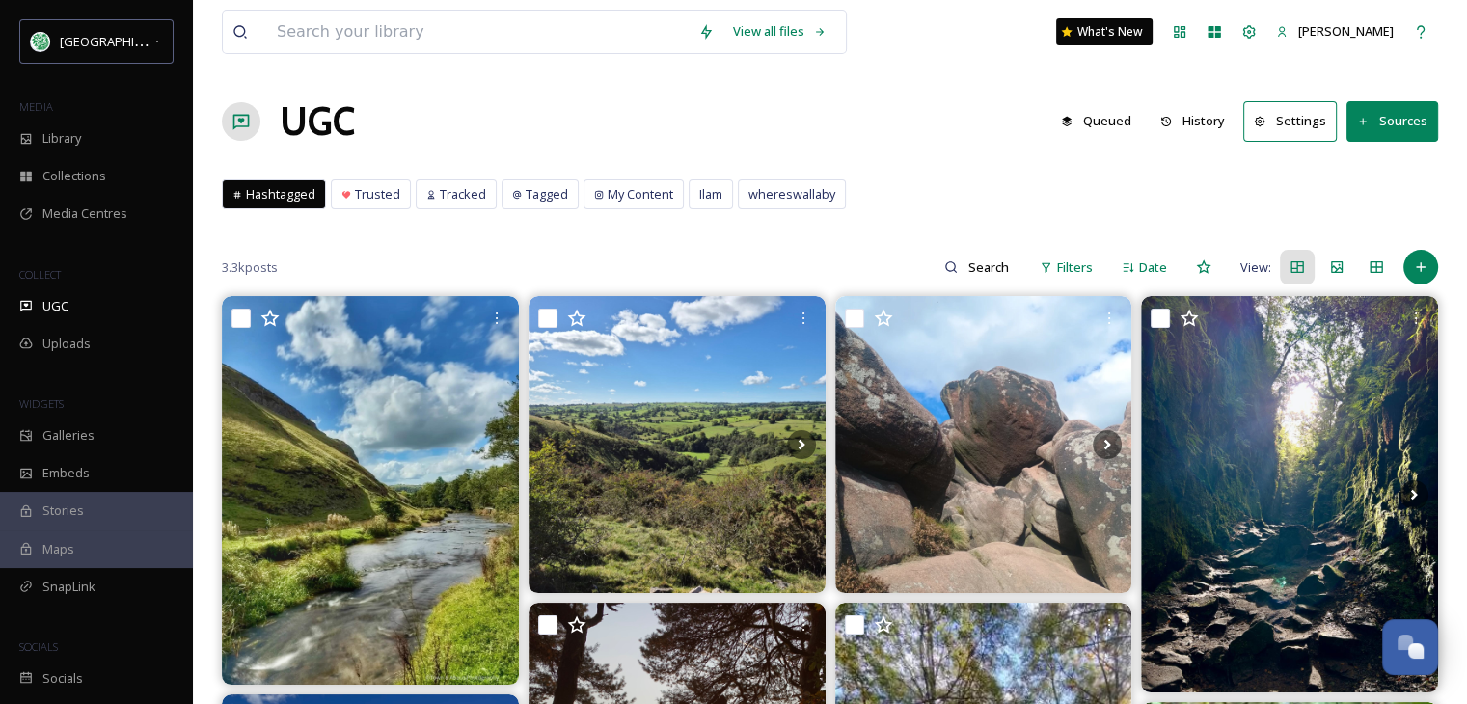
click at [1208, 119] on button "History" at bounding box center [1193, 121] width 84 height 38
